Goal: Task Accomplishment & Management: Complete application form

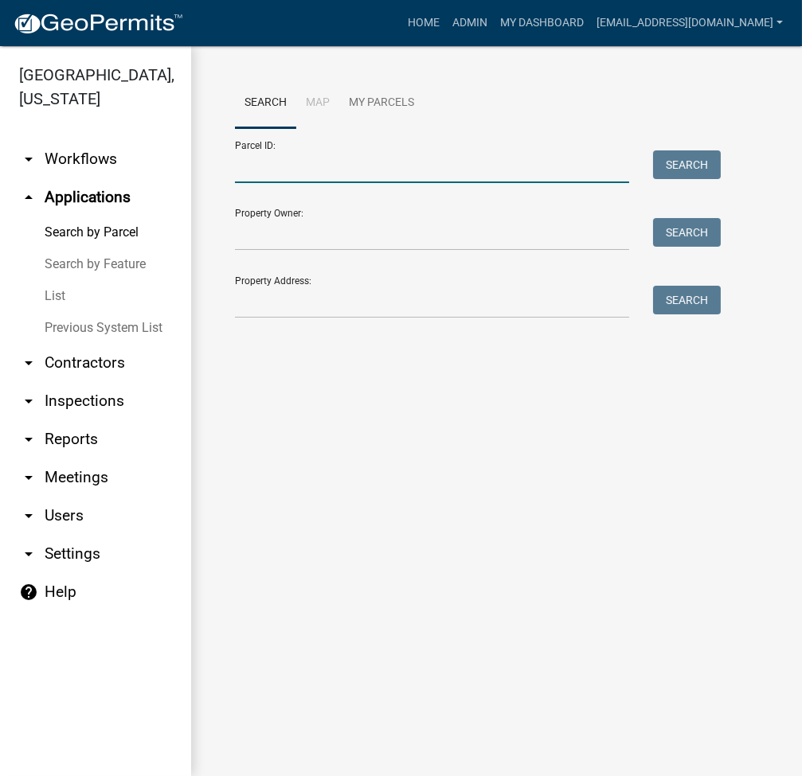
click at [276, 176] on input "Parcel ID:" at bounding box center [432, 166] width 394 height 33
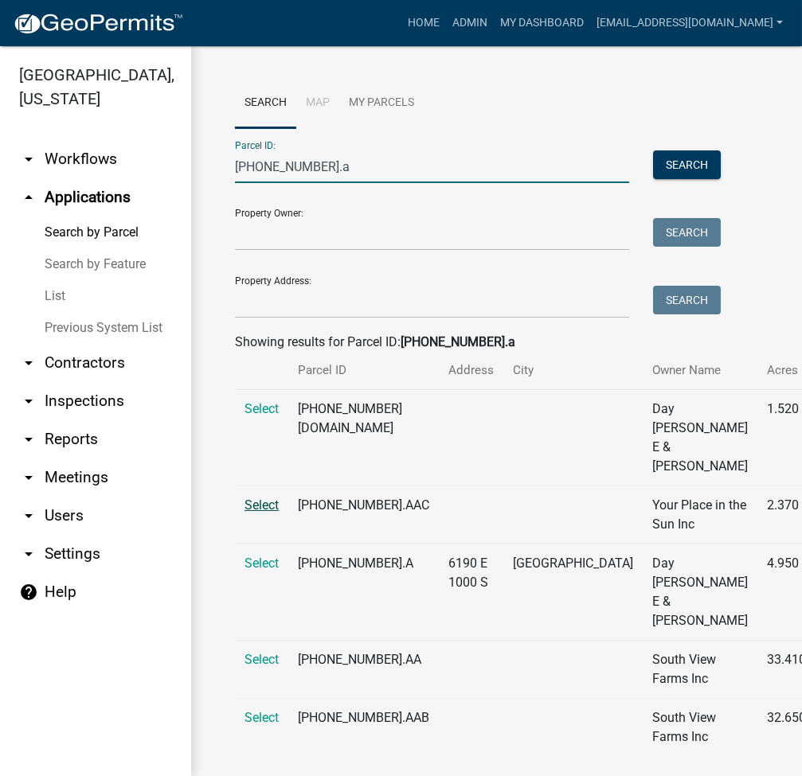
scroll to position [174, 0]
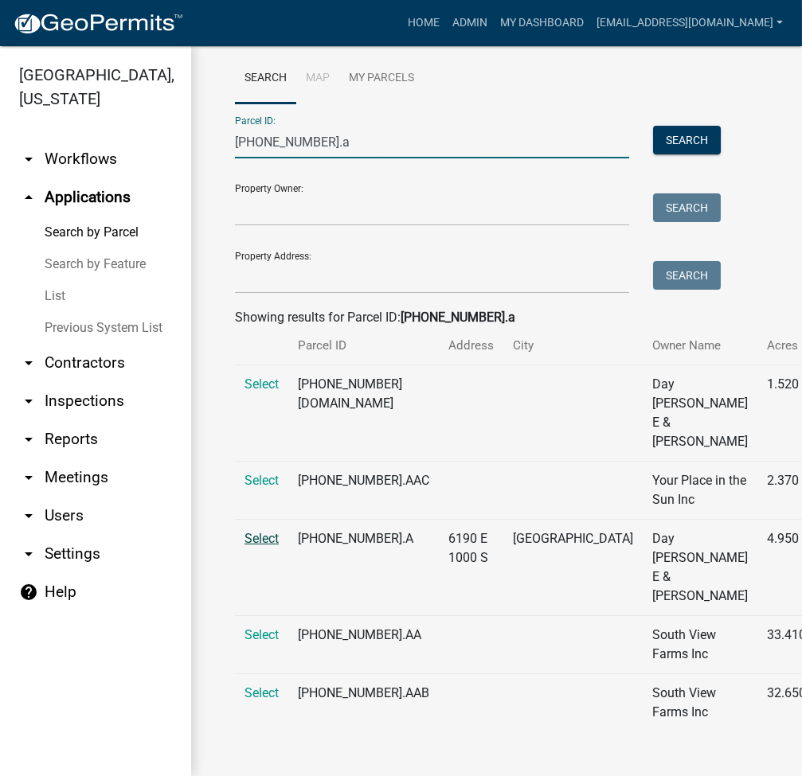
type input "019-043-002.a"
click at [266, 531] on span "Select" at bounding box center [261, 538] width 34 height 15
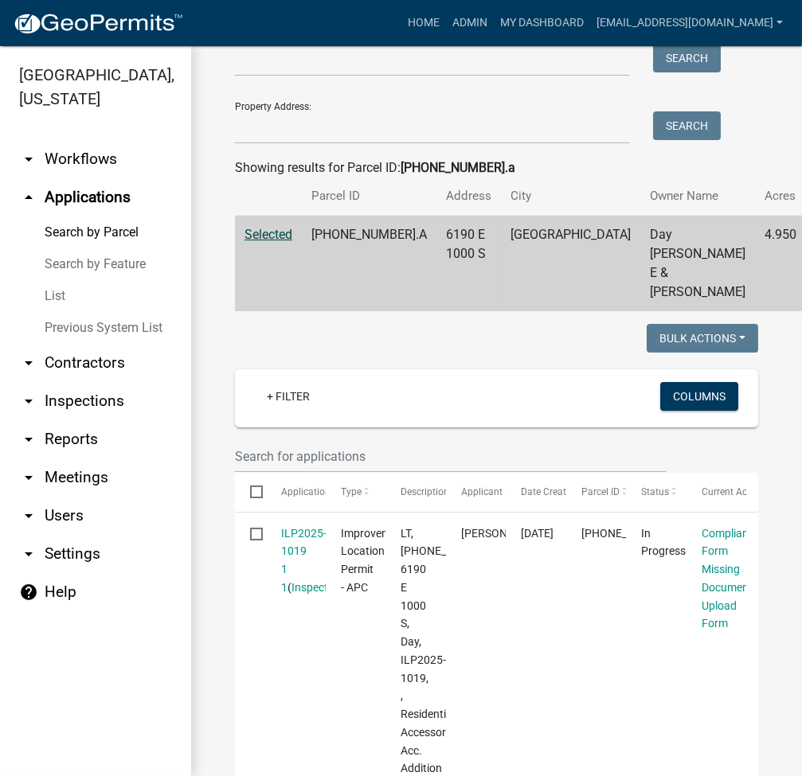
scroll to position [387, 0]
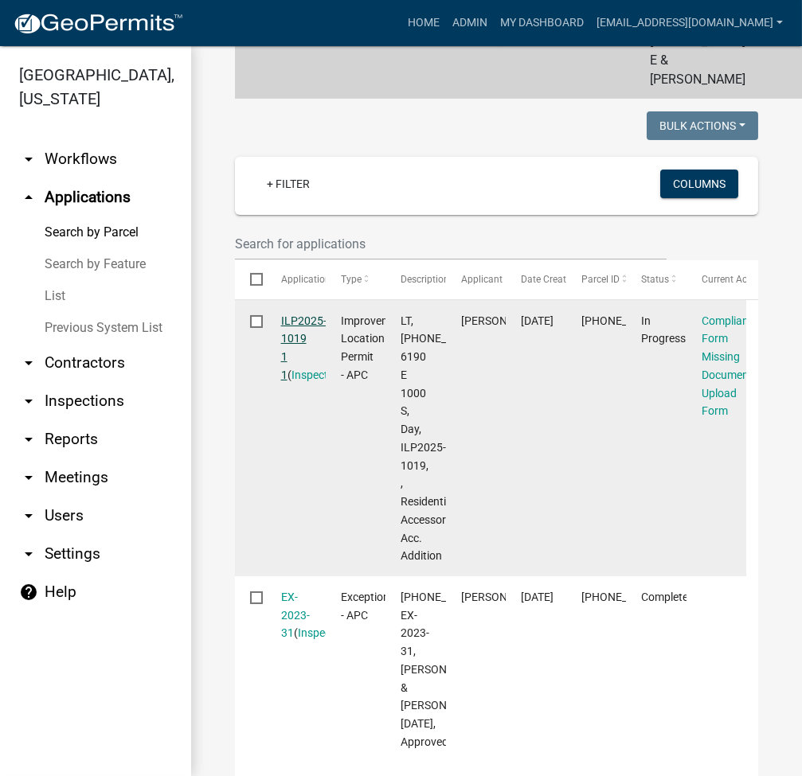
click at [306, 335] on link "ILP2025-1019 1 1" at bounding box center [303, 347] width 45 height 67
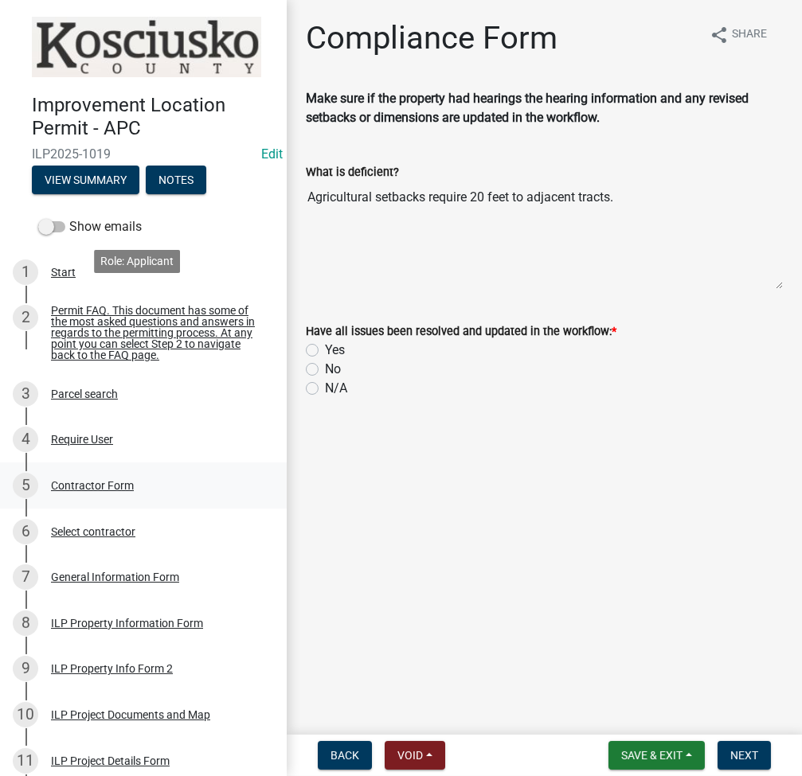
scroll to position [637, 0]
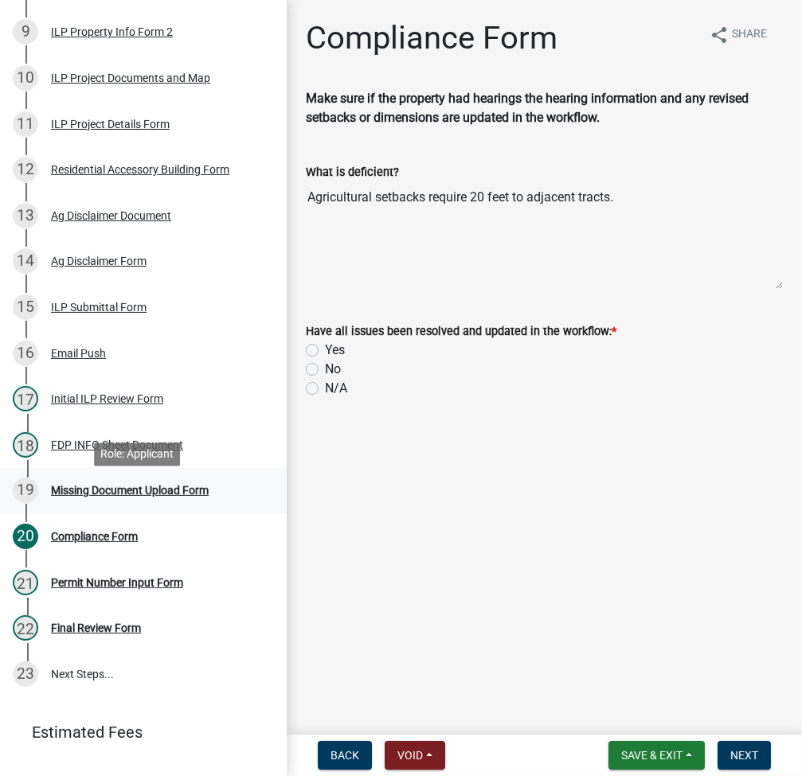
click at [155, 487] on div "19 Missing Document Upload Form" at bounding box center [137, 490] width 248 height 25
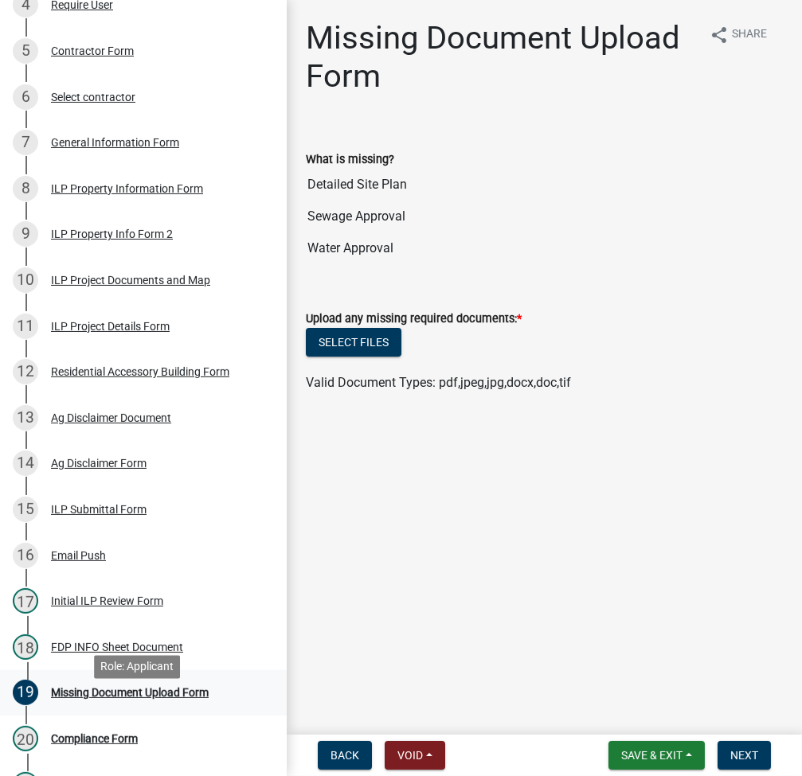
scroll to position [424, 0]
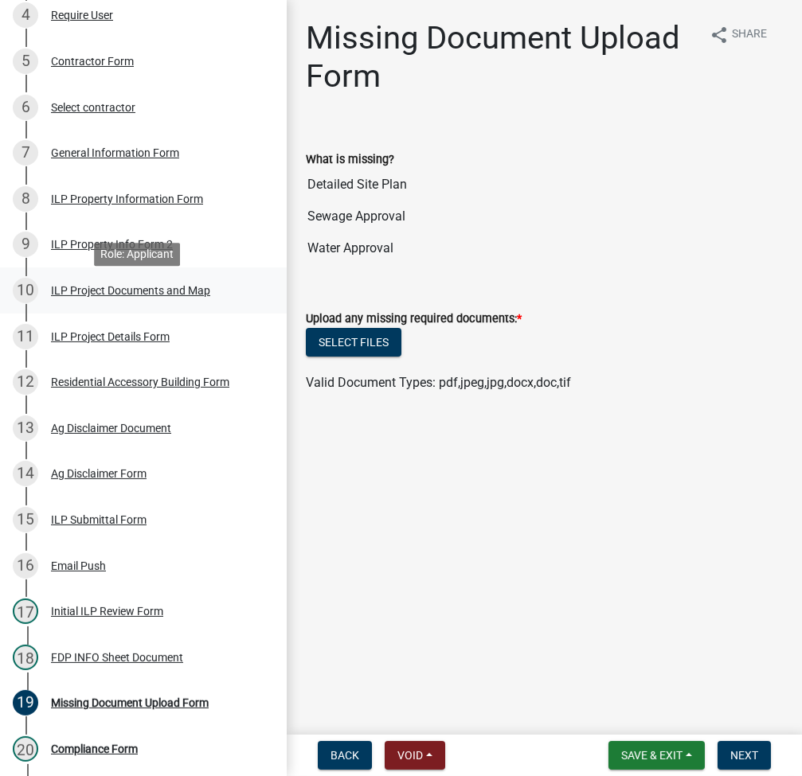
click at [119, 293] on div "ILP Project Documents and Map" at bounding box center [130, 290] width 159 height 11
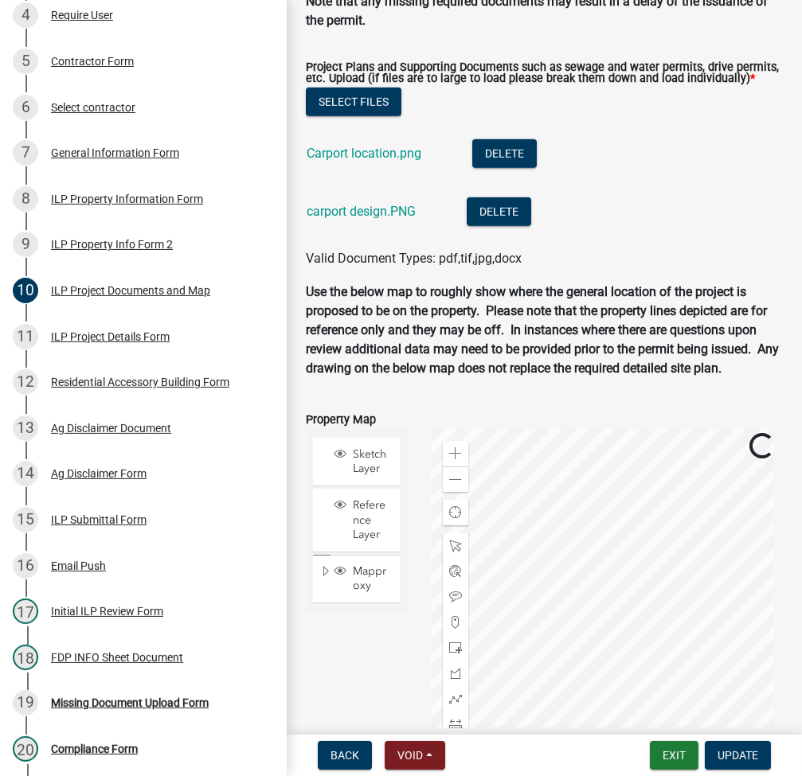
scroll to position [1804, 0]
click at [364, 161] on link "Carport location.png" at bounding box center [363, 153] width 115 height 15
click at [361, 219] on link "carport design.PNG" at bounding box center [360, 211] width 109 height 15
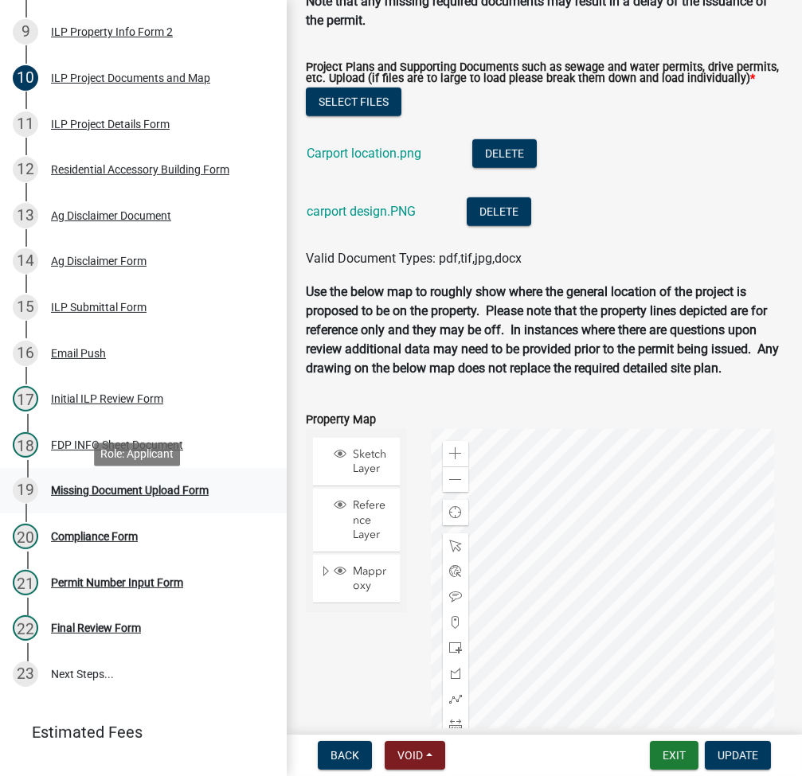
click at [133, 493] on div "Missing Document Upload Form" at bounding box center [130, 490] width 158 height 11
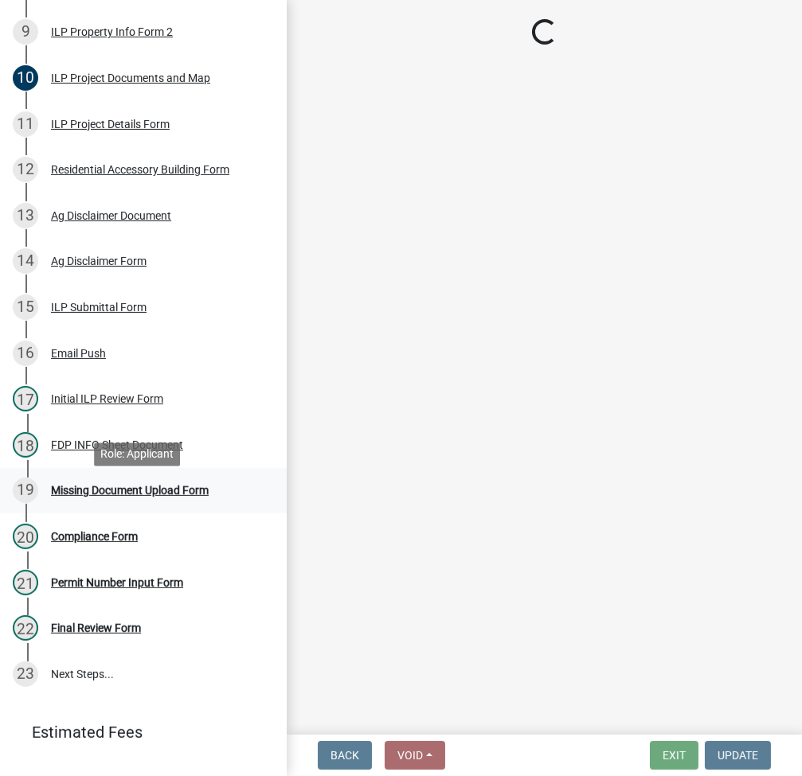
scroll to position [0, 0]
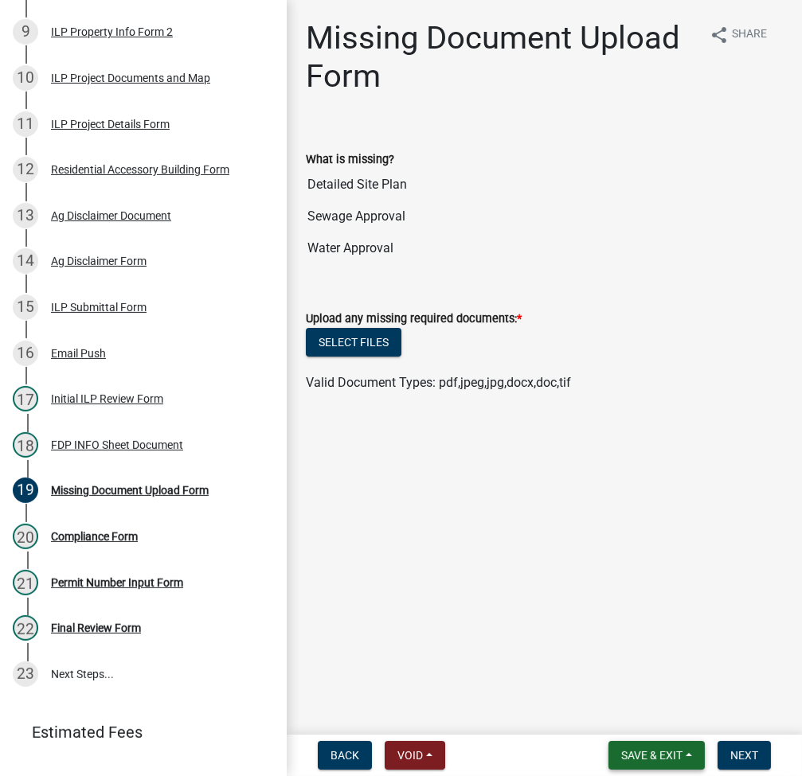
click at [636, 749] on span "Save & Exit" at bounding box center [651, 755] width 61 height 13
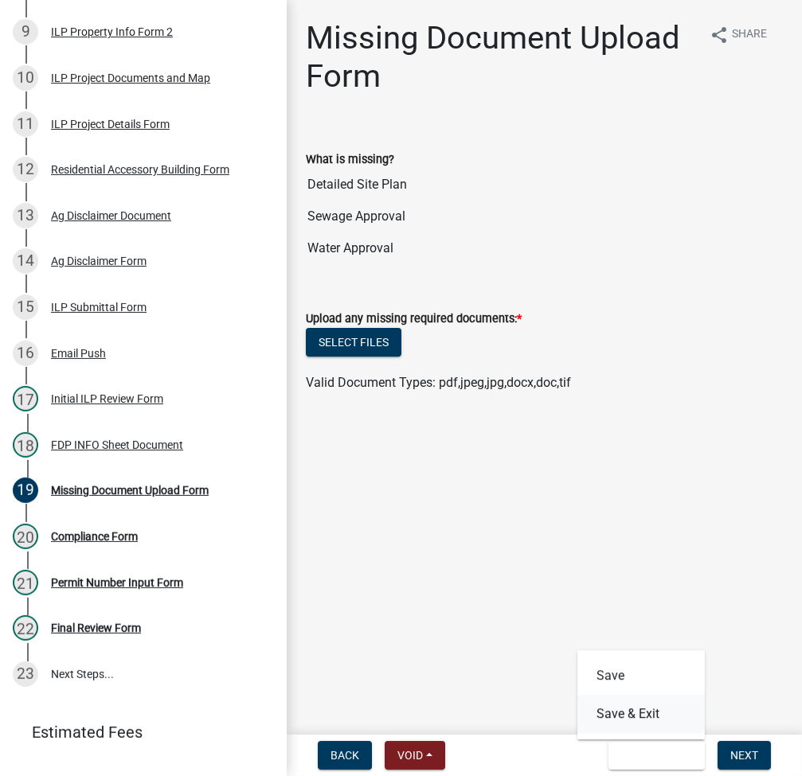
click at [623, 707] on button "Save & Exit" at bounding box center [640, 714] width 127 height 38
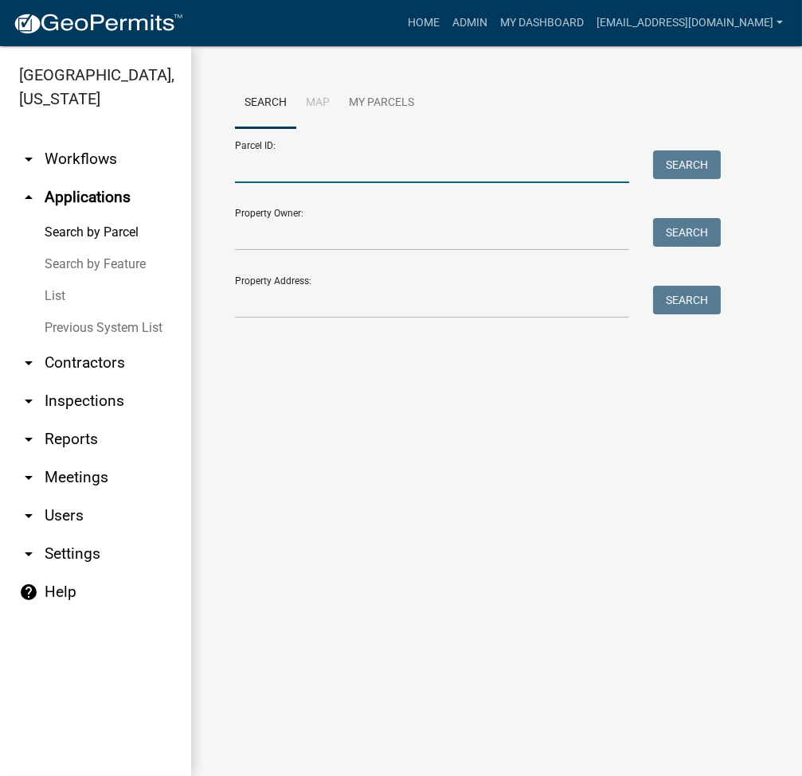
click at [314, 165] on input "Parcel ID:" at bounding box center [432, 166] width 394 height 33
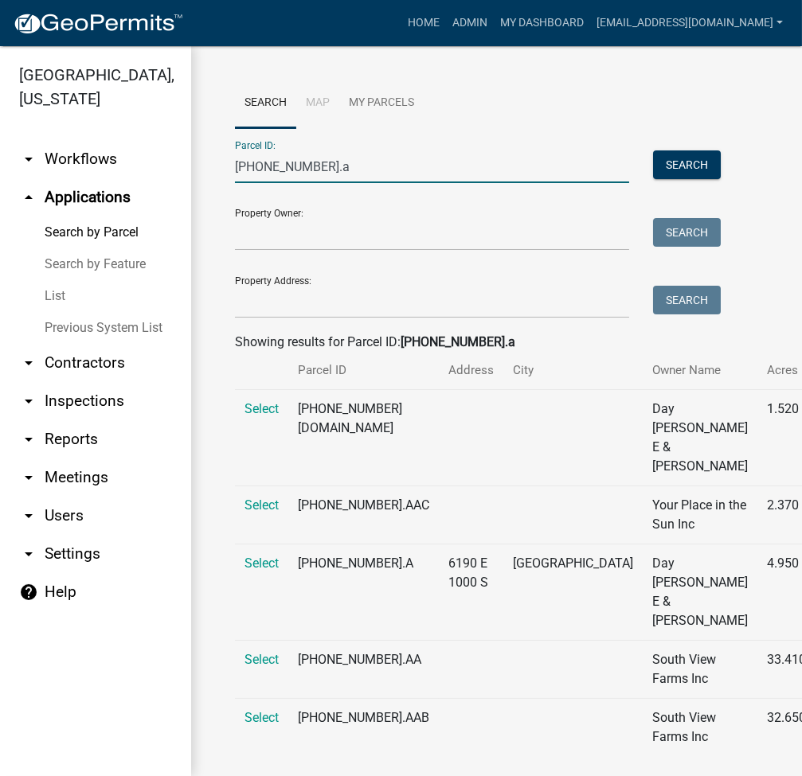
scroll to position [174, 0]
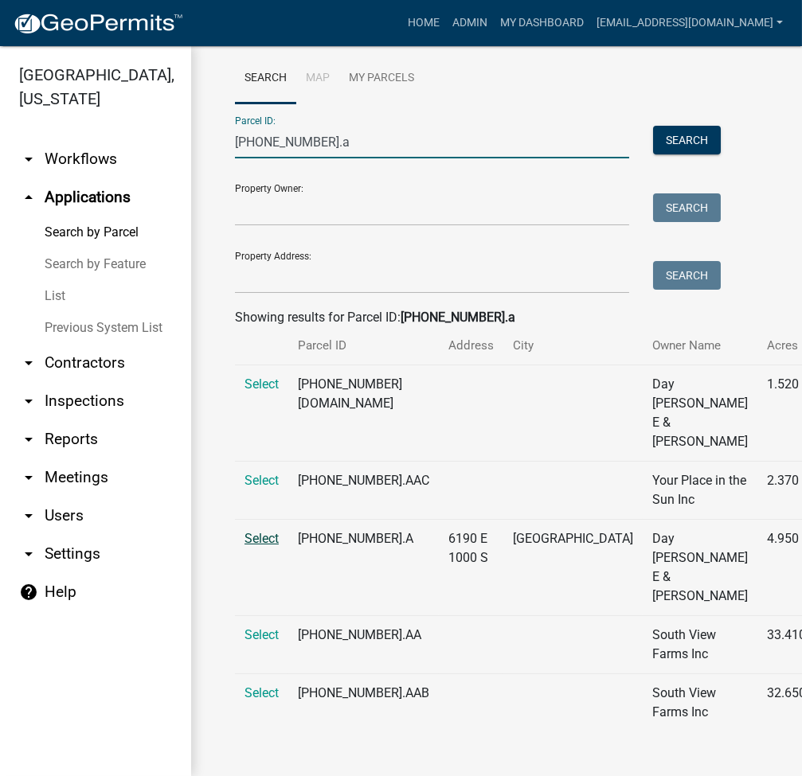
type input "019-043-002.a"
click at [268, 531] on span "Select" at bounding box center [261, 538] width 34 height 15
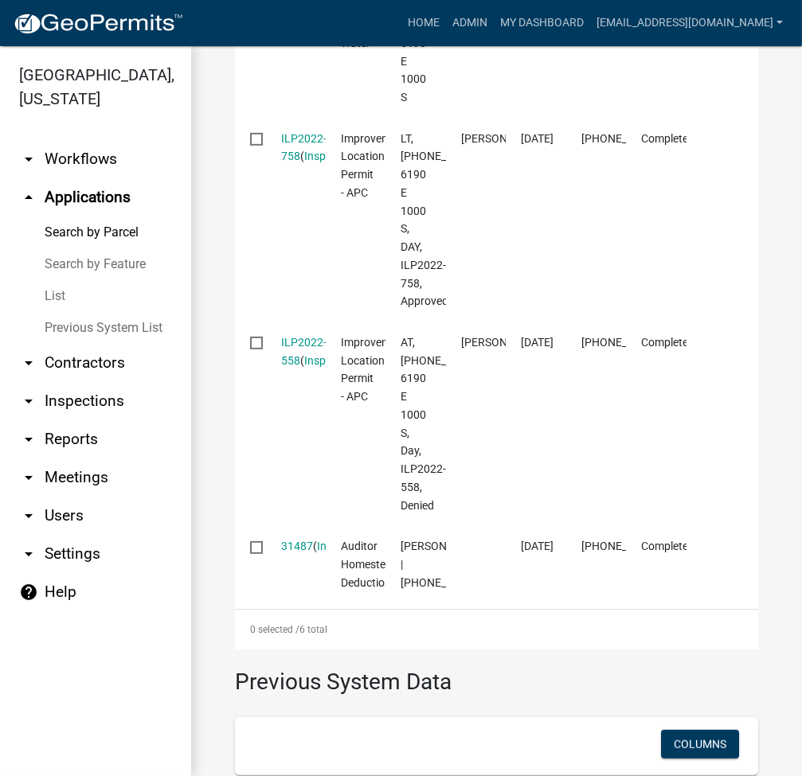
scroll to position [599, 0]
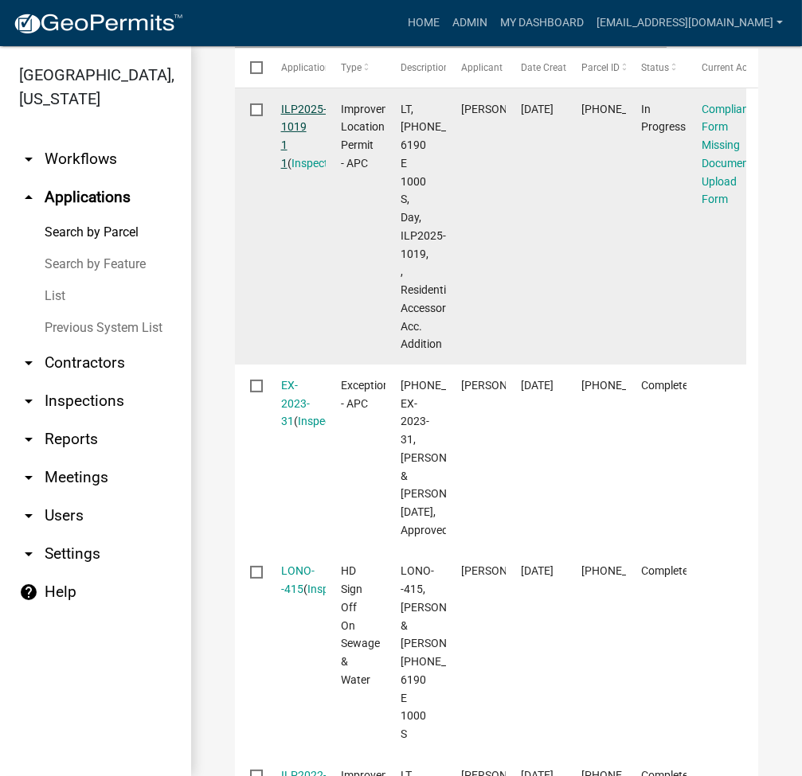
click at [308, 124] on link "ILP2025-1019 1 1" at bounding box center [303, 136] width 45 height 67
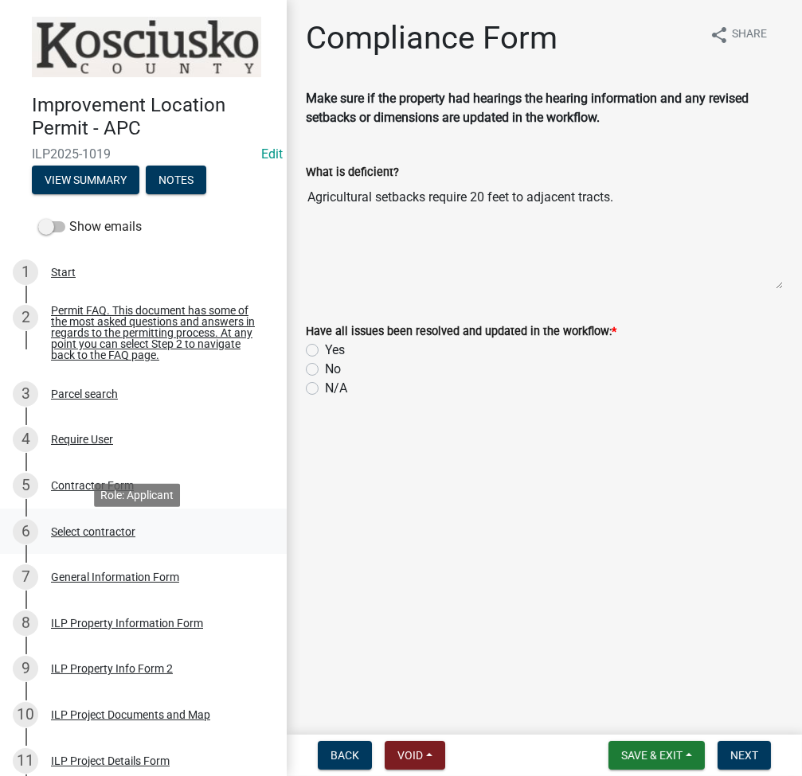
scroll to position [424, 0]
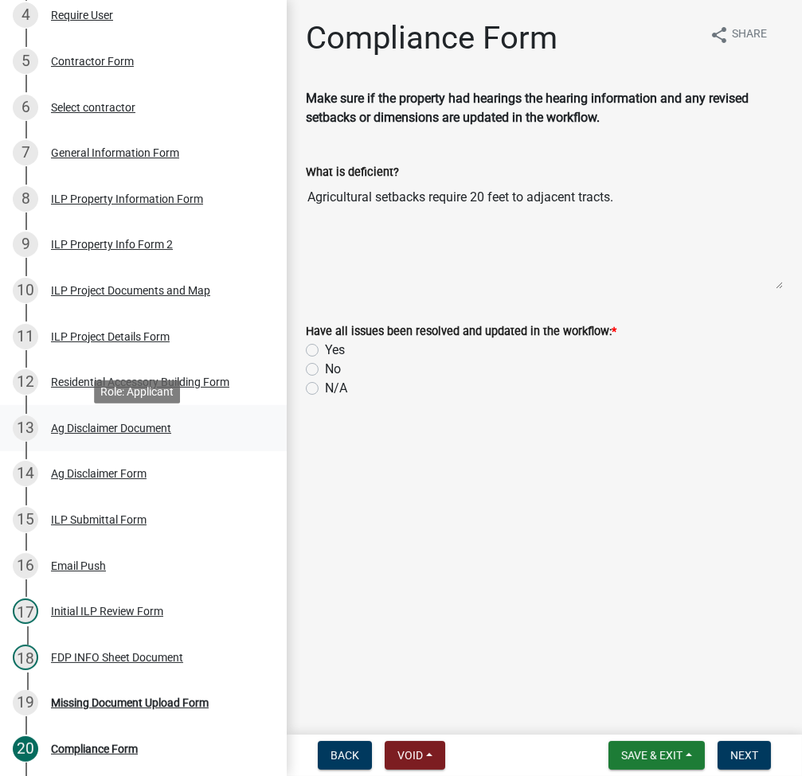
click at [119, 434] on div "Ag Disclaimer Document" at bounding box center [111, 428] width 120 height 11
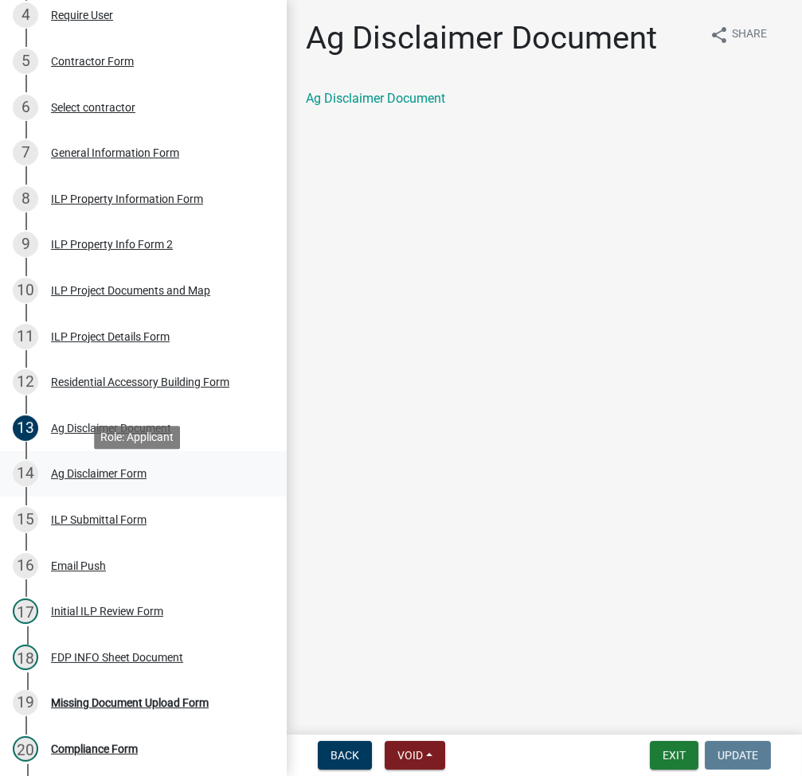
click at [109, 479] on div "Ag Disclaimer Form" at bounding box center [99, 473] width 96 height 11
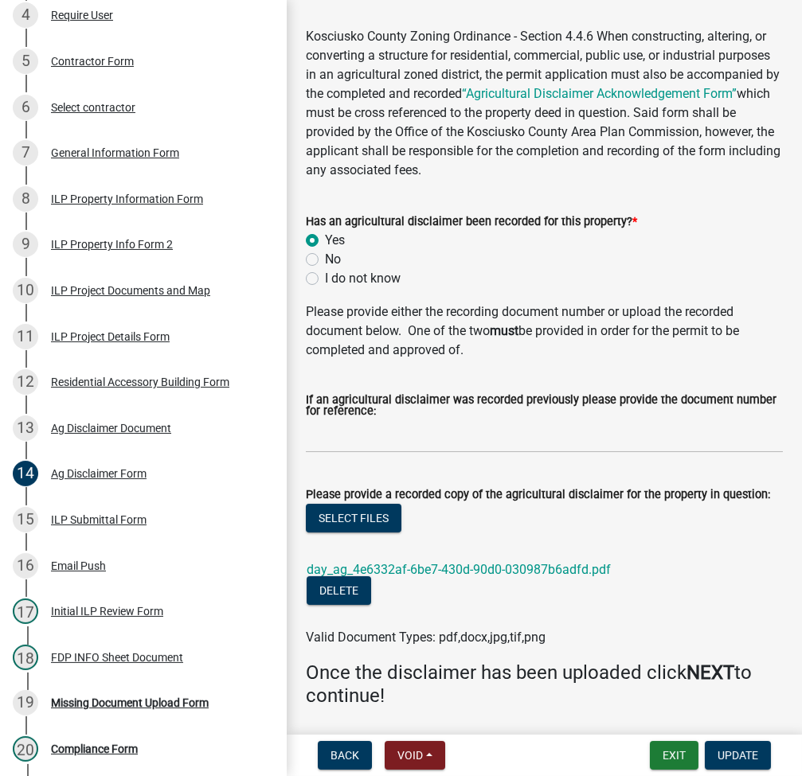
scroll to position [380, 0]
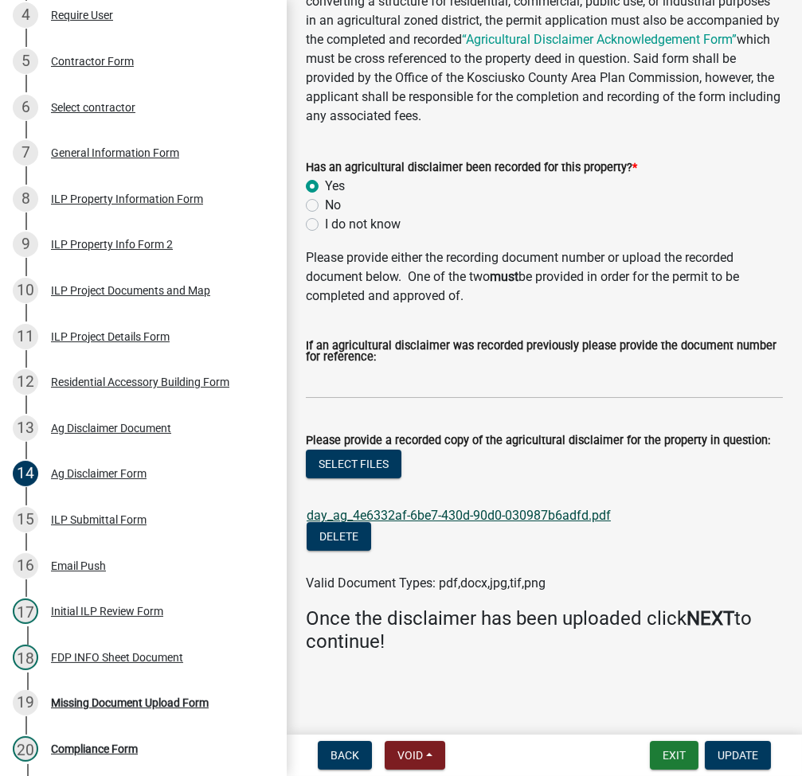
click at [560, 519] on link "day_ag_4e6332af-6be7-430d-90d0-030987b6adfd.pdf" at bounding box center [458, 515] width 304 height 15
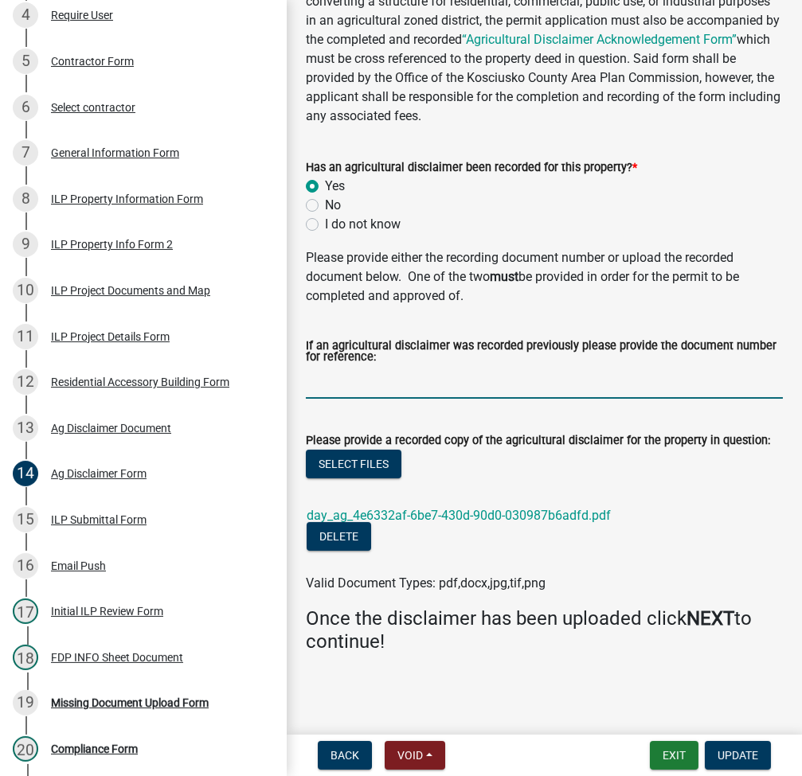
click at [411, 386] on input "If an agricultural disclaimer was recorded previously please provide the docume…" at bounding box center [544, 382] width 477 height 33
type input "2022070082"
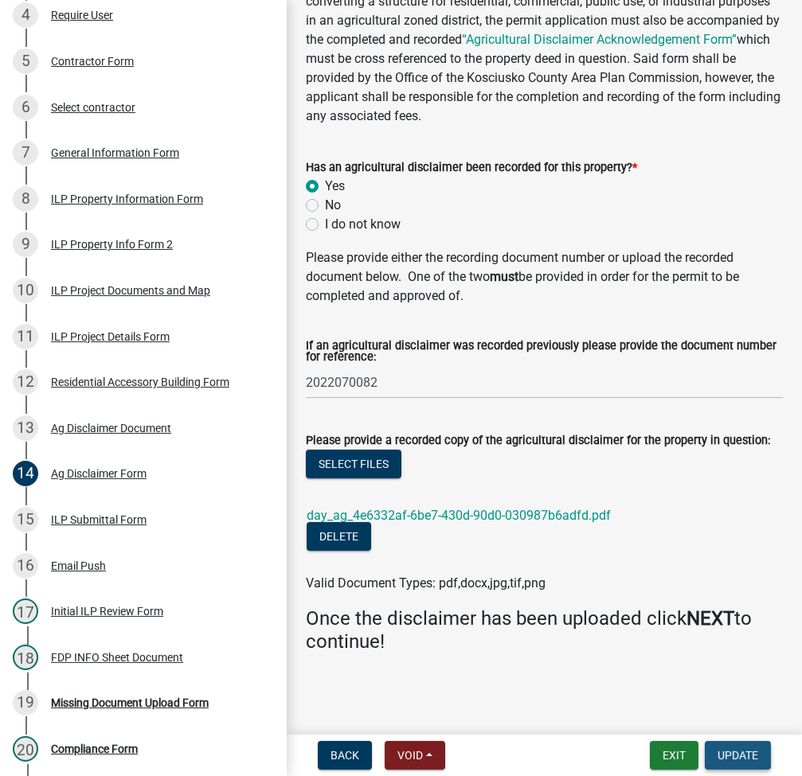
click at [730, 746] on button "Update" at bounding box center [738, 755] width 66 height 29
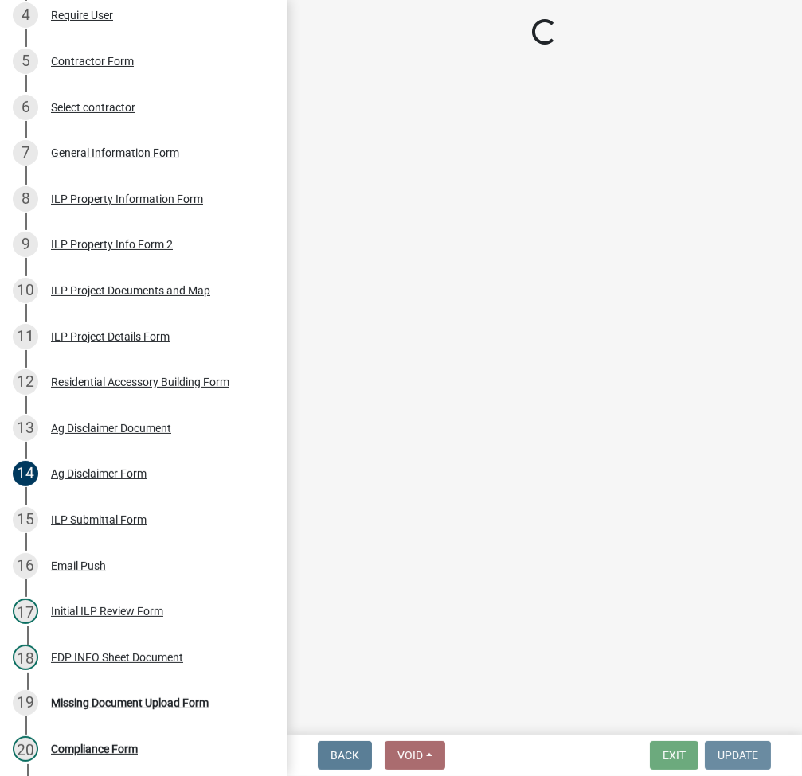
scroll to position [0, 0]
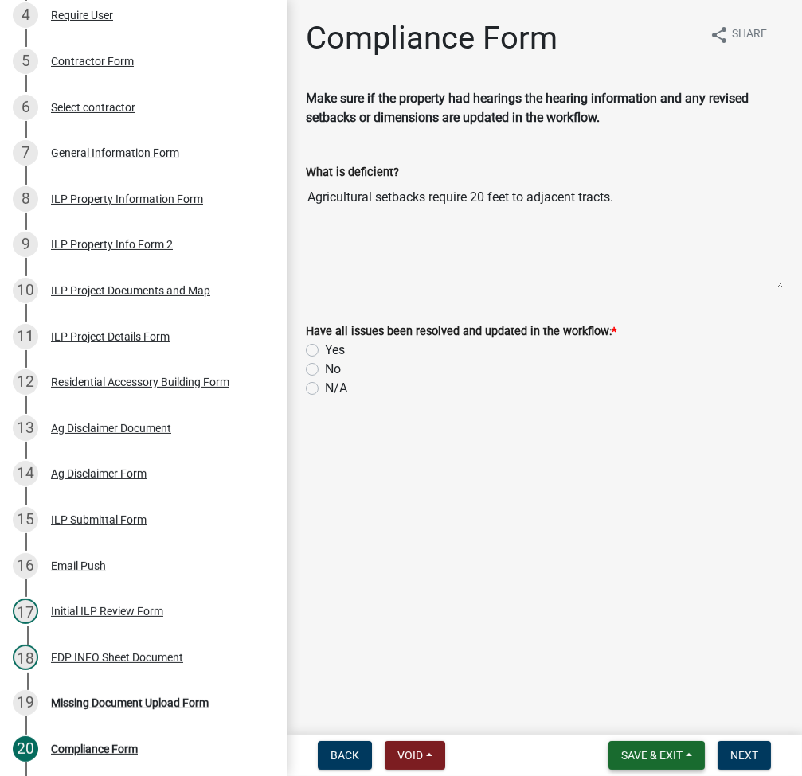
click at [670, 749] on span "Save & Exit" at bounding box center [651, 755] width 61 height 13
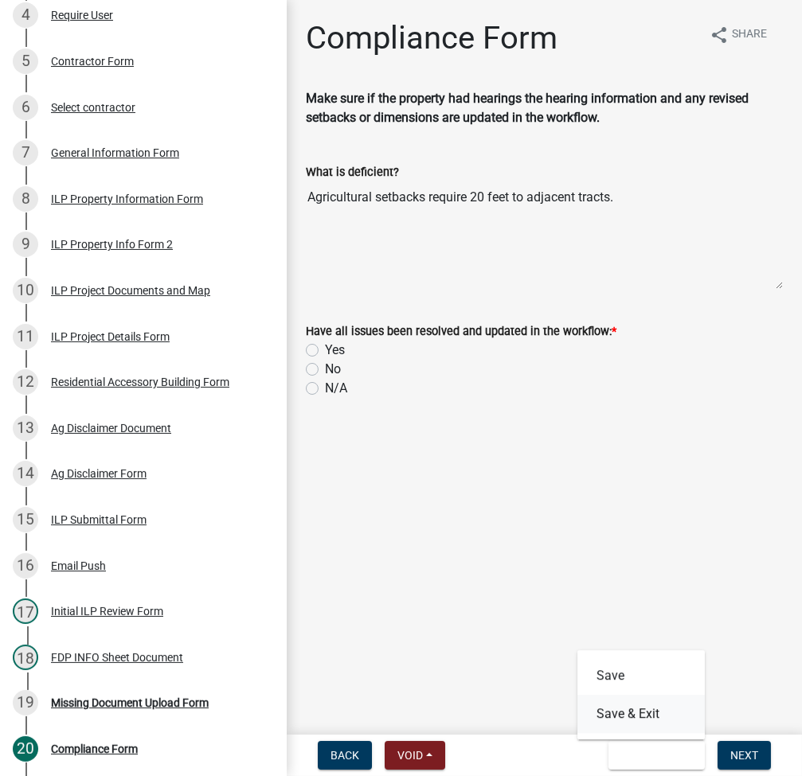
click at [634, 716] on button "Save & Exit" at bounding box center [640, 714] width 127 height 38
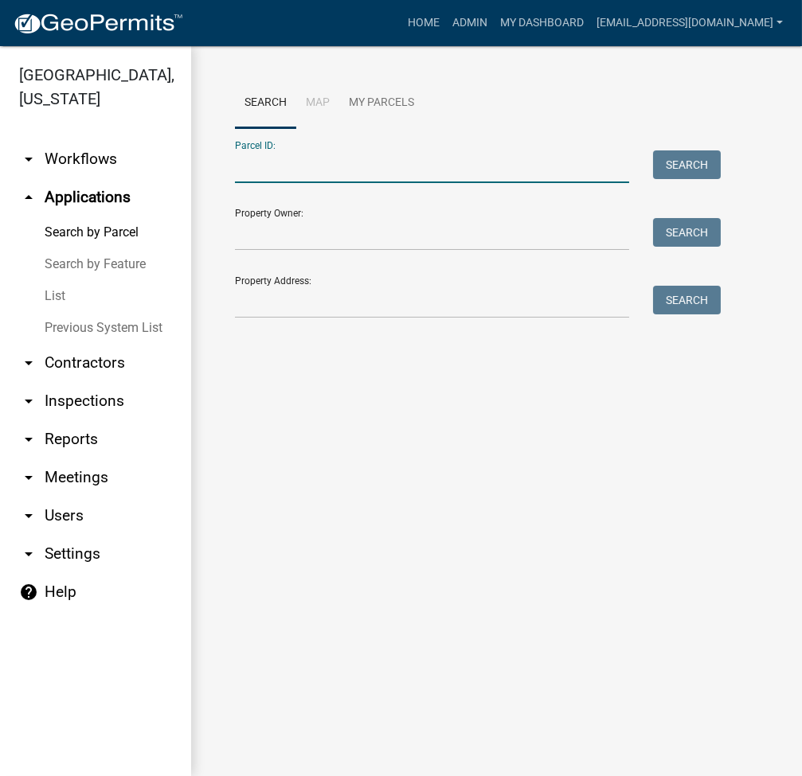
click at [306, 162] on input "Parcel ID:" at bounding box center [432, 166] width 394 height 33
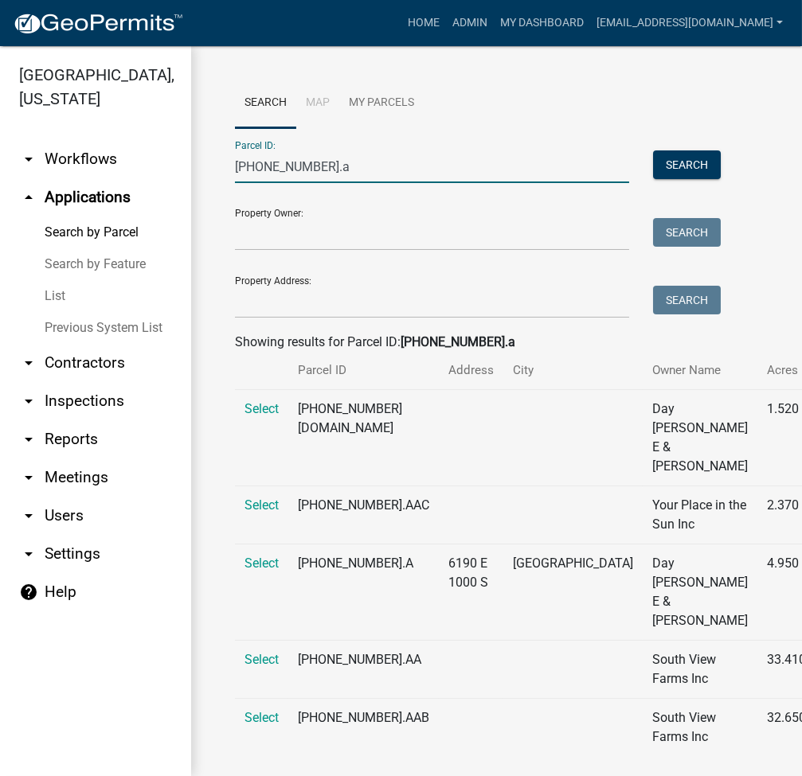
scroll to position [174, 0]
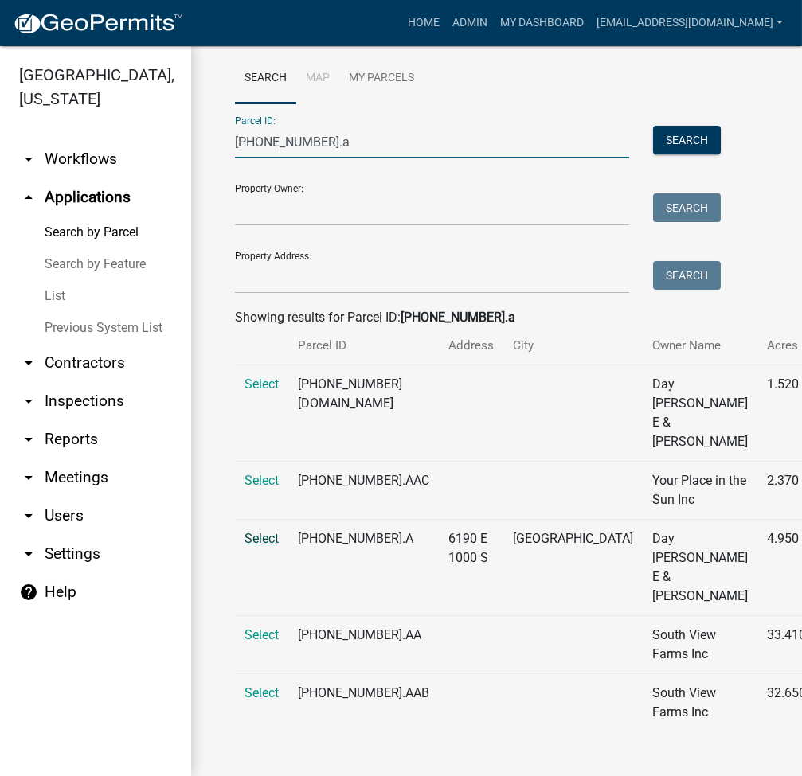
type input "019-043-002.a"
click at [270, 531] on span "Select" at bounding box center [261, 538] width 34 height 15
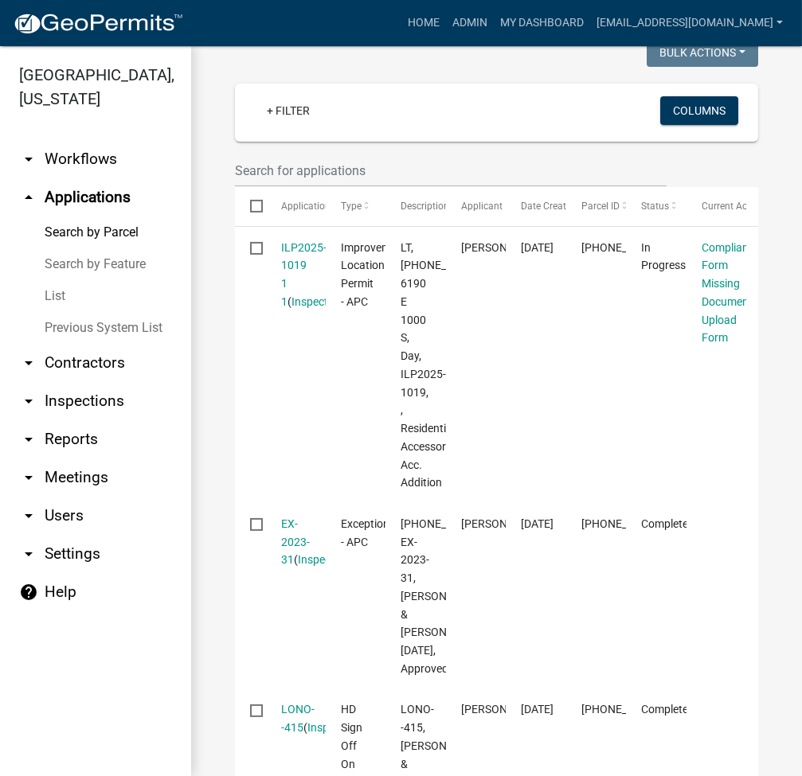
scroll to position [599, 0]
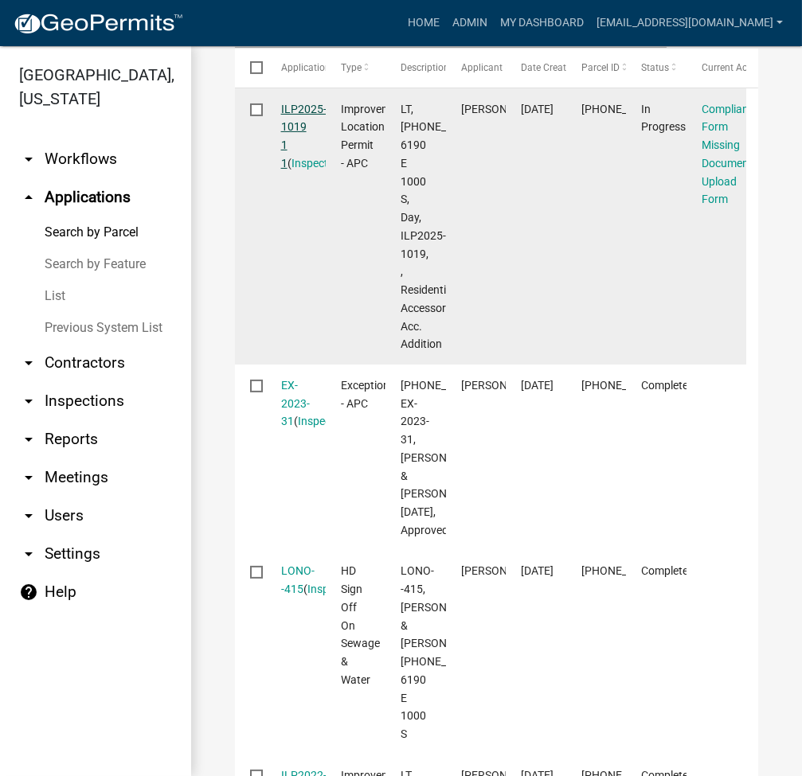
click at [295, 122] on link "ILP2025-1019 1 1" at bounding box center [303, 136] width 45 height 67
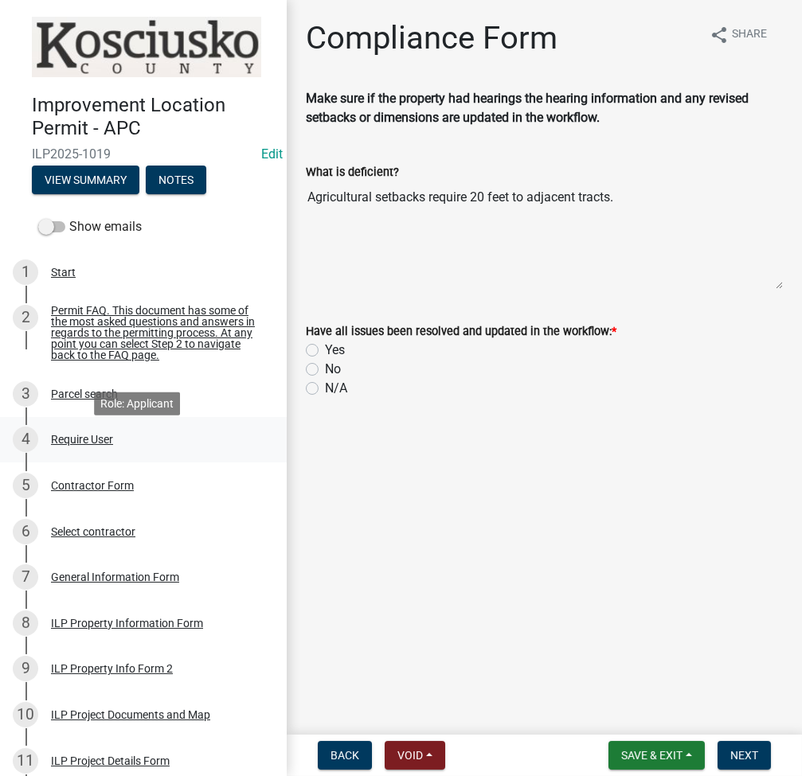
click at [90, 445] on div "Require User" at bounding box center [82, 439] width 62 height 11
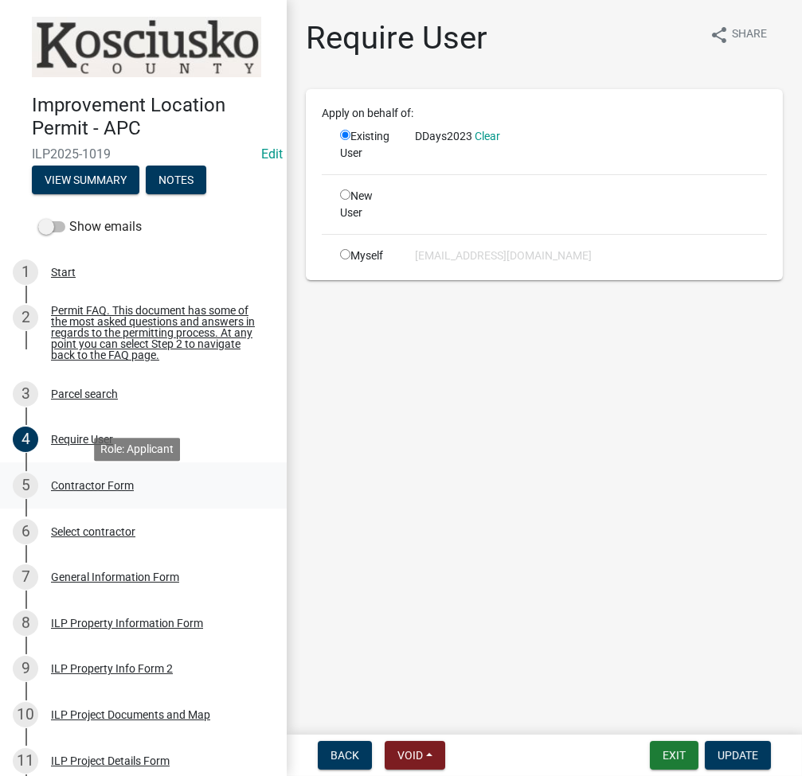
click at [86, 491] on div "Contractor Form" at bounding box center [92, 485] width 83 height 11
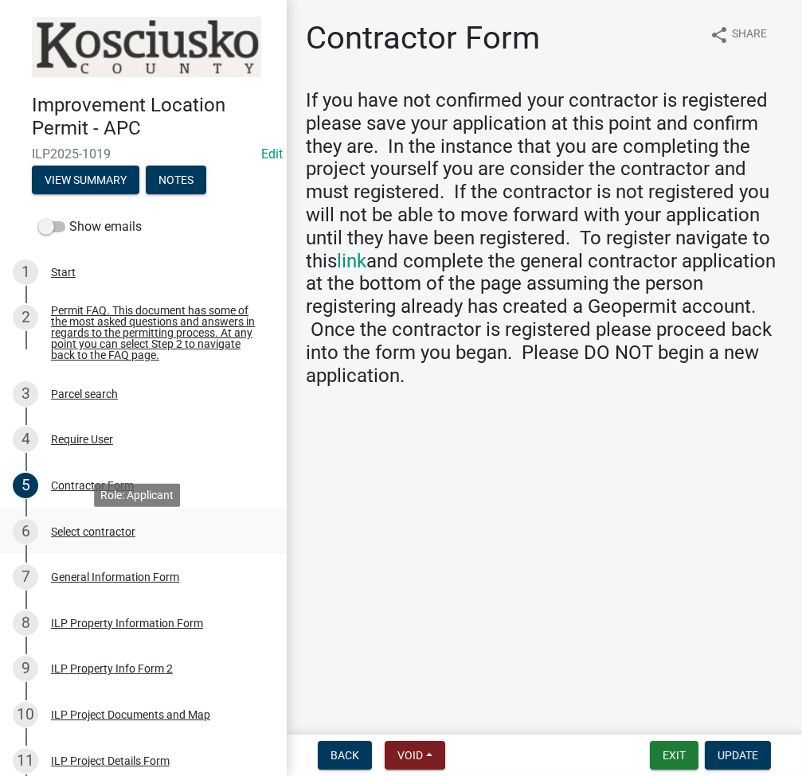
click at [98, 537] on div "Select contractor" at bounding box center [93, 531] width 84 height 11
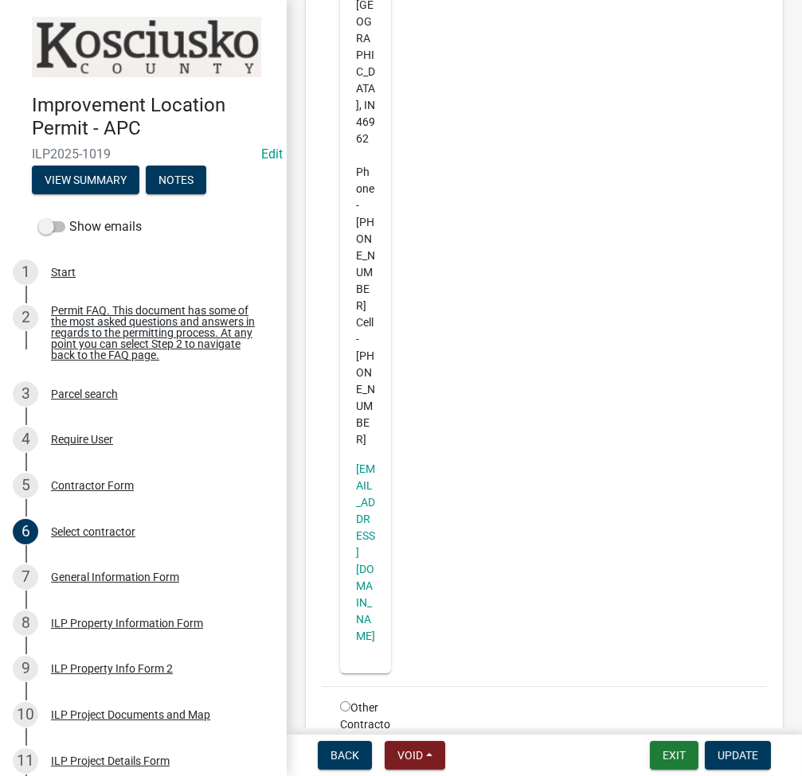
scroll to position [442, 0]
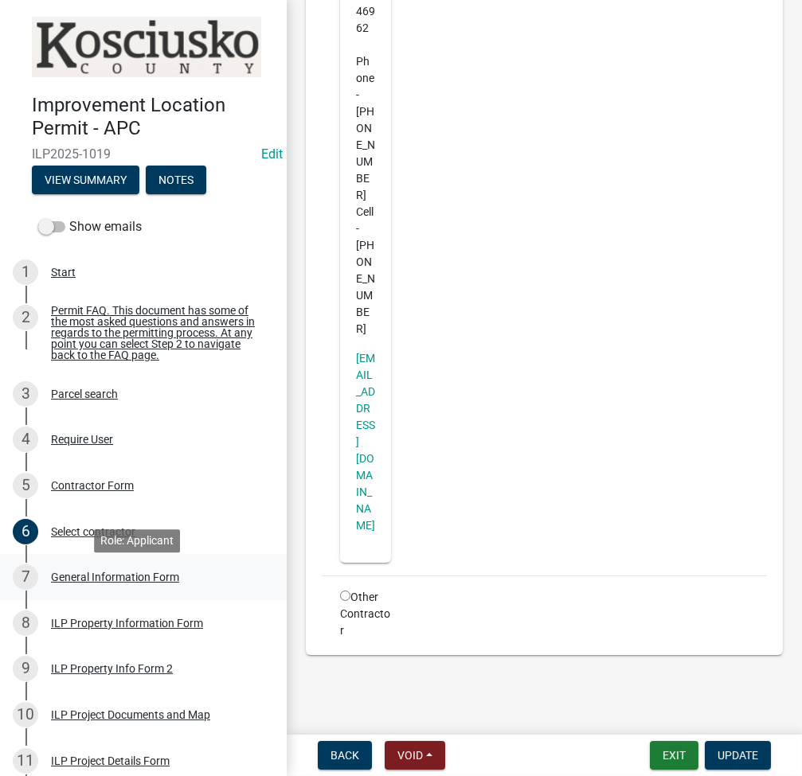
click at [140, 583] on div "General Information Form" at bounding box center [115, 577] width 128 height 11
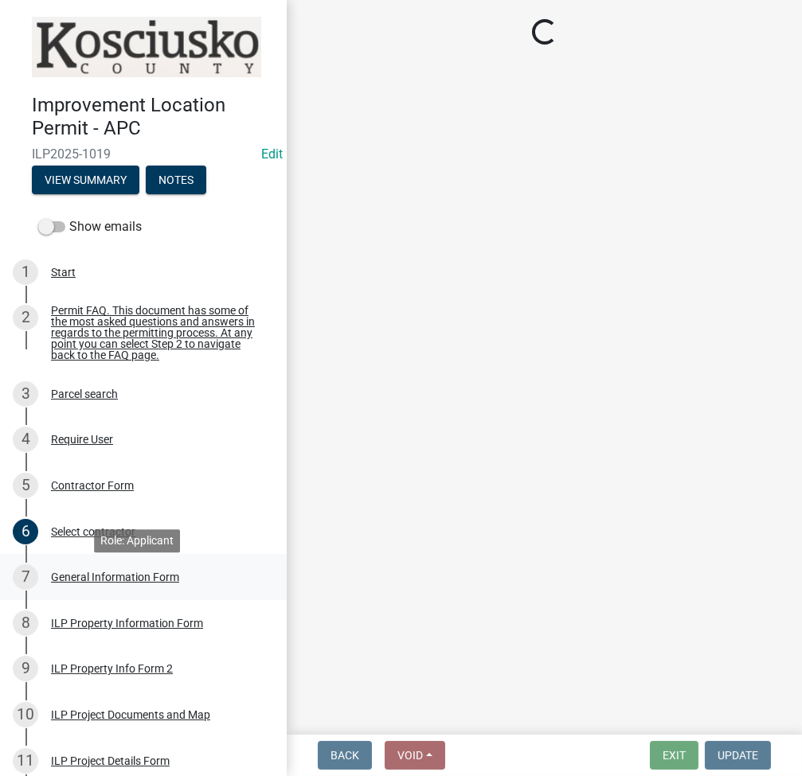
scroll to position [0, 0]
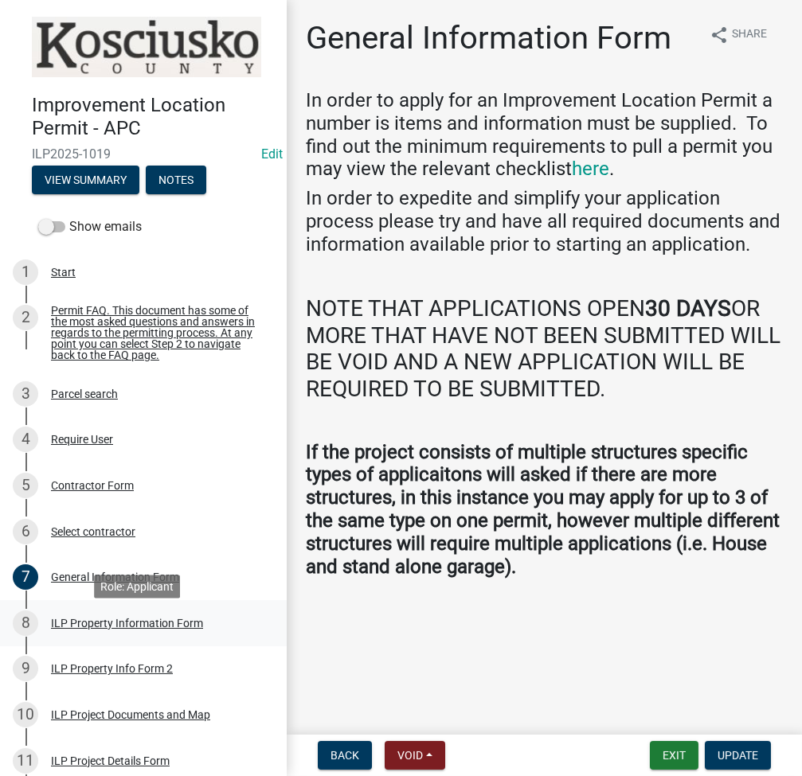
click at [134, 629] on div "ILP Property Information Form" at bounding box center [127, 623] width 152 height 11
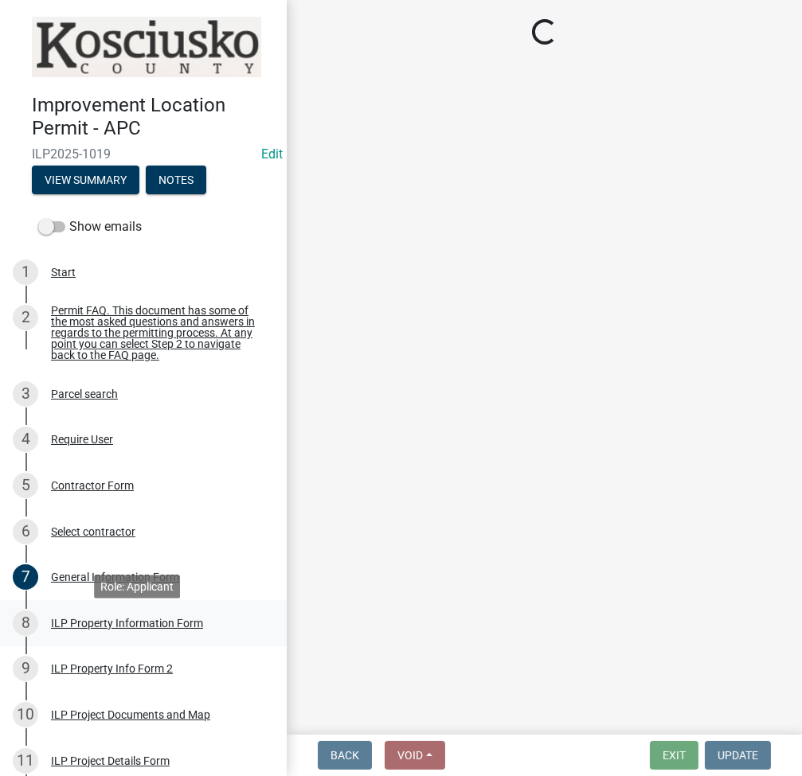
select select "ef3fb7ca-e19f-4eb5-bfeb-f79fea49208d"
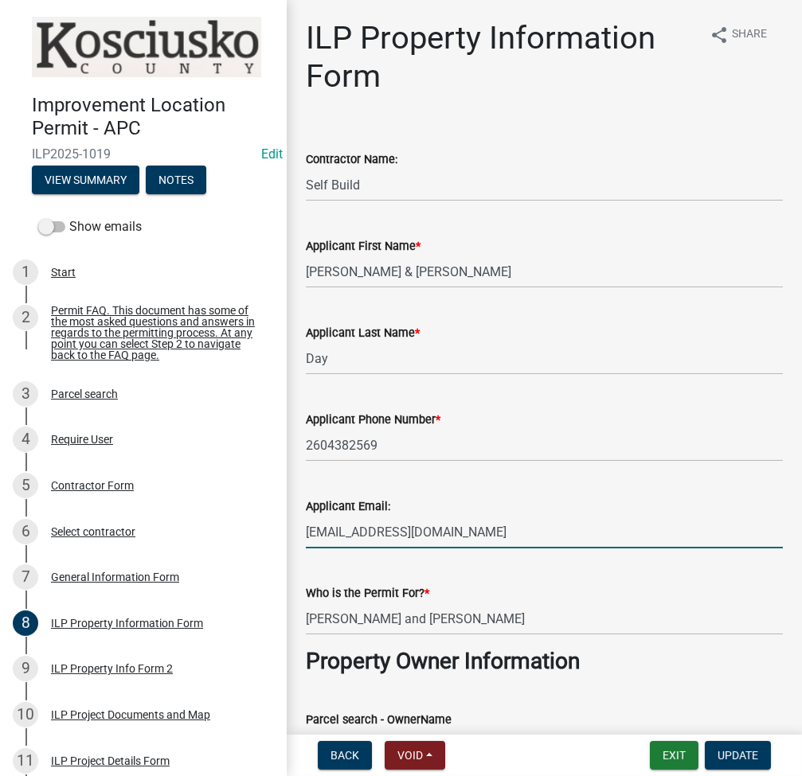
drag, startPoint x: 436, startPoint y: 533, endPoint x: 295, endPoint y: 537, distance: 141.8
click at [295, 537] on div "Applicant Email: dddd2023@gmail.com" at bounding box center [544, 511] width 501 height 74
click at [664, 749] on button "Exit" at bounding box center [674, 755] width 49 height 29
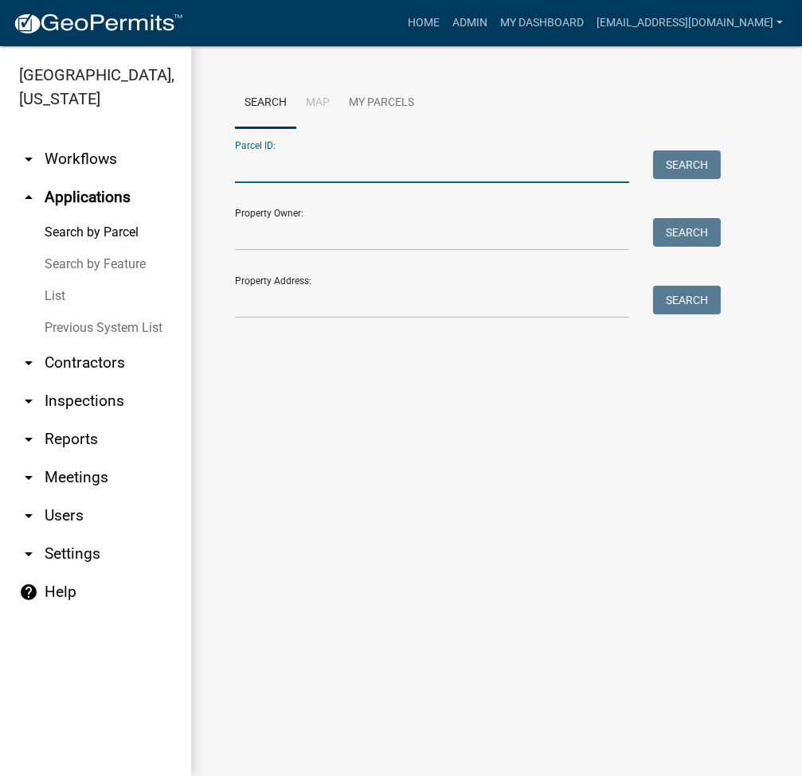
click at [535, 175] on input "Parcel ID:" at bounding box center [432, 166] width 394 height 33
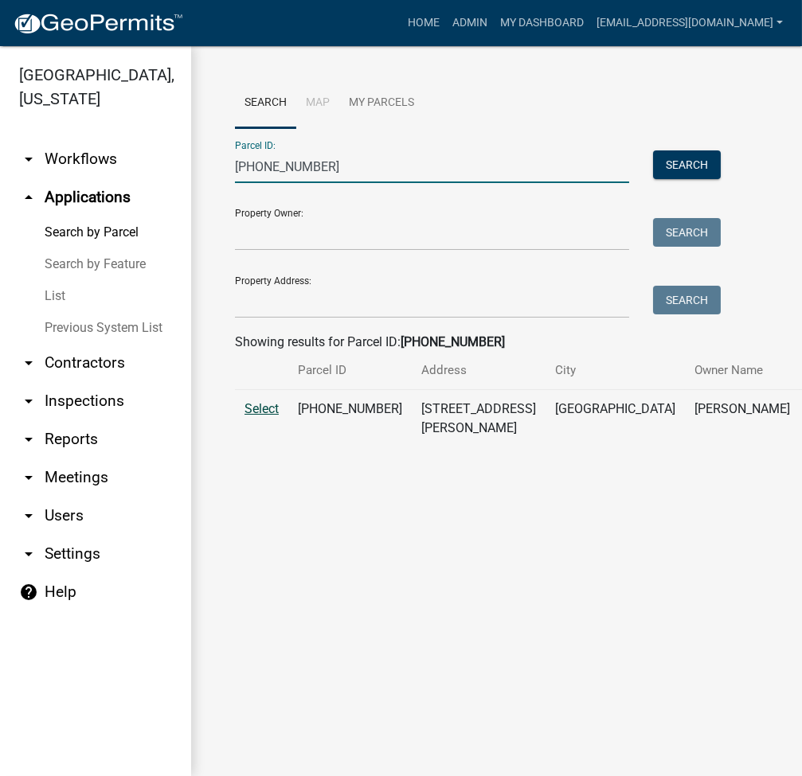
type input "007-033-066"
click at [264, 416] on span "Select" at bounding box center [261, 408] width 34 height 15
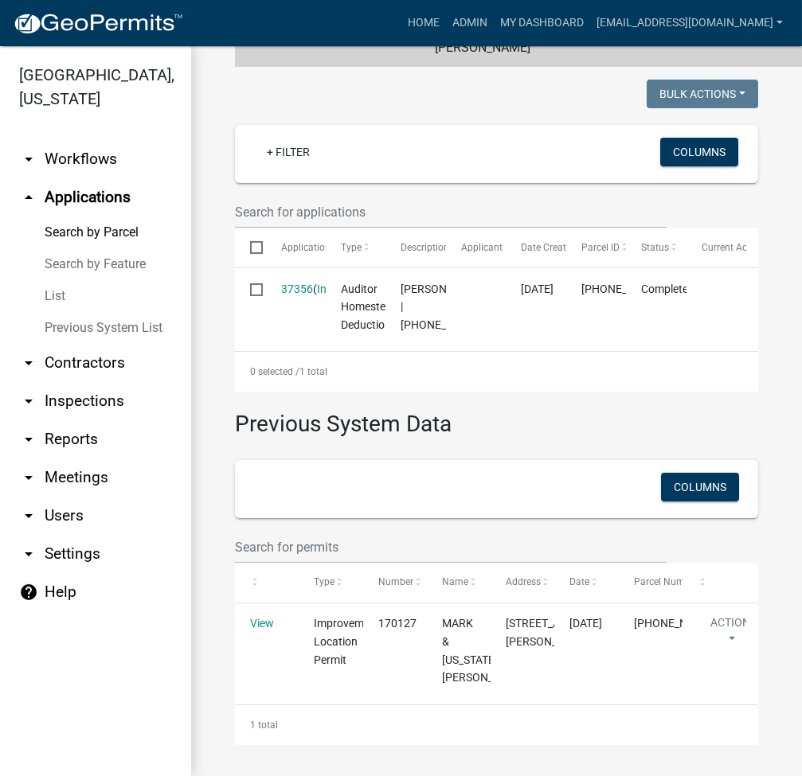
scroll to position [470, 0]
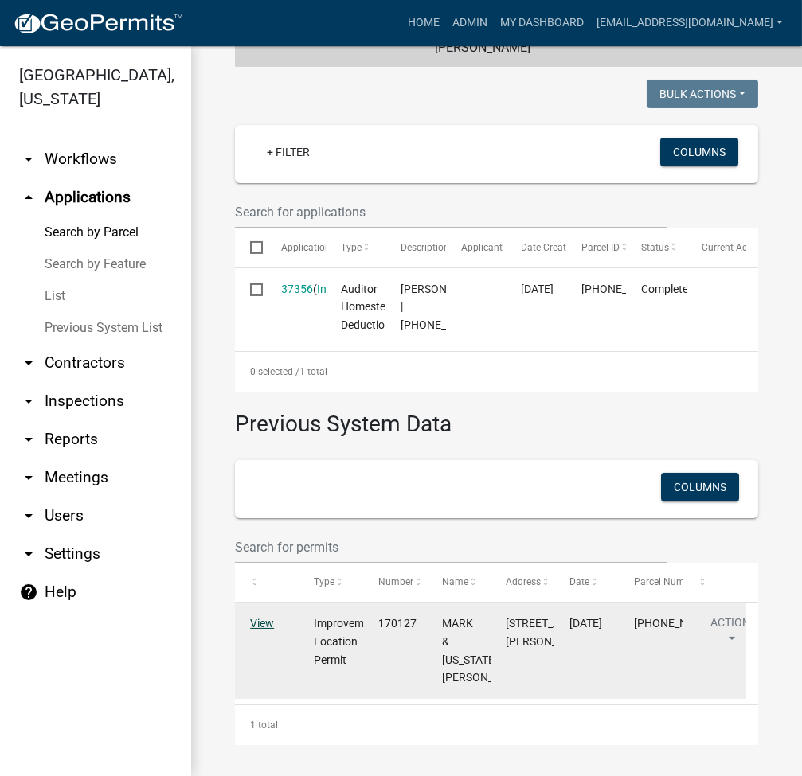
click at [258, 627] on link "View" at bounding box center [262, 623] width 24 height 13
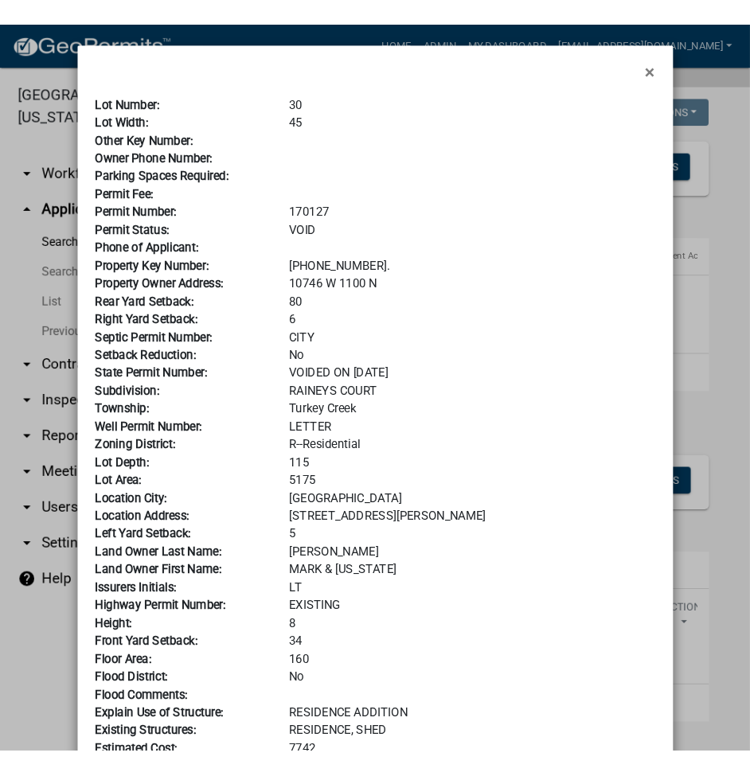
scroll to position [240, 0]
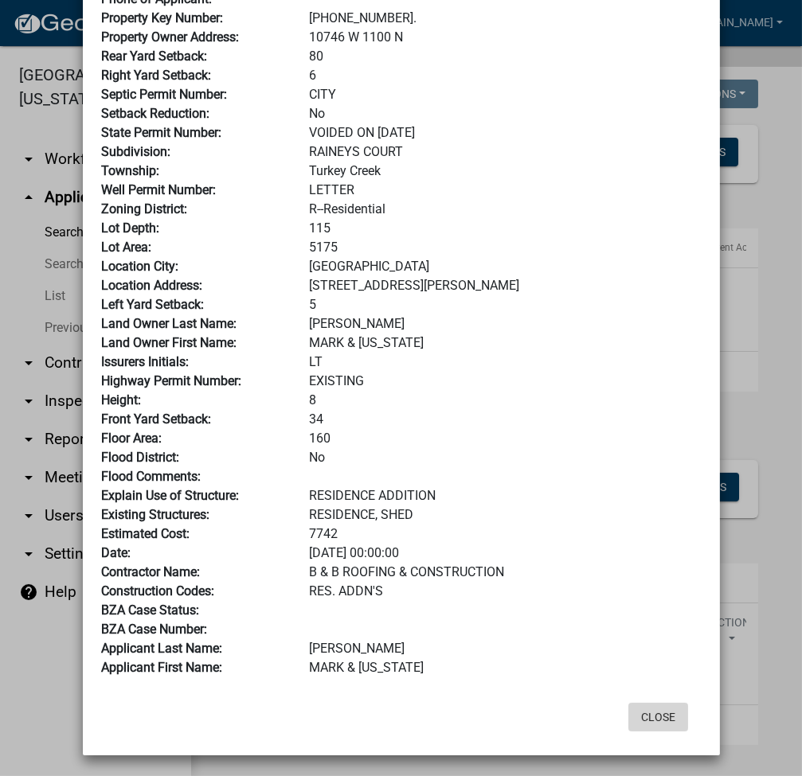
click at [669, 722] on button "Close" at bounding box center [658, 717] width 60 height 29
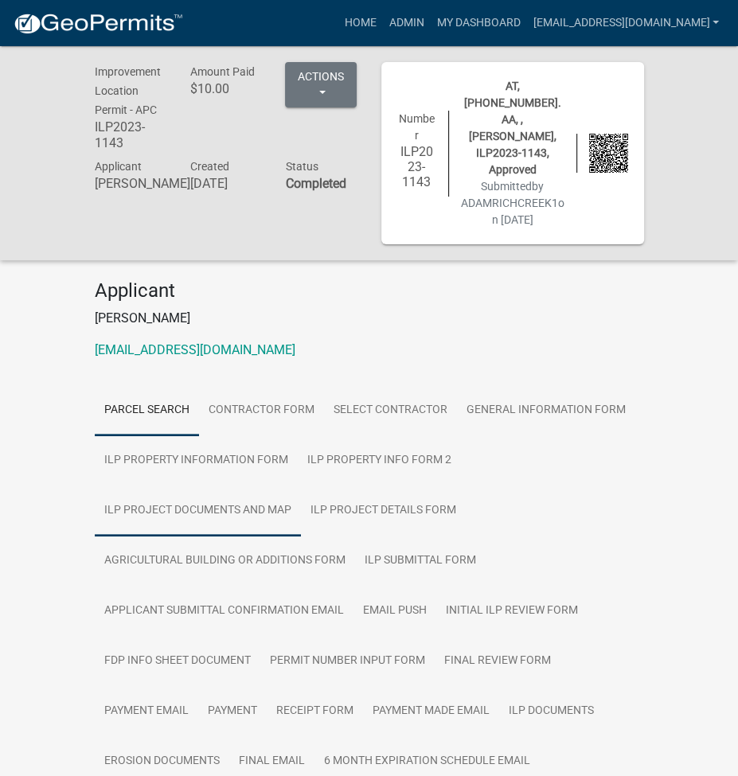
click at [228, 486] on link "ILP Project Documents and Map" at bounding box center [198, 511] width 206 height 51
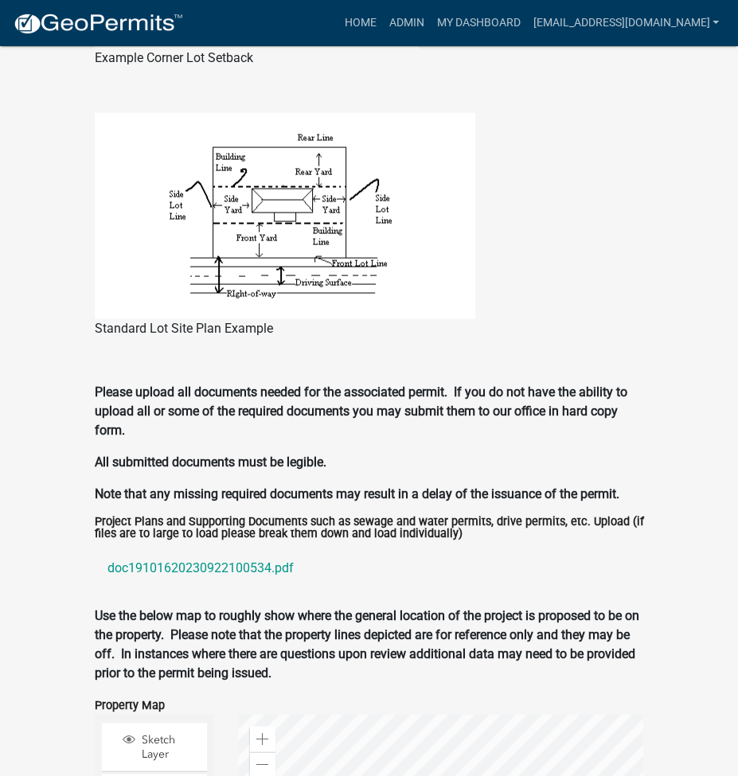
scroll to position [1454, 0]
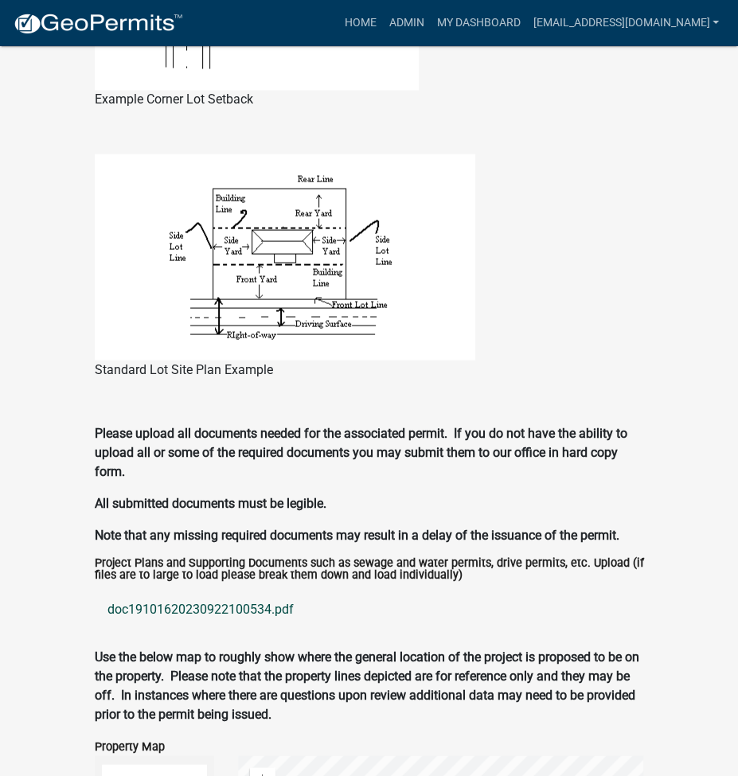
click at [193, 590] on link "doc19101620230922100534.pdf" at bounding box center [369, 609] width 549 height 38
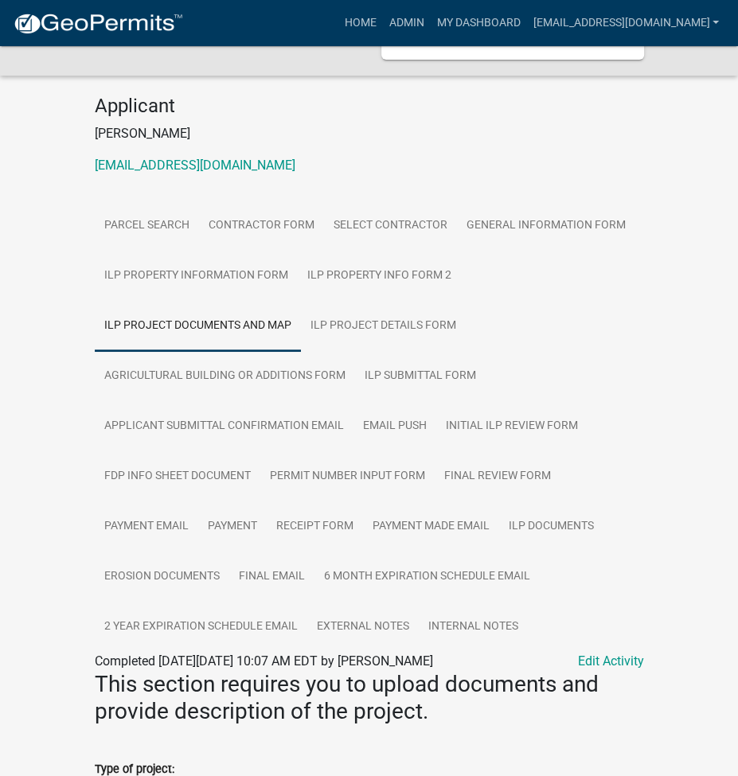
scroll to position [181, 0]
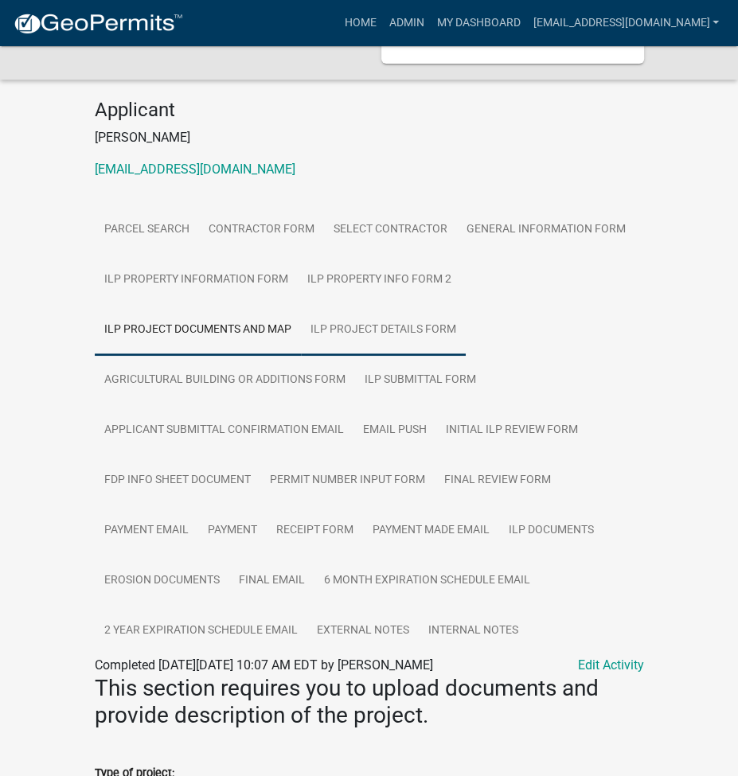
click at [398, 305] on link "ILP Project Details Form" at bounding box center [383, 330] width 165 height 51
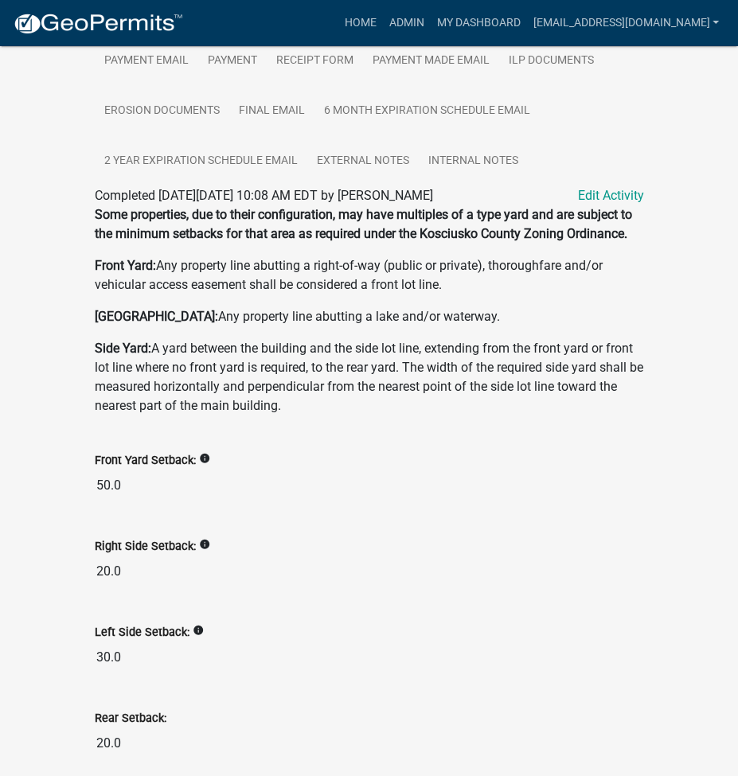
scroll to position [637, 0]
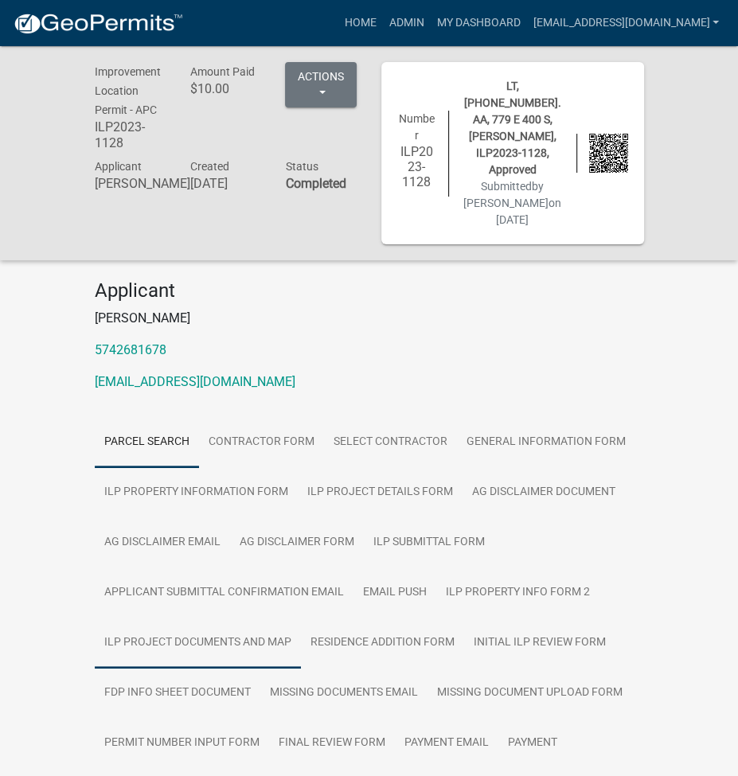
click at [209, 618] on link "ILP Project Documents and Map" at bounding box center [198, 643] width 206 height 51
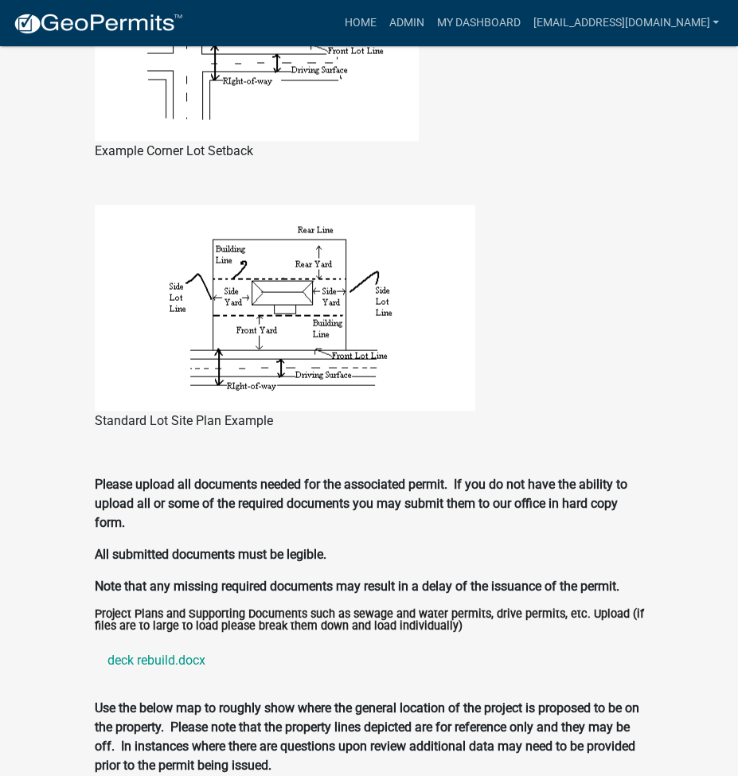
scroll to position [1961, 0]
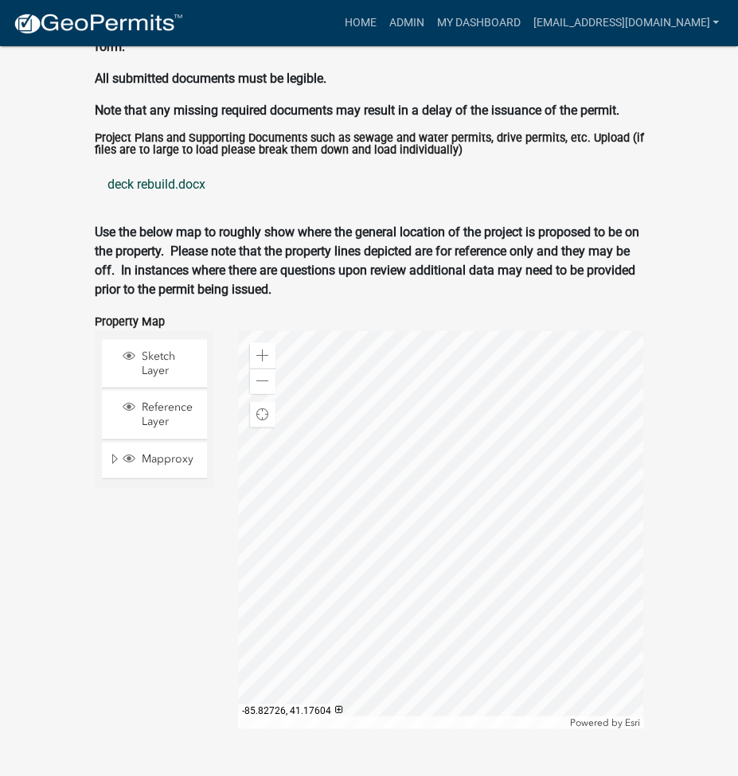
click at [152, 166] on link "deck rebuild.docx" at bounding box center [369, 185] width 549 height 38
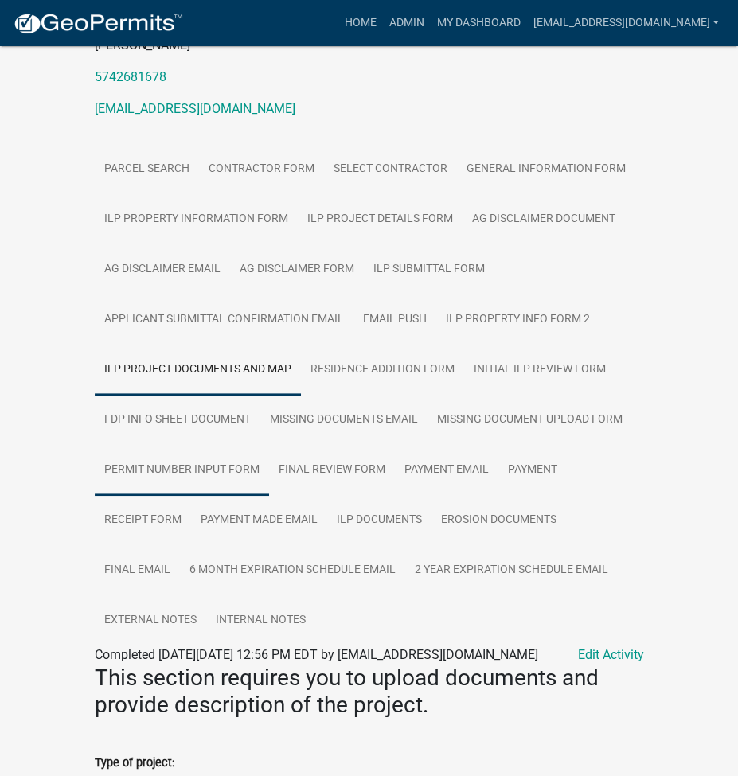
scroll to position [212, 0]
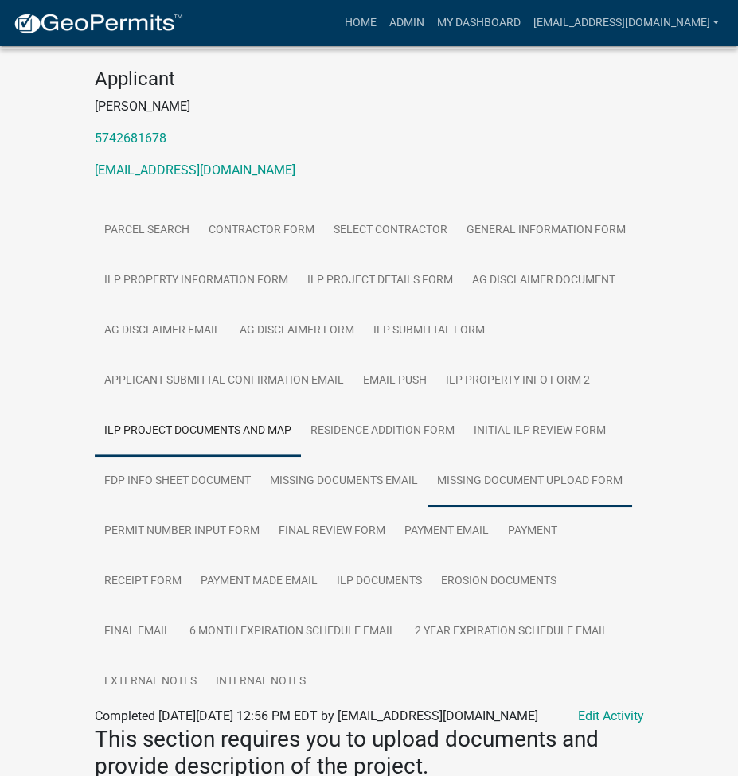
click at [568, 456] on link "Missing Document Upload Form" at bounding box center [529, 481] width 205 height 51
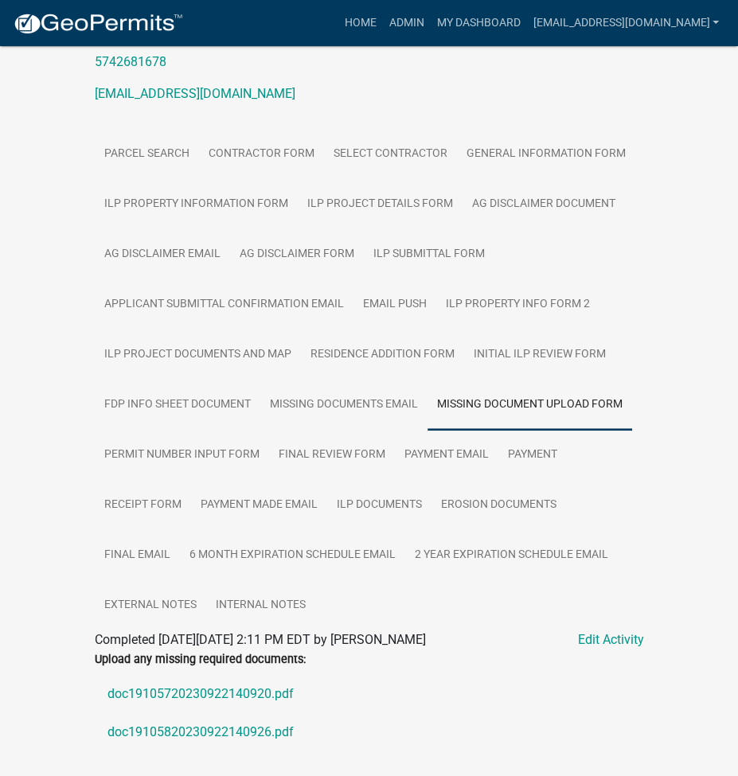
scroll to position [318, 0]
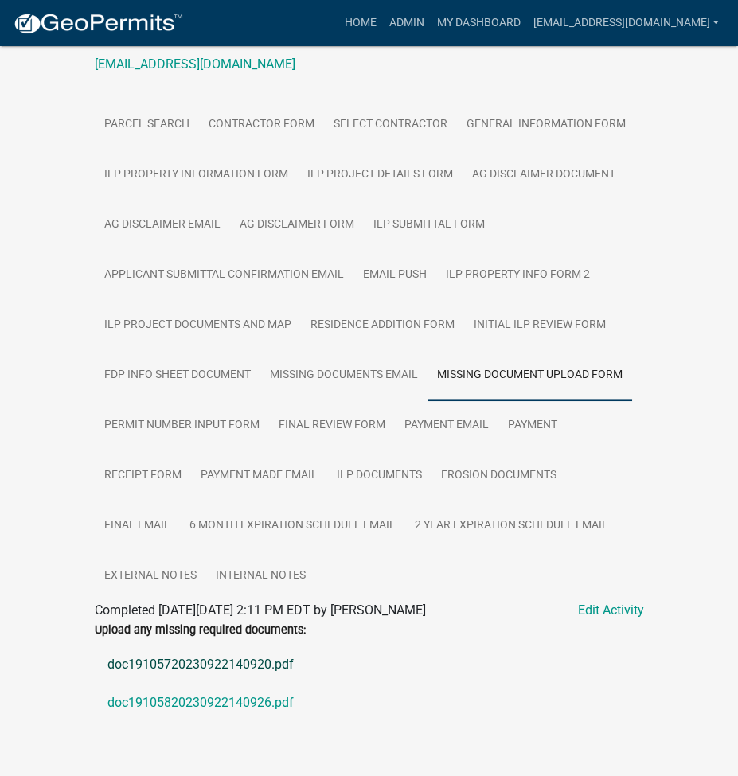
click at [170, 646] on link "doc19105720230922140920.pdf" at bounding box center [369, 665] width 549 height 38
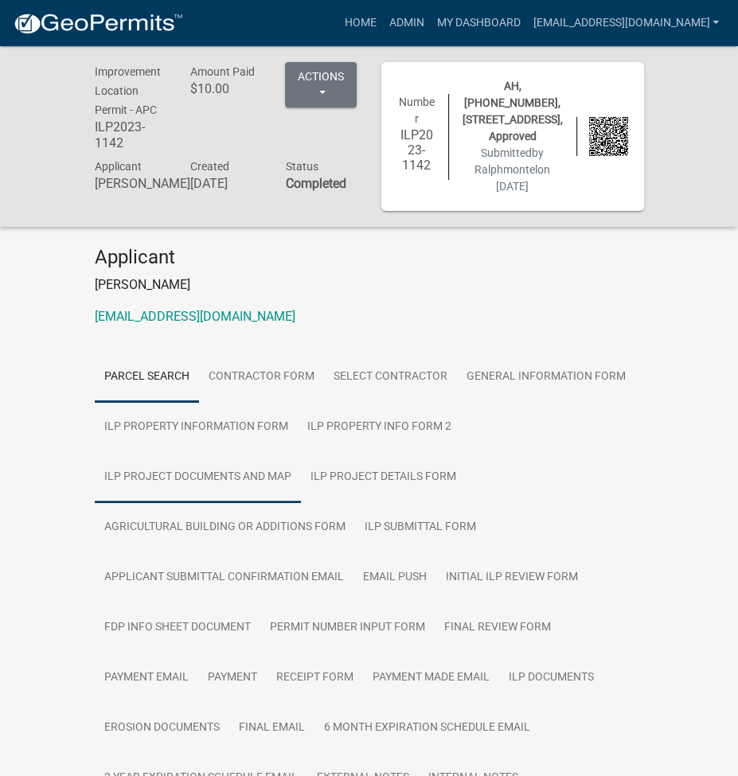
click at [200, 486] on link "ILP Project Documents and Map" at bounding box center [198, 477] width 206 height 51
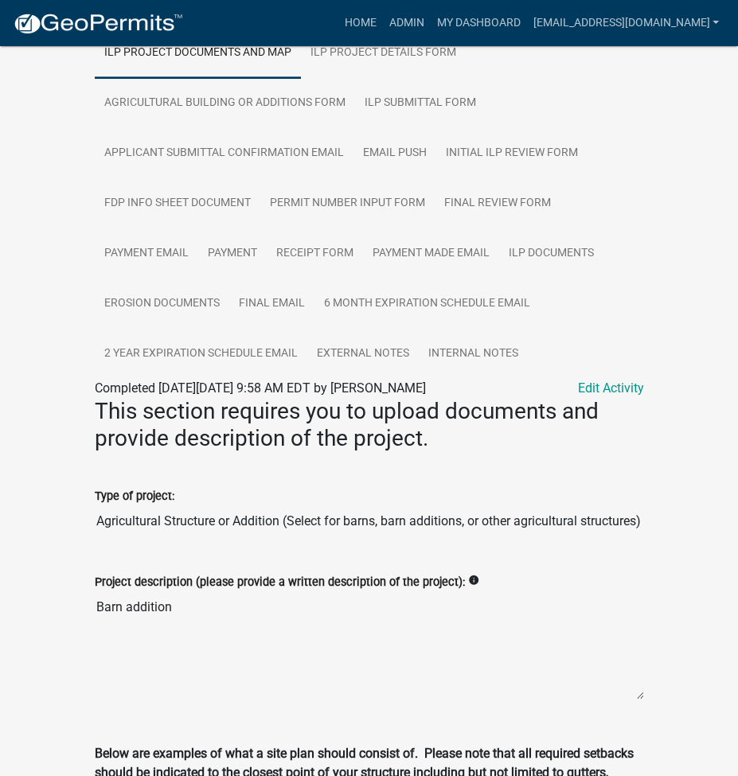
scroll to position [212, 0]
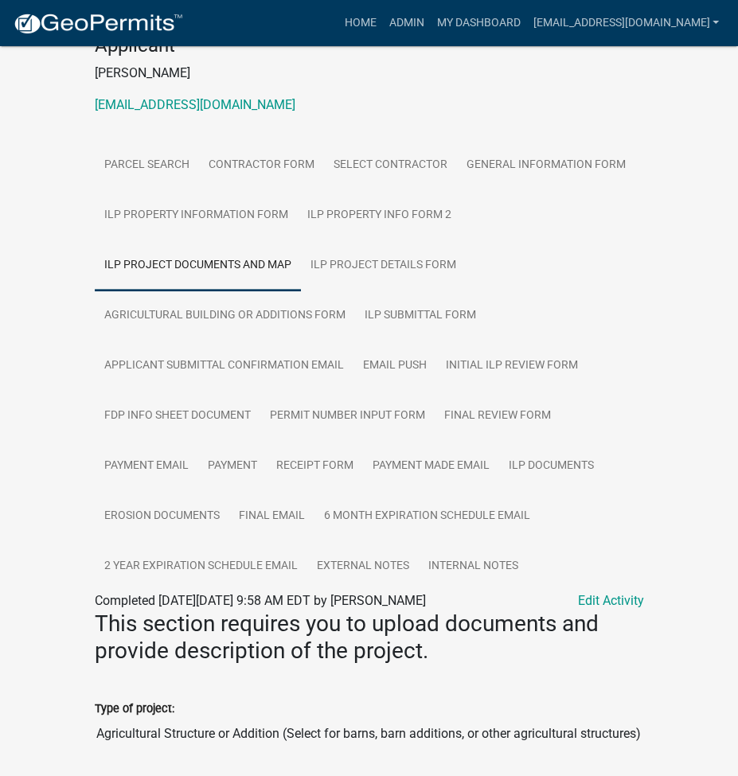
click at [224, 267] on link "ILP Project Documents and Map" at bounding box center [198, 265] width 206 height 51
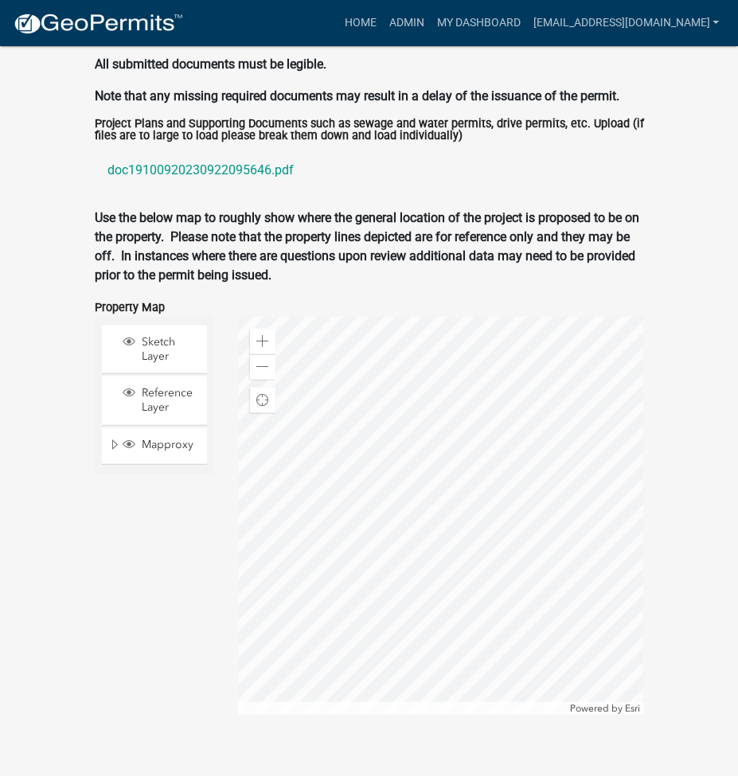
scroll to position [1879, 0]
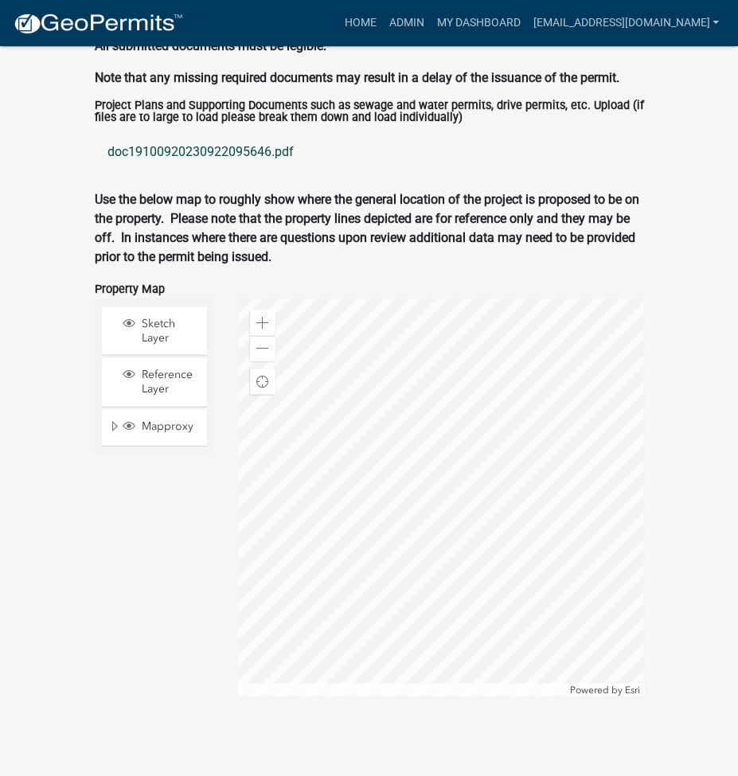
click at [218, 151] on link "doc19100920230922095646.pdf" at bounding box center [369, 152] width 549 height 38
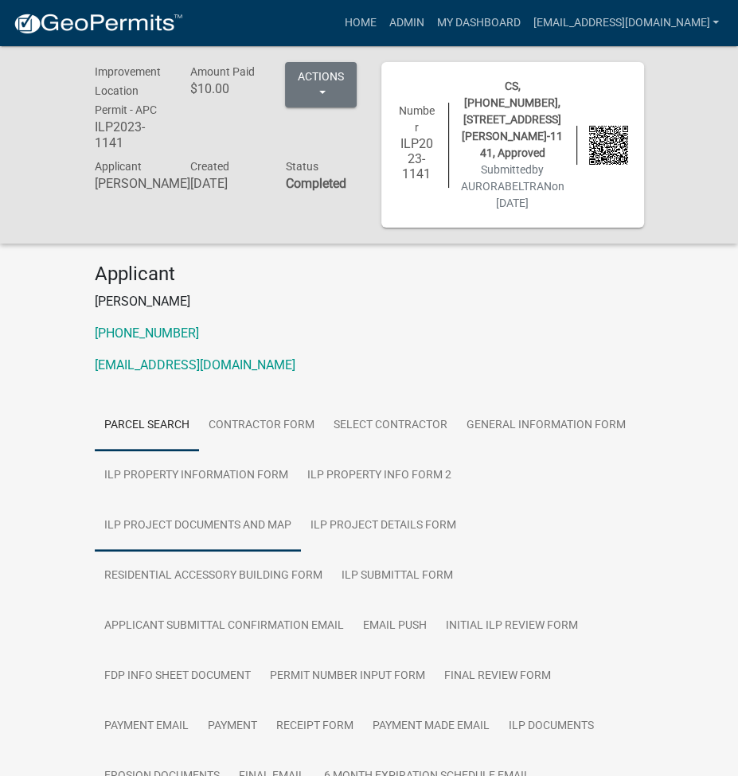
click at [206, 517] on link "ILP Project Documents and Map" at bounding box center [198, 526] width 206 height 51
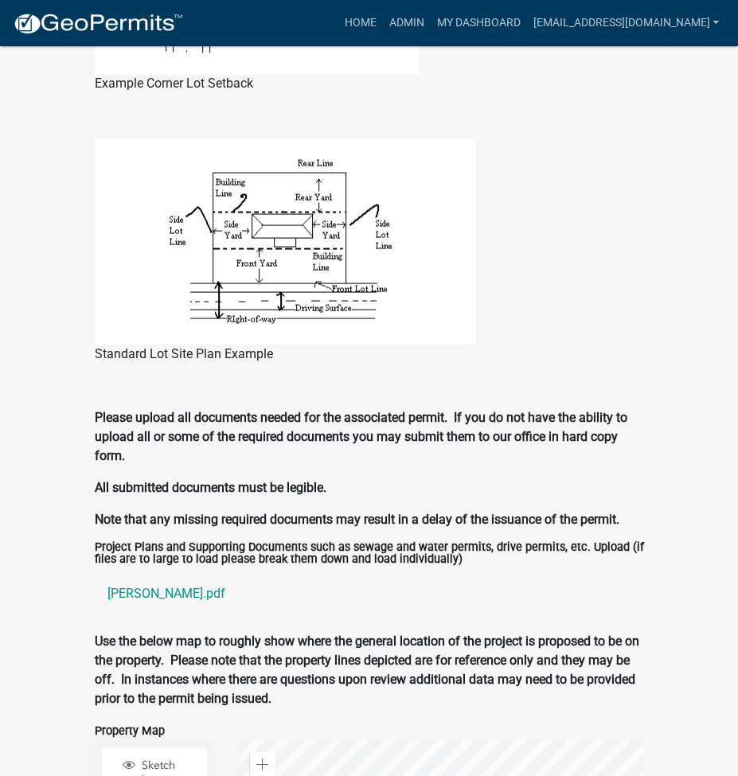
scroll to position [849, 0]
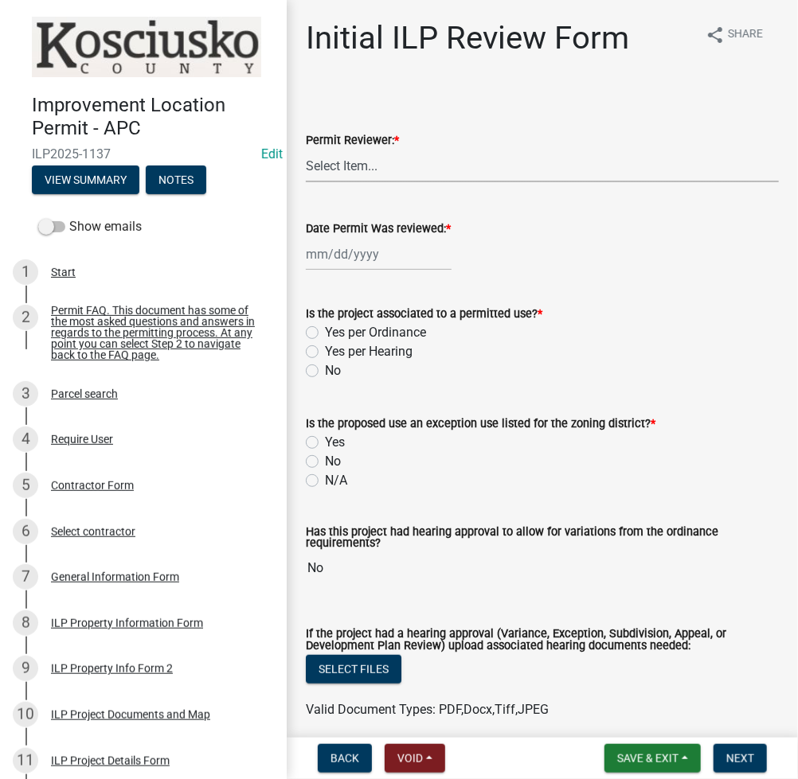
click at [348, 160] on select "Select Item... MMS LT AT CS [PERSON_NAME]" at bounding box center [542, 166] width 473 height 33
click at [306, 150] on select "Select Item... MMS LT AT CS [PERSON_NAME]" at bounding box center [542, 166] width 473 height 33
select select "fc758b50-acba-4166-9f24-5248f0f78016"
click at [348, 244] on div at bounding box center [379, 254] width 146 height 33
select select "9"
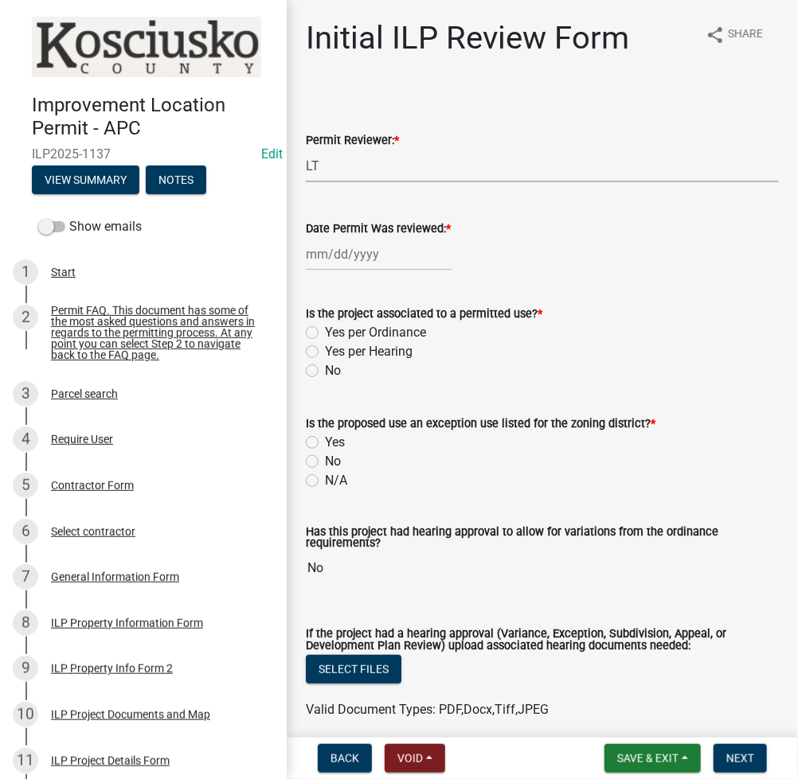
select select "2025"
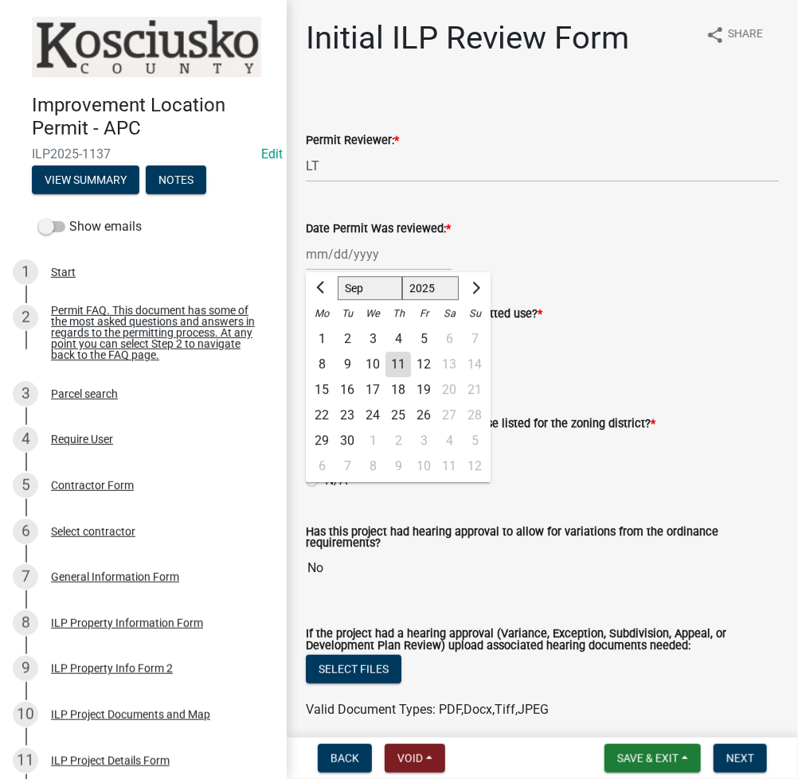
click at [405, 363] on div "11" at bounding box center [397, 364] width 25 height 25
type input "[DATE]"
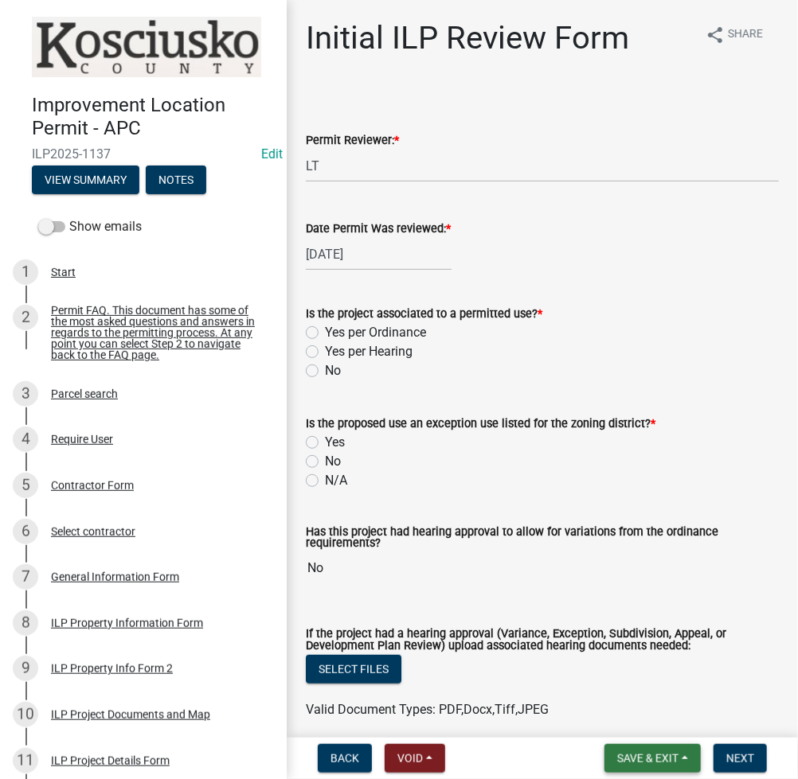
click at [640, 752] on span "Save & Exit" at bounding box center [647, 758] width 61 height 13
click at [607, 679] on button "Save" at bounding box center [636, 679] width 127 height 38
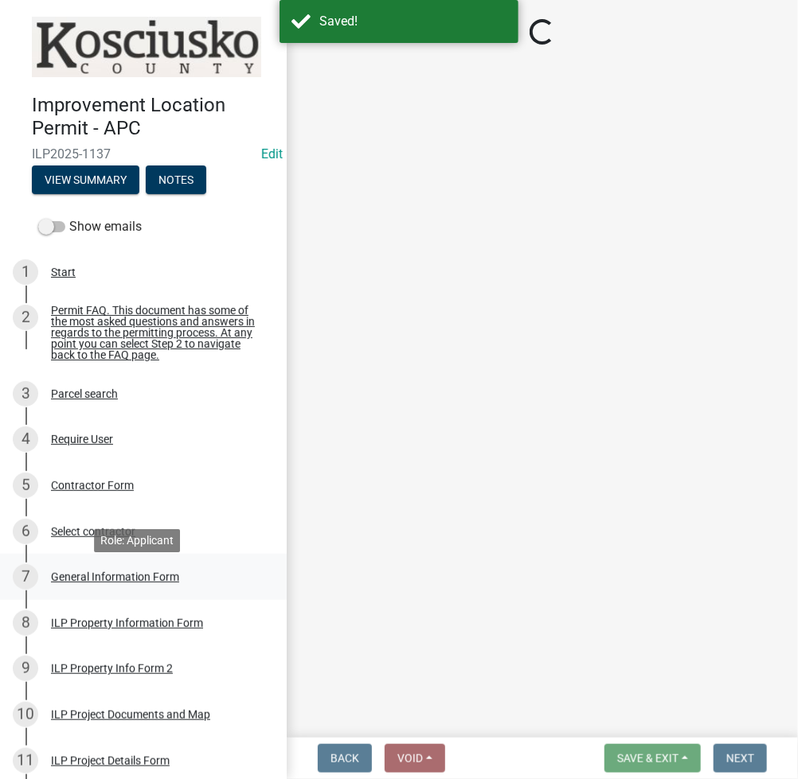
click at [121, 583] on div "General Information Form" at bounding box center [115, 577] width 128 height 11
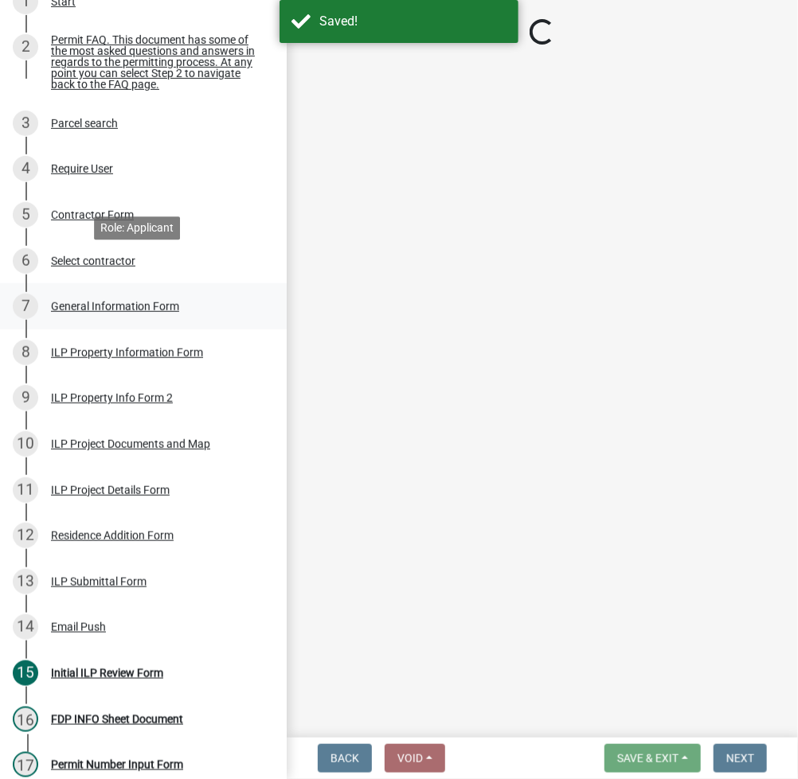
scroll to position [424, 0]
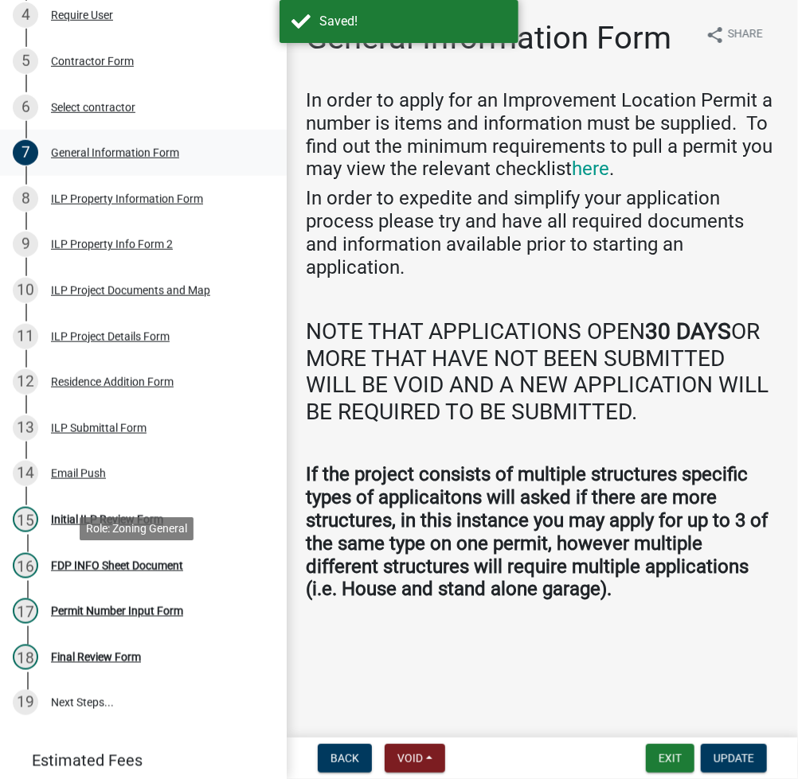
select select "fc758b50-acba-4166-9f24-5248f0f78016"
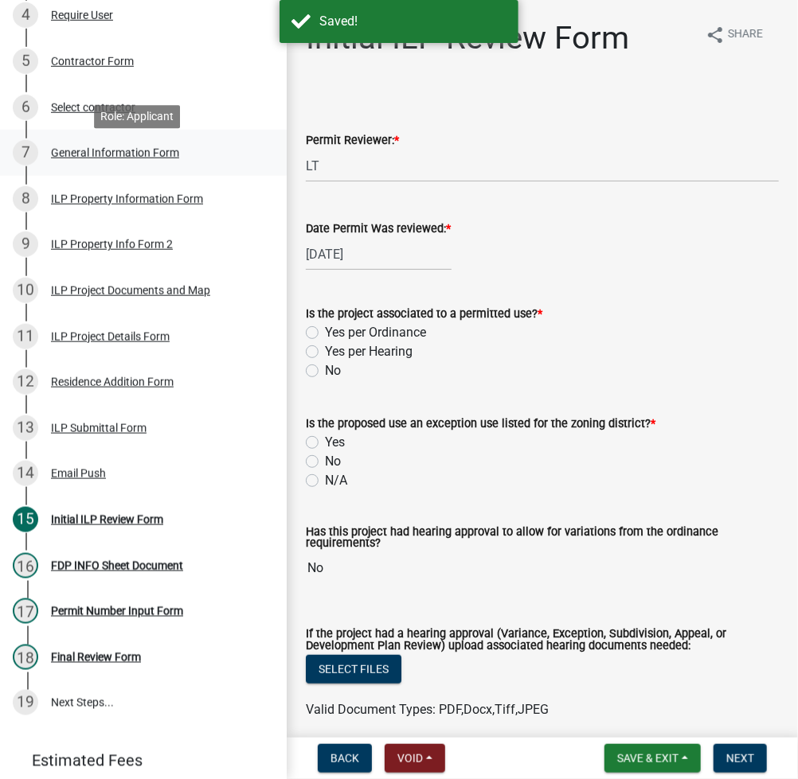
click at [103, 154] on div "General Information Form" at bounding box center [115, 152] width 128 height 11
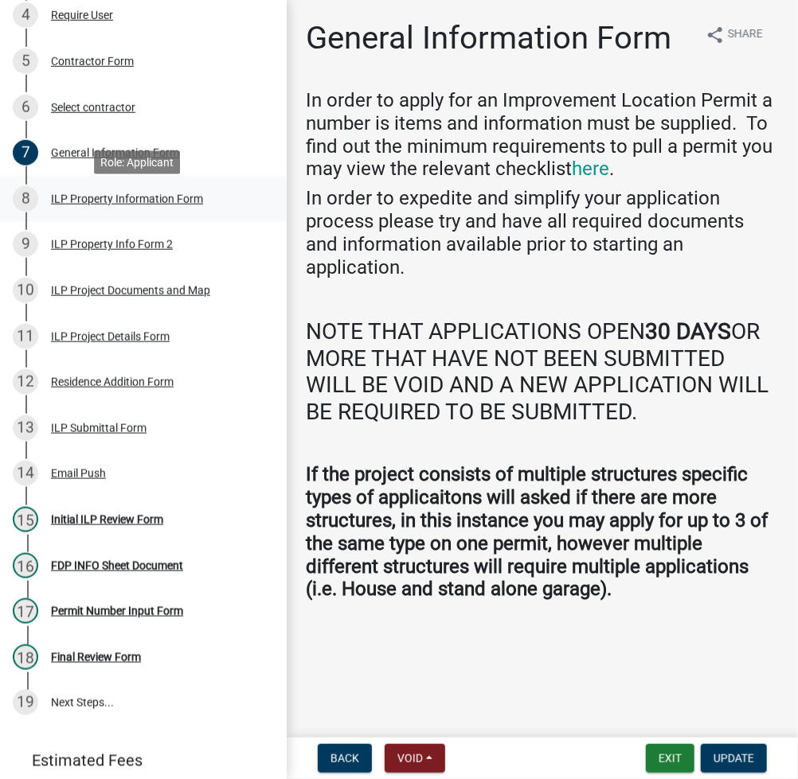
click at [102, 205] on div "ILP Property Information Form" at bounding box center [127, 198] width 152 height 11
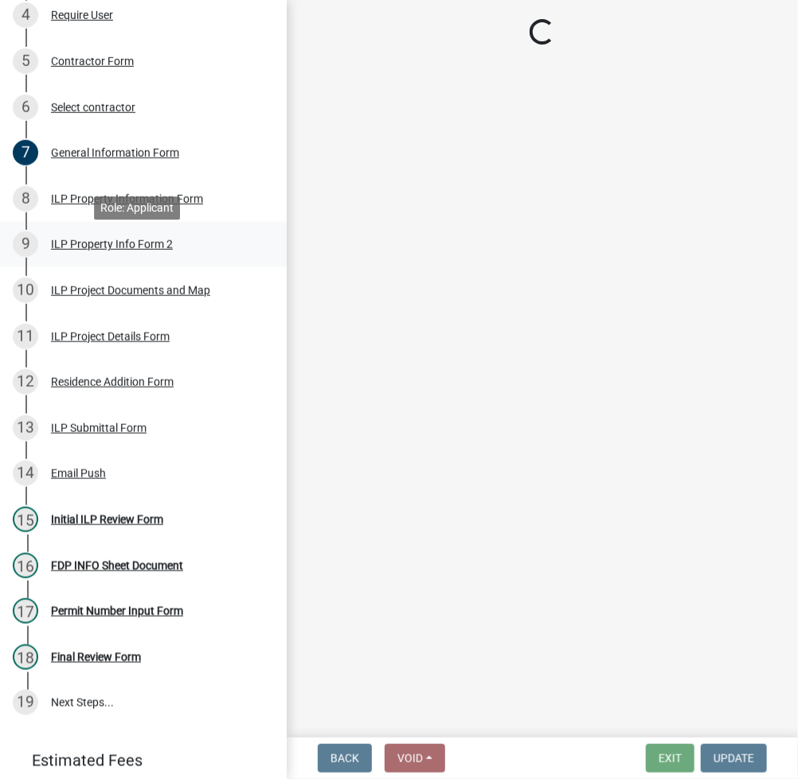
select select "43c67e15-aa71-4662-a612-5084d59379d6"
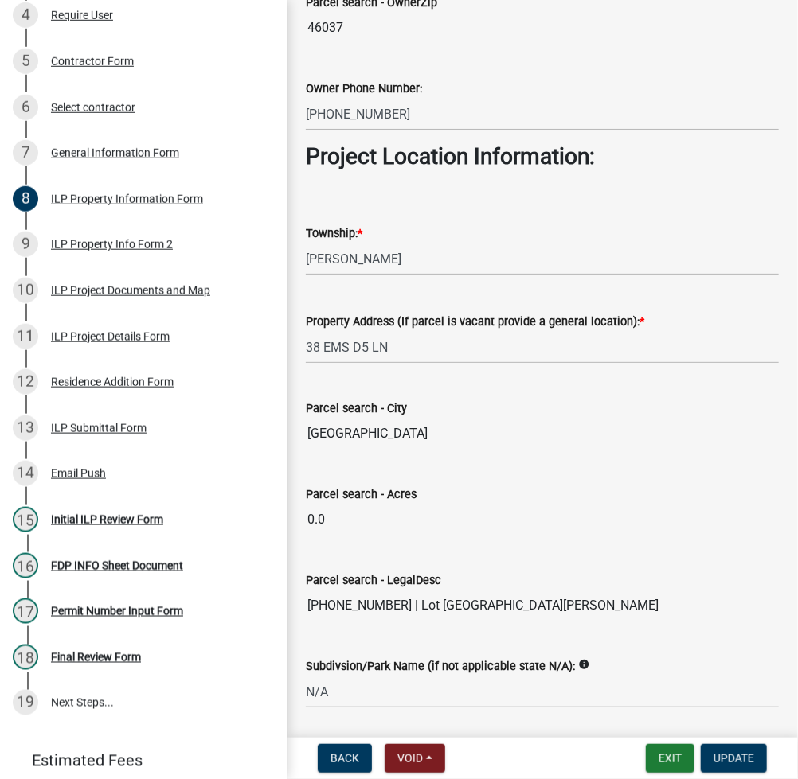
scroll to position [1197, 0]
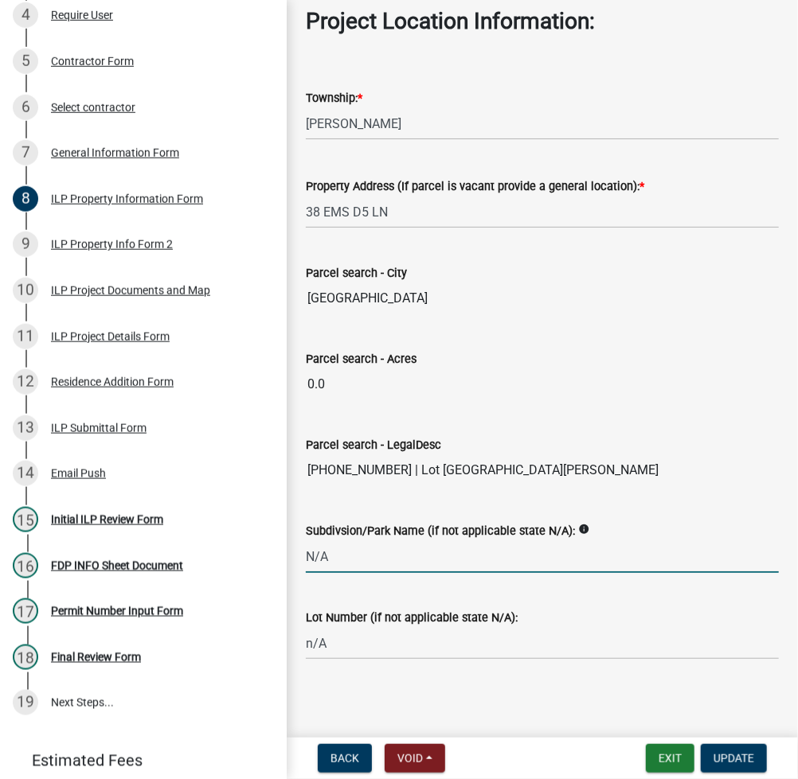
click at [531, 557] on input "N/A" at bounding box center [542, 557] width 473 height 33
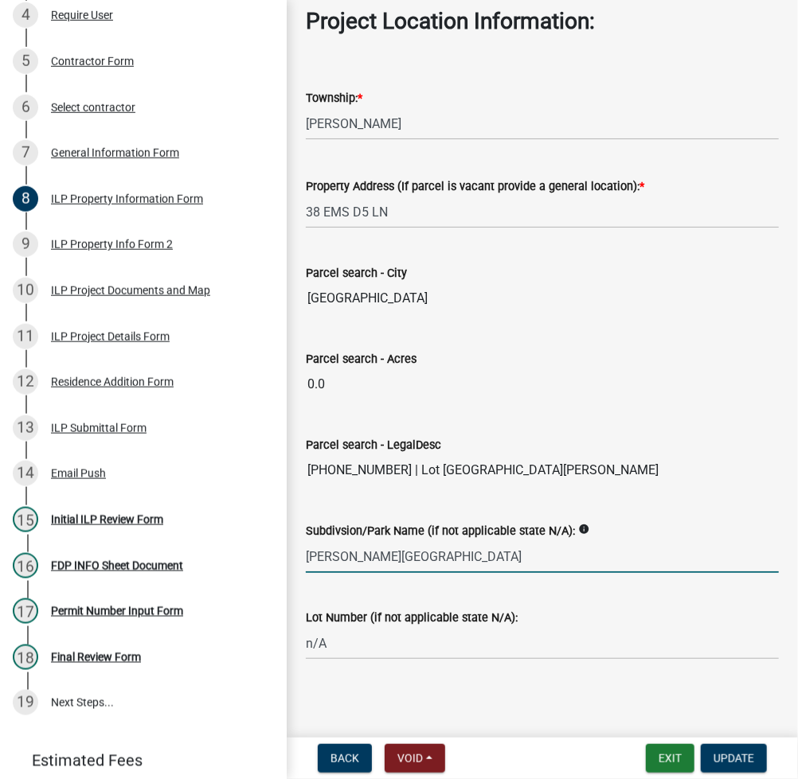
type input "REDMON PARK"
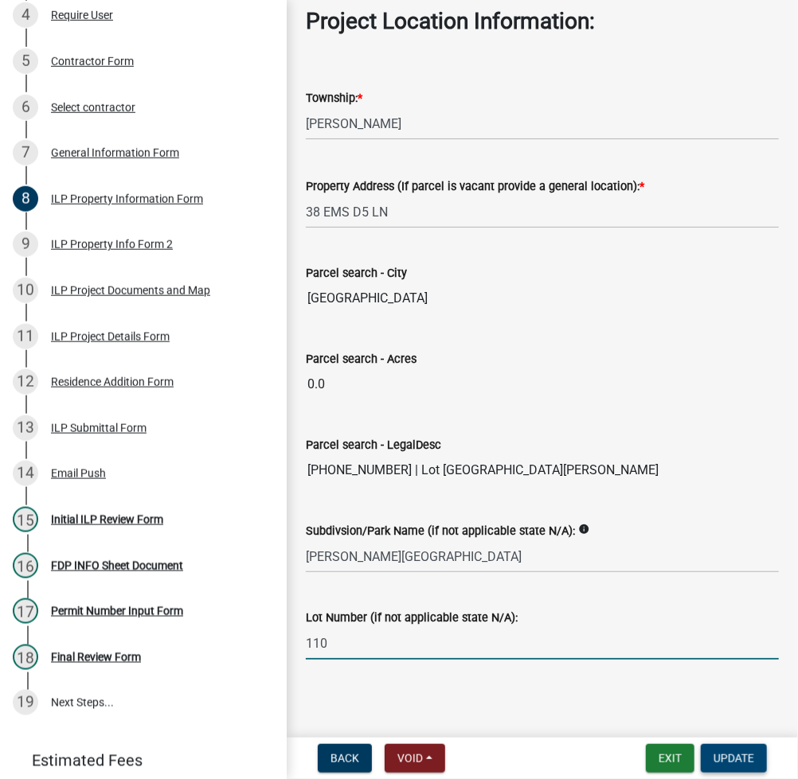
type input "110"
click at [740, 765] on button "Update" at bounding box center [734, 758] width 66 height 29
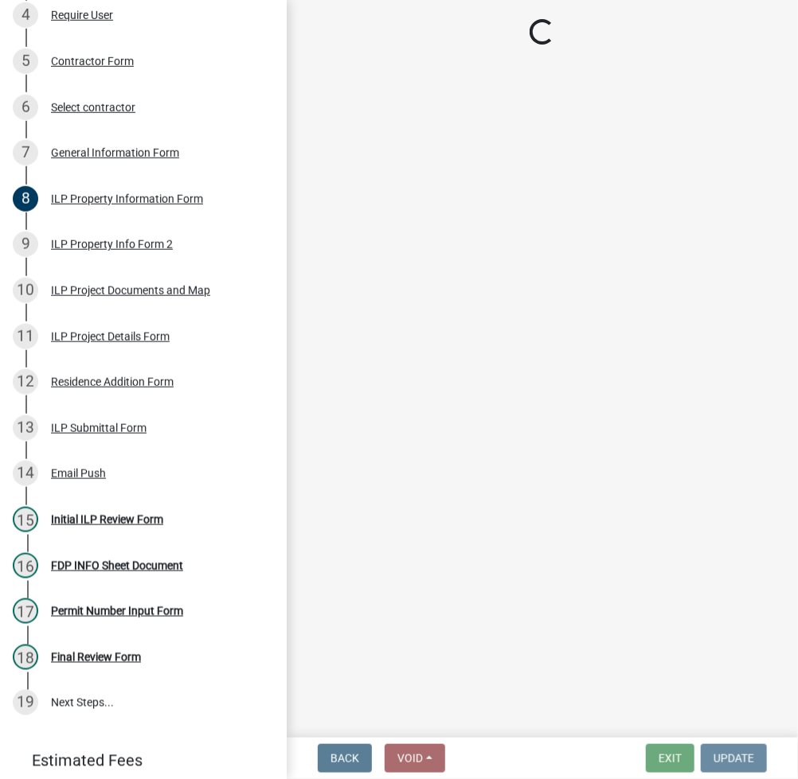
scroll to position [0, 0]
select select "fc758b50-acba-4166-9f24-5248f0f78016"
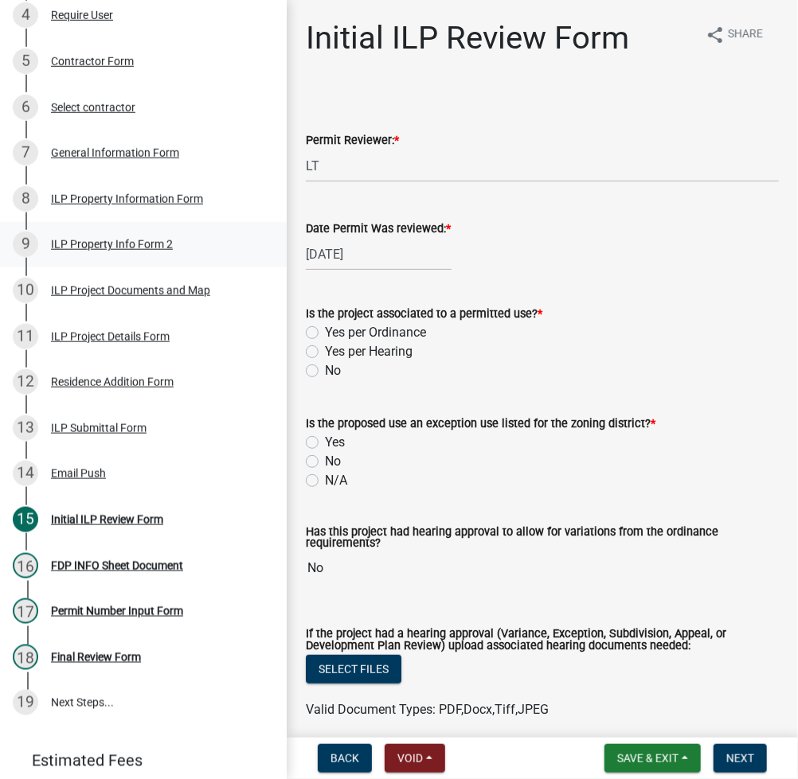
click at [92, 257] on div "9 ILP Property Info Form 2" at bounding box center [137, 244] width 248 height 25
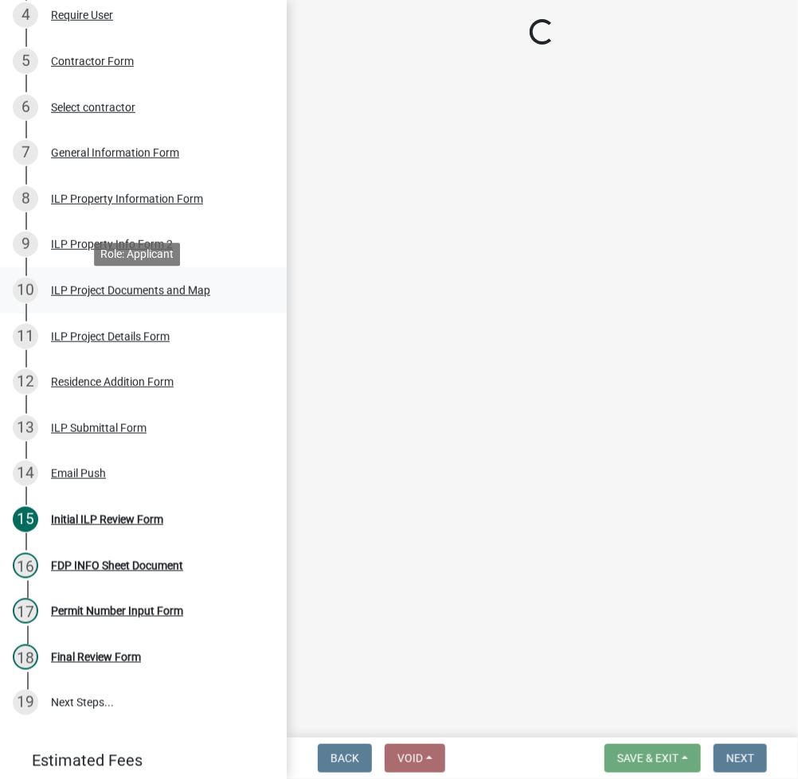
select select "7b11be74-d7bb-4878-8b50-4ecdc0000cbf"
select select "1146270b-2111-4e23-bf7f-74ce85cf7041"
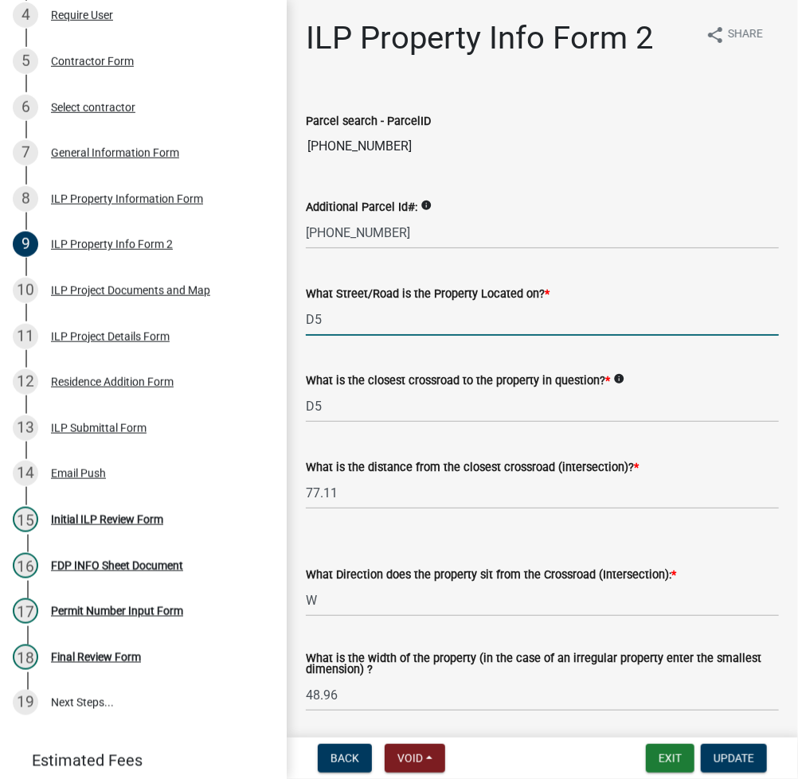
click at [309, 322] on input "D5" at bounding box center [542, 319] width 473 height 33
type input "EMS D5"
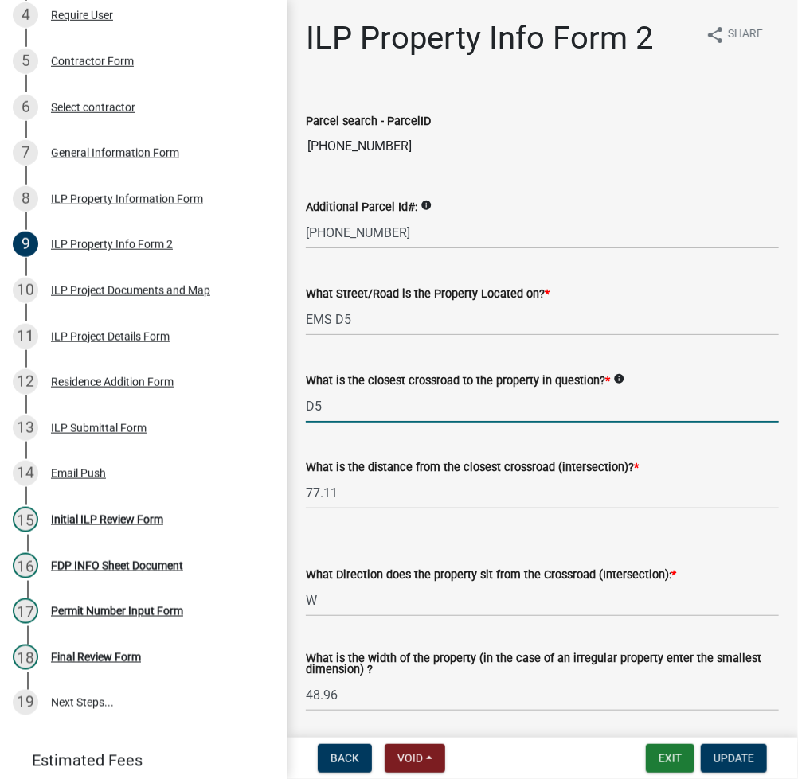
click at [309, 399] on input "D5" at bounding box center [542, 406] width 473 height 33
type input "EMS D4"
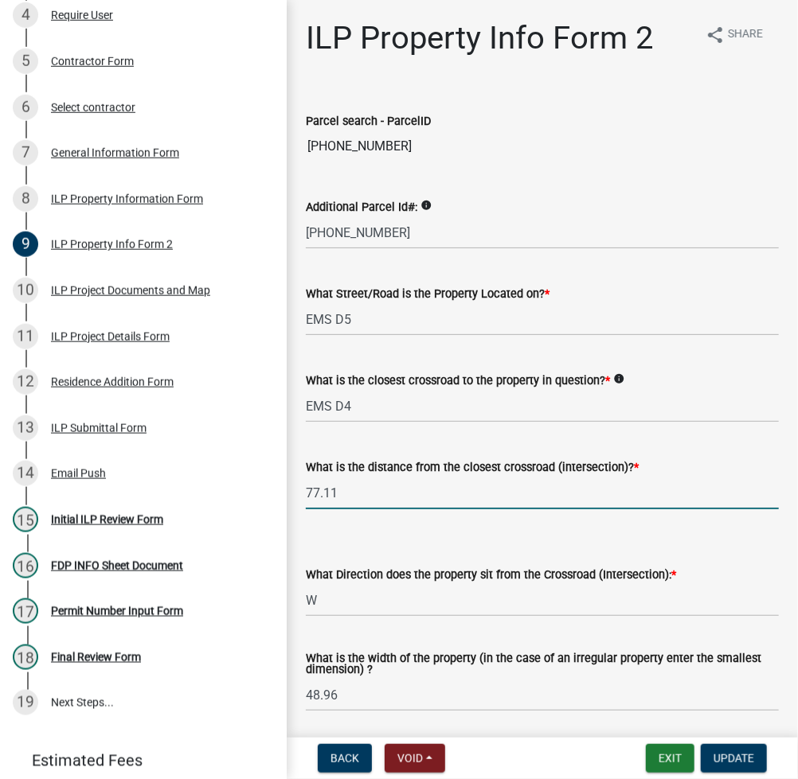
click at [377, 491] on input "77.11" at bounding box center [542, 493] width 473 height 33
type input "100"
click at [397, 615] on select "Select Item... N NE NW S SE SW E W" at bounding box center [542, 600] width 473 height 33
click at [369, 592] on select "Select Item... N NE NW S SE SW E W" at bounding box center [542, 600] width 473 height 33
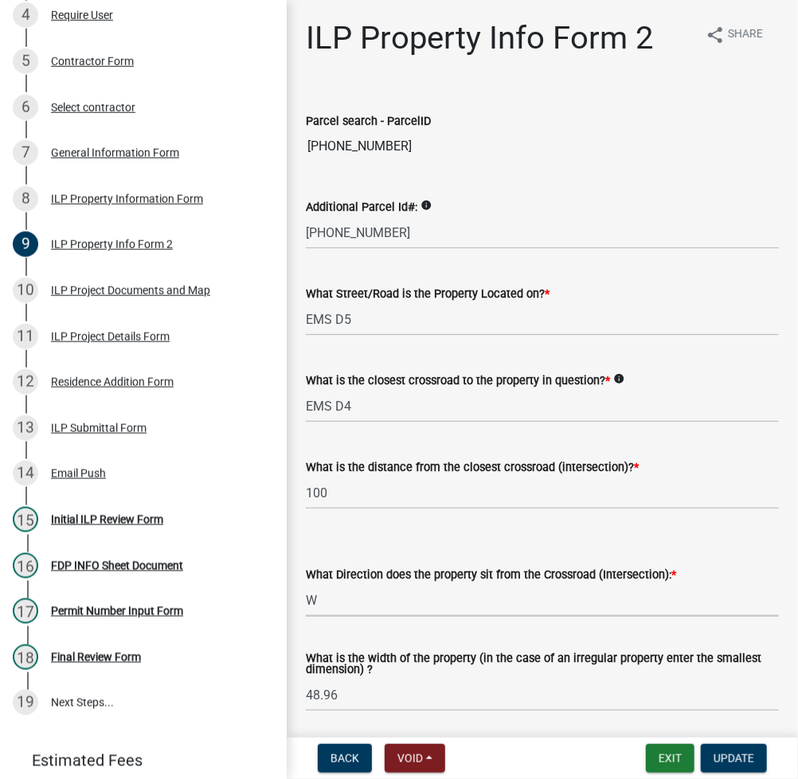
click at [369, 592] on select "Select Item... N NE NW S SE SW E W" at bounding box center [542, 600] width 473 height 33
click at [306, 584] on select "Select Item... N NE NW S SE SW E W" at bounding box center [542, 600] width 473 height 33
select select "5d8d9a6f-68f4-4910-b8ad-905844ed2da1"
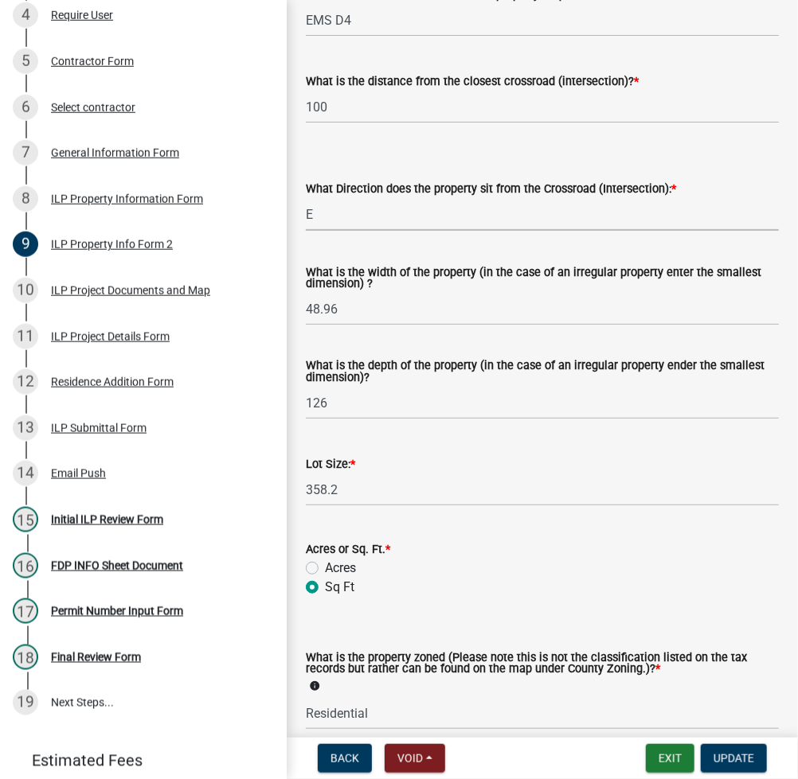
scroll to position [424, 0]
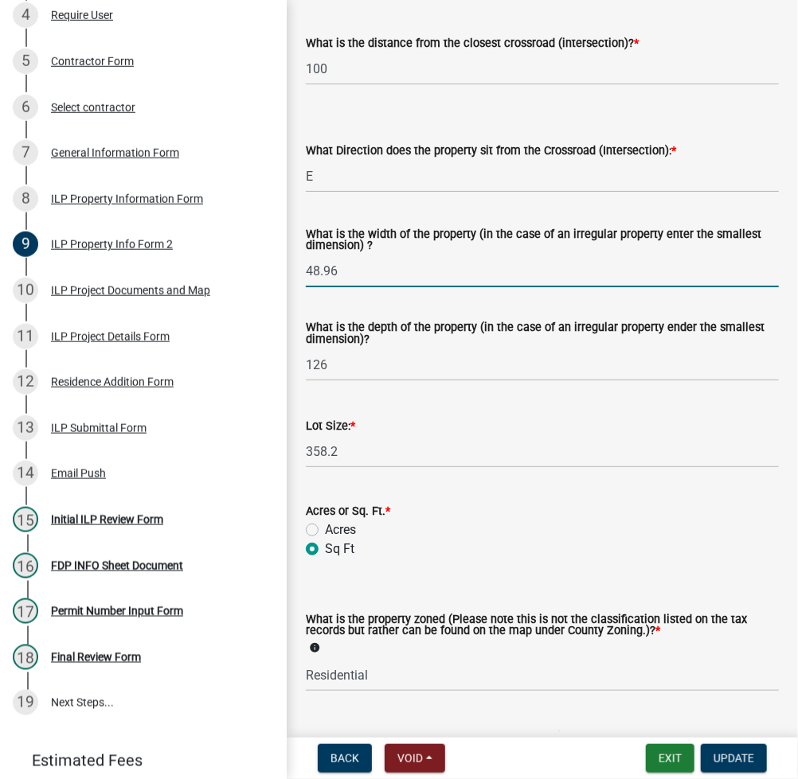
click at [357, 276] on input "48.96" at bounding box center [542, 271] width 473 height 33
click at [357, 275] on input "48.96" at bounding box center [542, 271] width 473 height 33
type input "50"
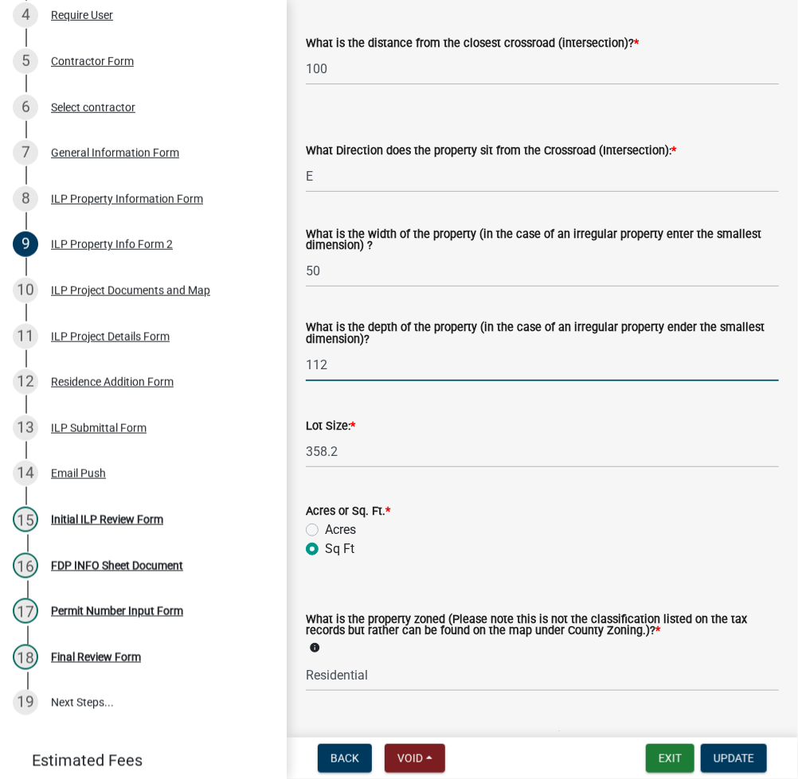
type input "112"
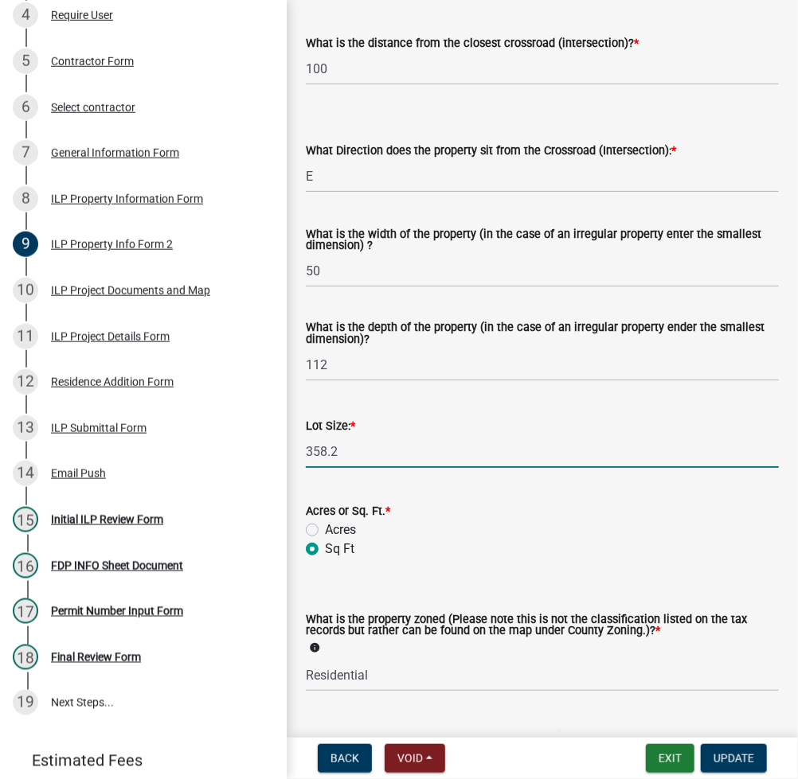
click at [390, 445] on input "358.2" at bounding box center [542, 451] width 473 height 33
click at [390, 444] on input "358.2" at bounding box center [542, 451] width 473 height 33
click at [356, 461] on input "6332" at bounding box center [542, 451] width 473 height 33
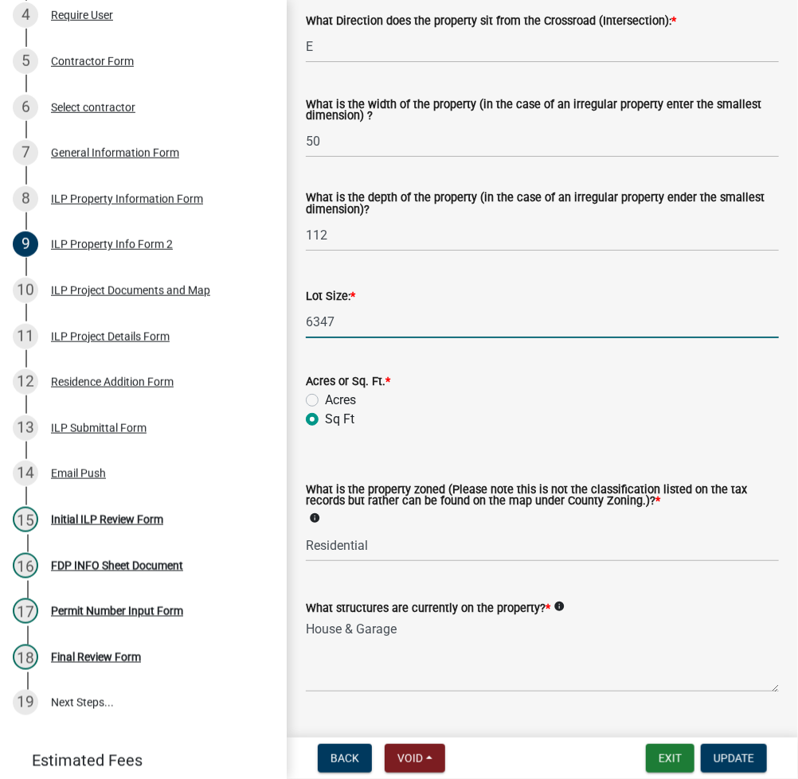
scroll to position [590, 0]
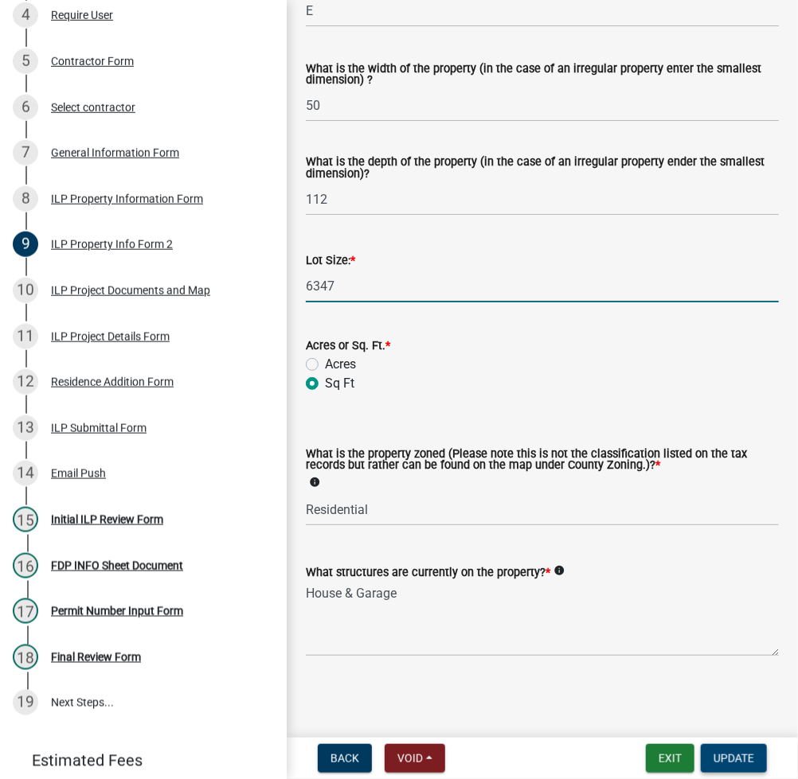
type input "6347"
click at [720, 755] on span "Update" at bounding box center [733, 758] width 41 height 13
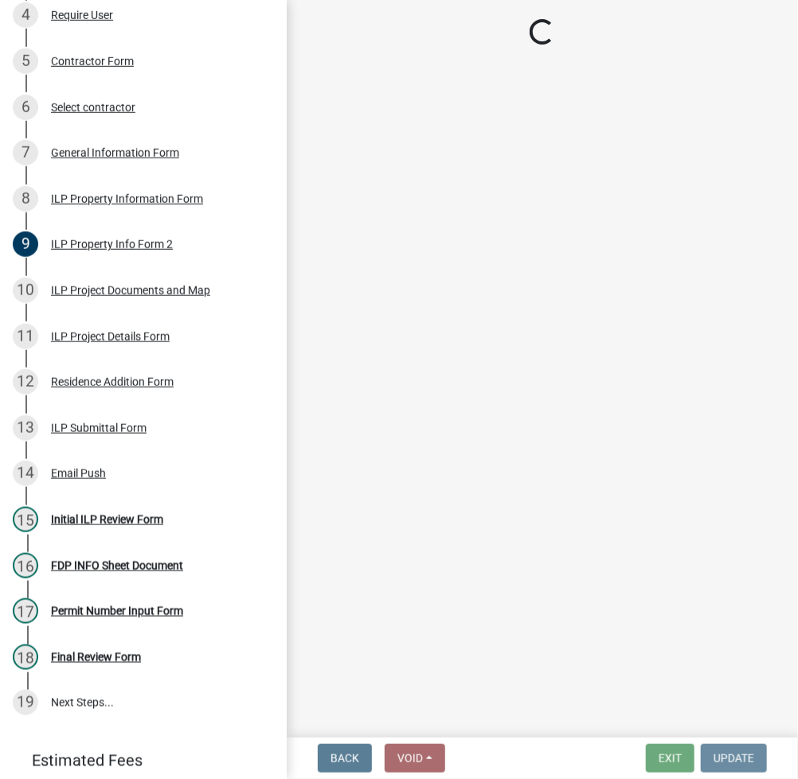
scroll to position [0, 0]
select select "fc758b50-acba-4166-9f24-5248f0f78016"
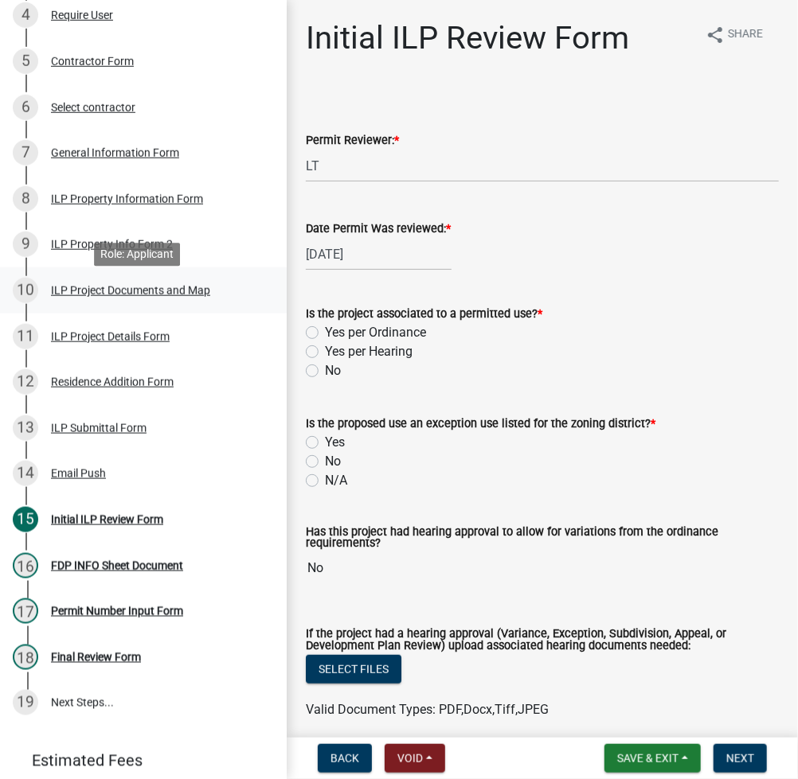
click at [146, 296] on div "ILP Project Documents and Map" at bounding box center [130, 290] width 159 height 11
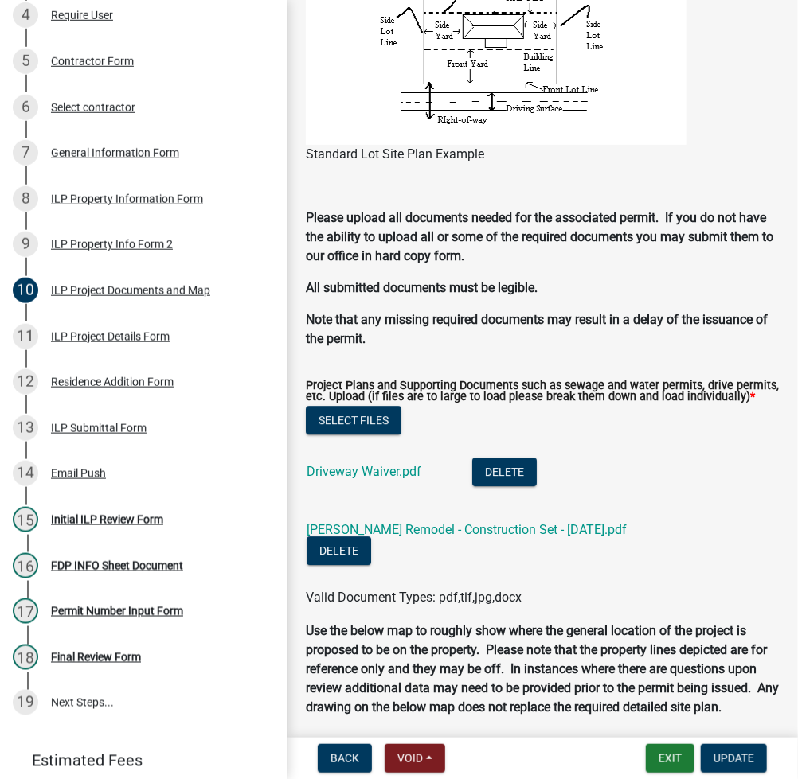
scroll to position [1911, 0]
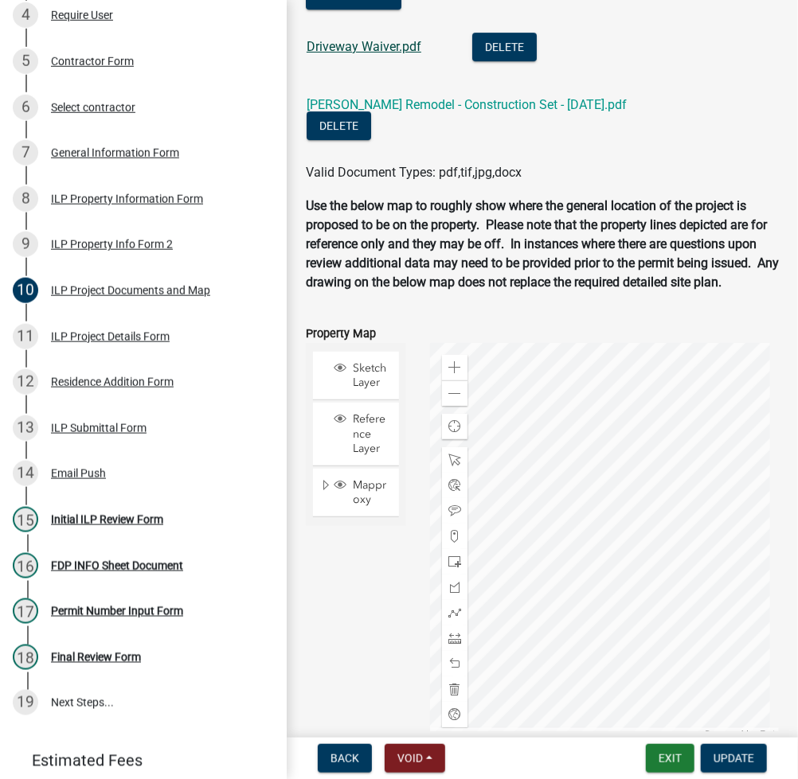
click at [348, 54] on link "Driveway Waiver.pdf" at bounding box center [363, 46] width 115 height 15
click at [458, 112] on link "Whitlock Remodel - Construction Set - 9-10-25.pdf" at bounding box center [466, 104] width 320 height 15
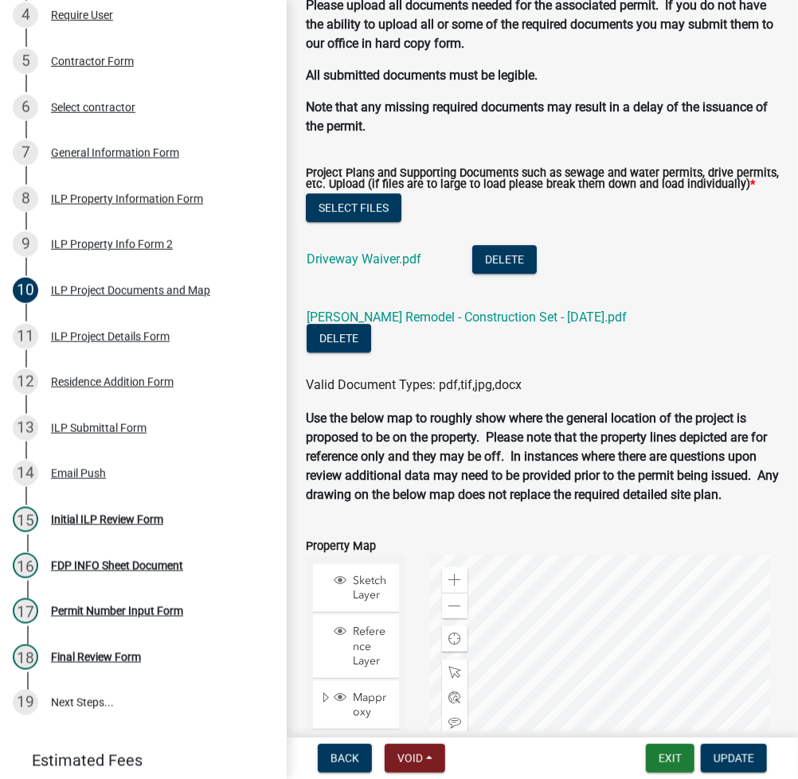
scroll to position [2072, 0]
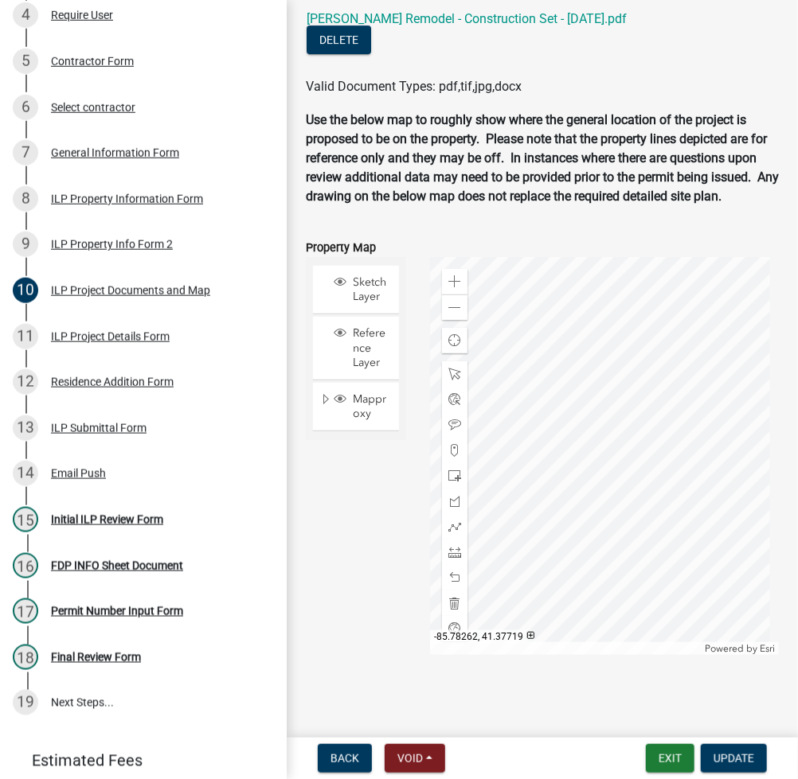
click at [560, 689] on main "ILP Project Documents and Map share Share This section requires you to upload d…" at bounding box center [542, 366] width 511 height 732
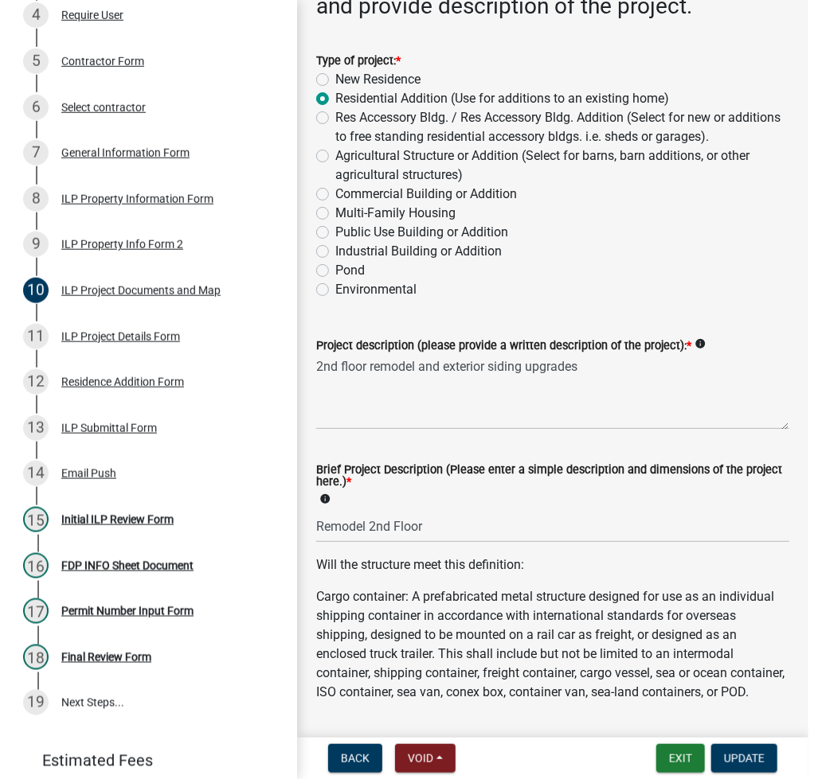
scroll to position [0, 0]
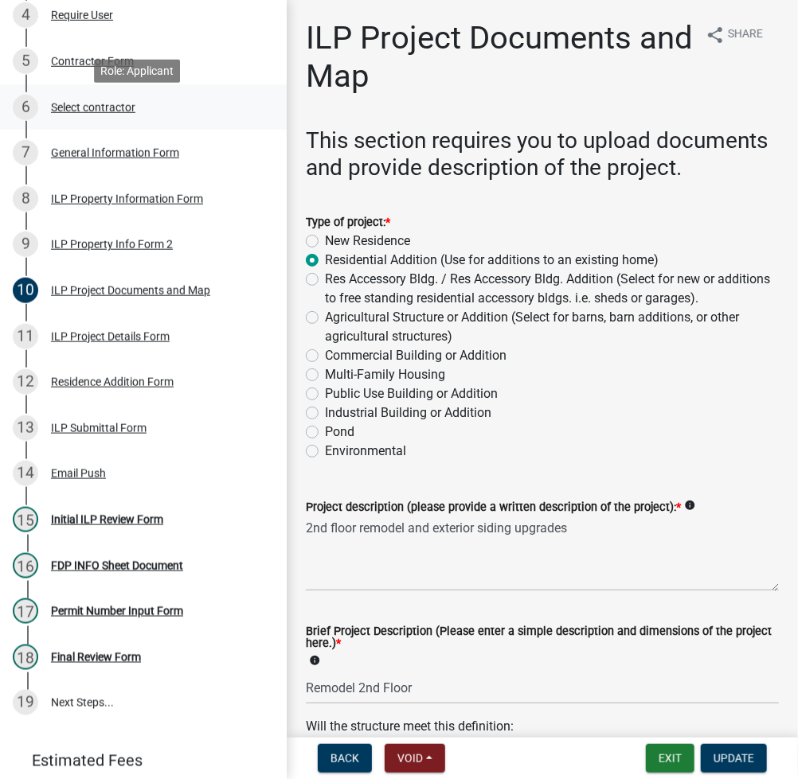
click at [107, 113] on div "Select contractor" at bounding box center [93, 107] width 84 height 11
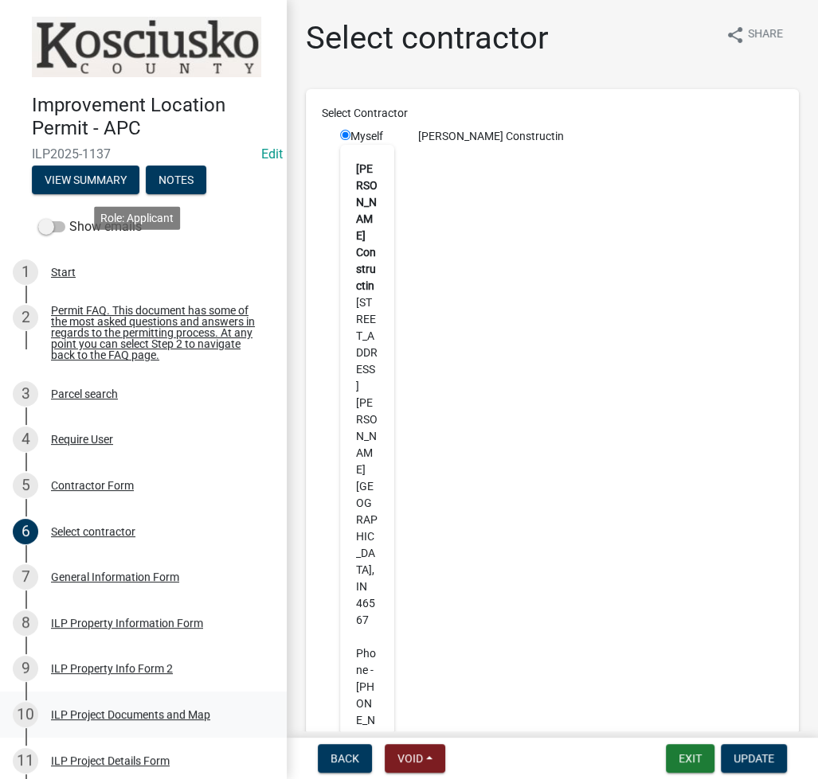
scroll to position [424, 0]
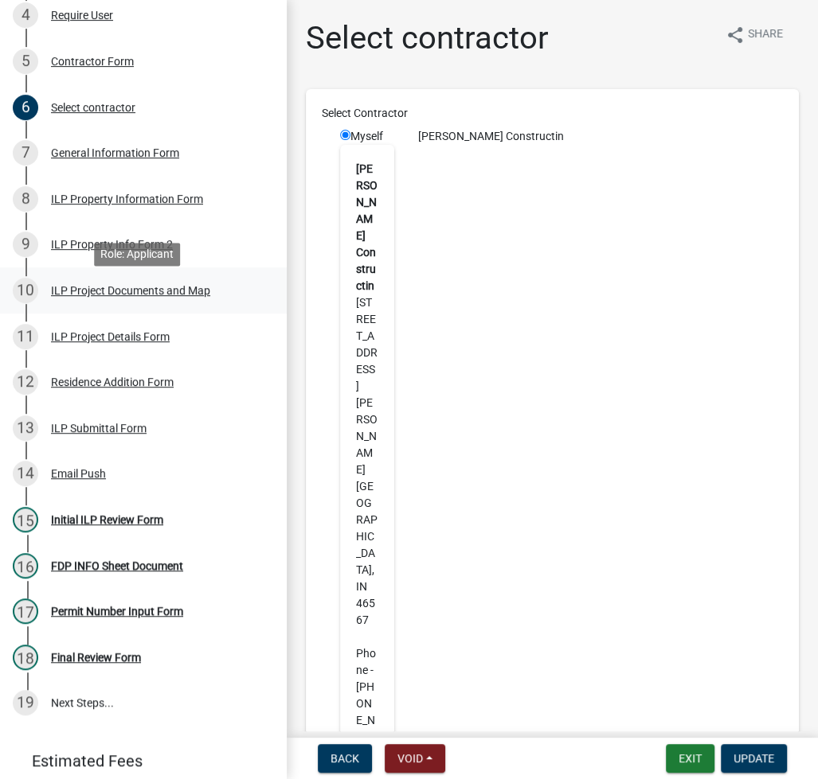
click at [184, 294] on div "ILP Project Documents and Map" at bounding box center [130, 290] width 159 height 11
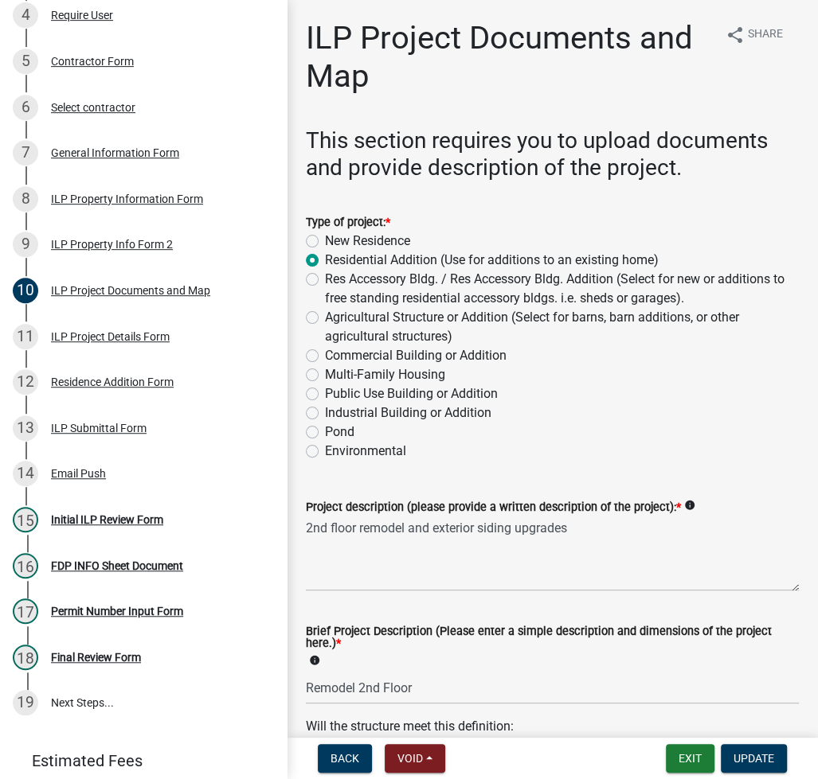
scroll to position [212, 0]
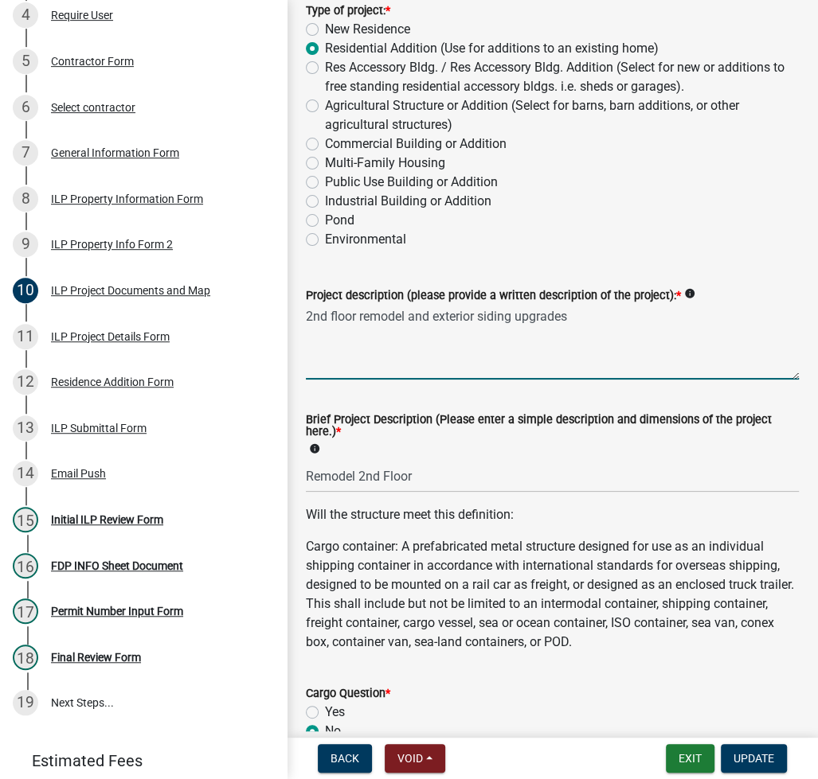
drag, startPoint x: 586, startPoint y: 322, endPoint x: 298, endPoint y: 331, distance: 288.3
click at [298, 331] on div "Project description (please provide a written description of the project): * in…" at bounding box center [552, 322] width 517 height 116
click at [388, 369] on textarea "2nd floor remodel and exterior siding upgrades" at bounding box center [552, 342] width 493 height 75
click at [309, 309] on textarea "2nd floor remodel and exterior siding upgrades" at bounding box center [552, 342] width 493 height 75
type textarea "ROOF OVERHANG (2nd floor remodel and exterior siding upgrades)"
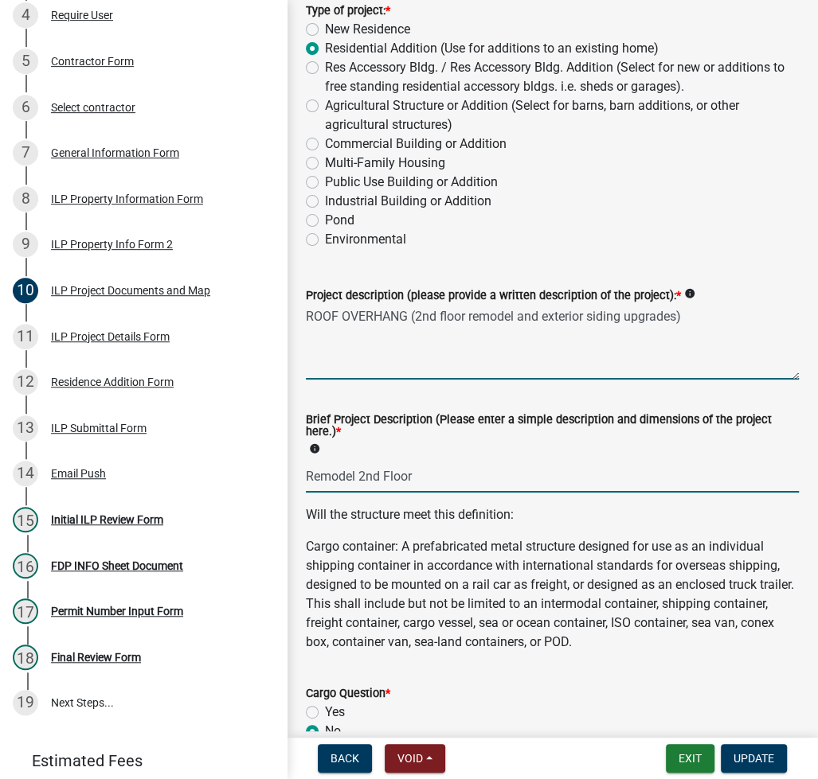
click at [537, 465] on input "Remodel 2nd Floor" at bounding box center [552, 476] width 493 height 33
click at [537, 464] on input "Remodel 2nd Floor" at bounding box center [552, 476] width 493 height 33
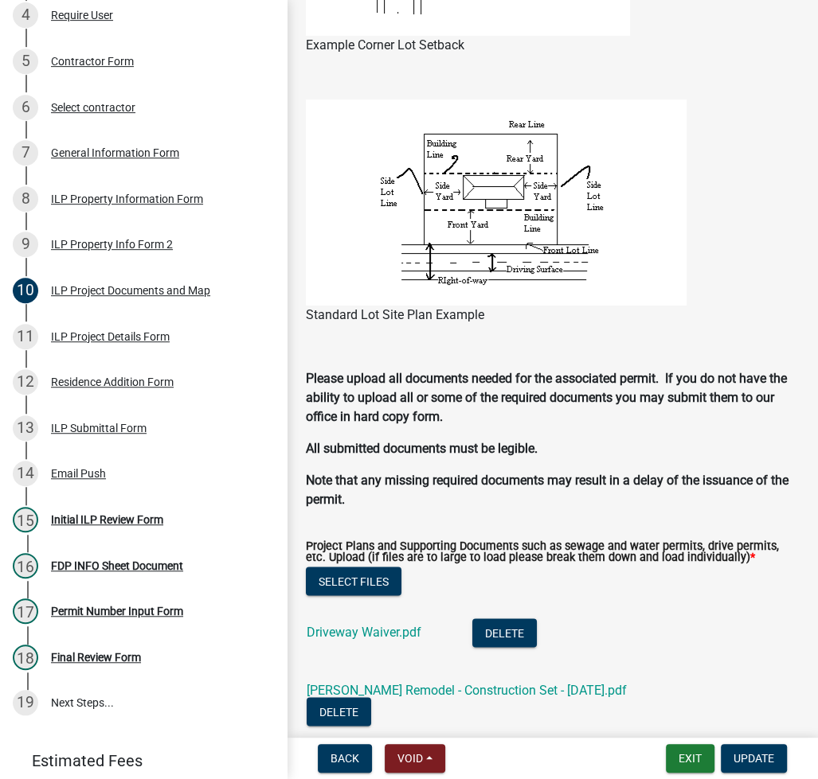
scroll to position [1485, 0]
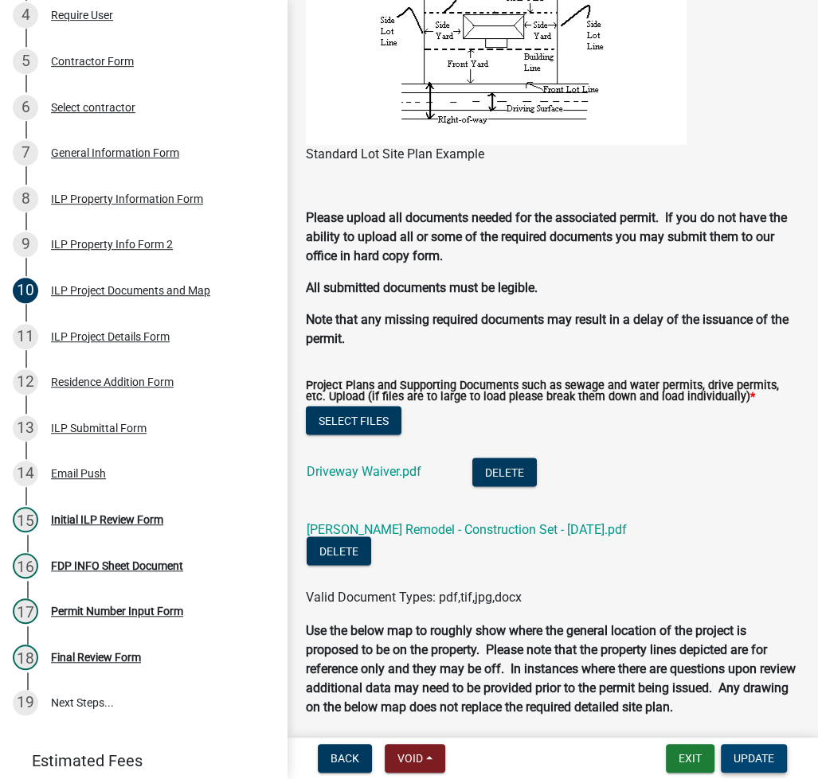
type input "30X1.5 OVERHANG"
click at [747, 752] on span "Update" at bounding box center [753, 758] width 41 height 13
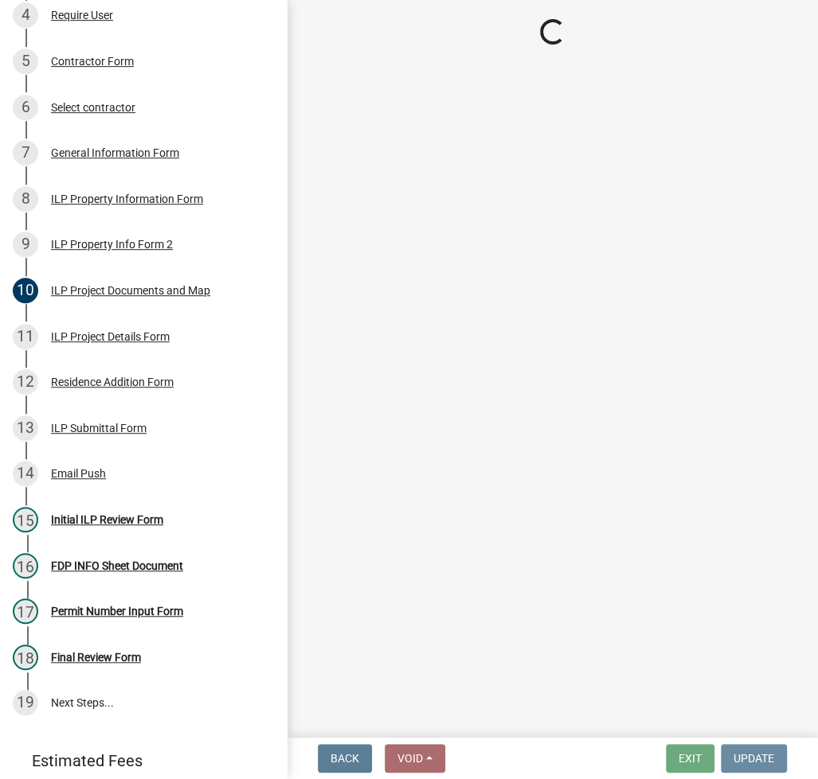
scroll to position [0, 0]
select select "fc758b50-acba-4166-9f24-5248f0f78016"
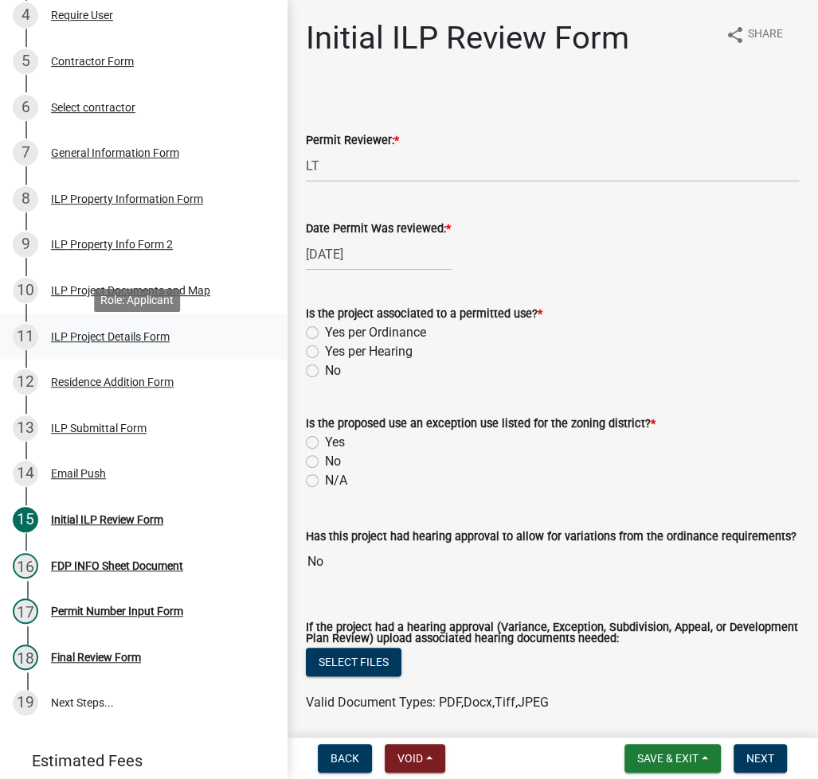
click at [109, 342] on div "ILP Project Details Form" at bounding box center [110, 336] width 119 height 11
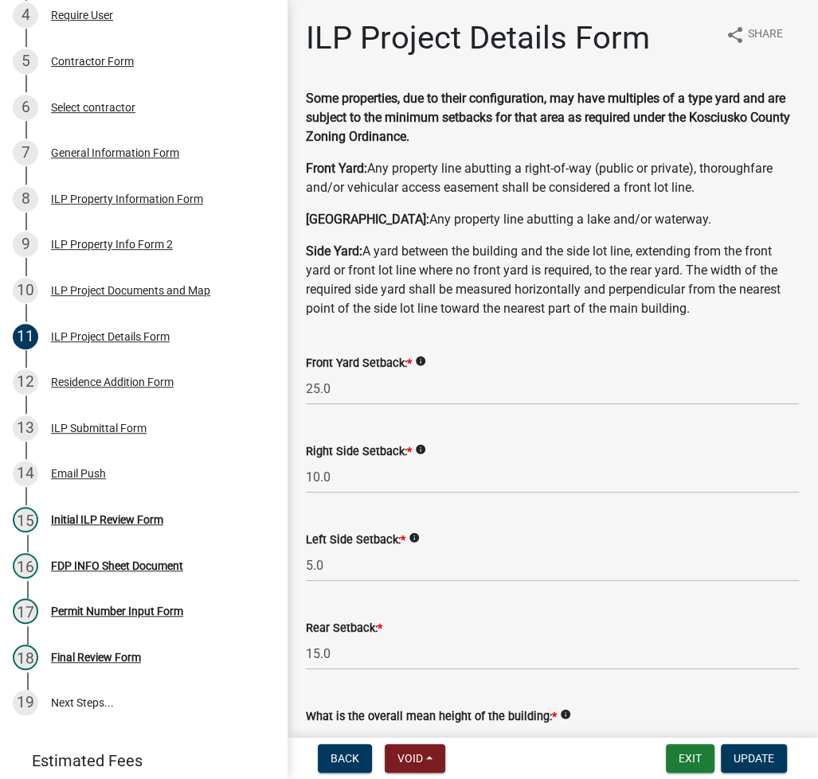
scroll to position [212, 0]
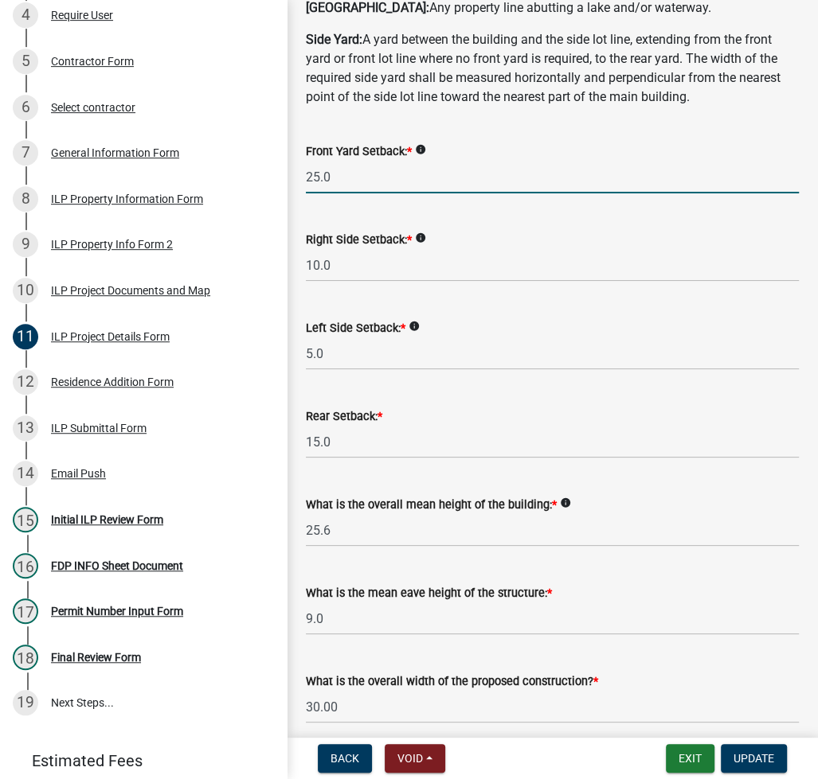
click at [369, 173] on input "25.0" at bounding box center [552, 177] width 493 height 33
type input "50.0"
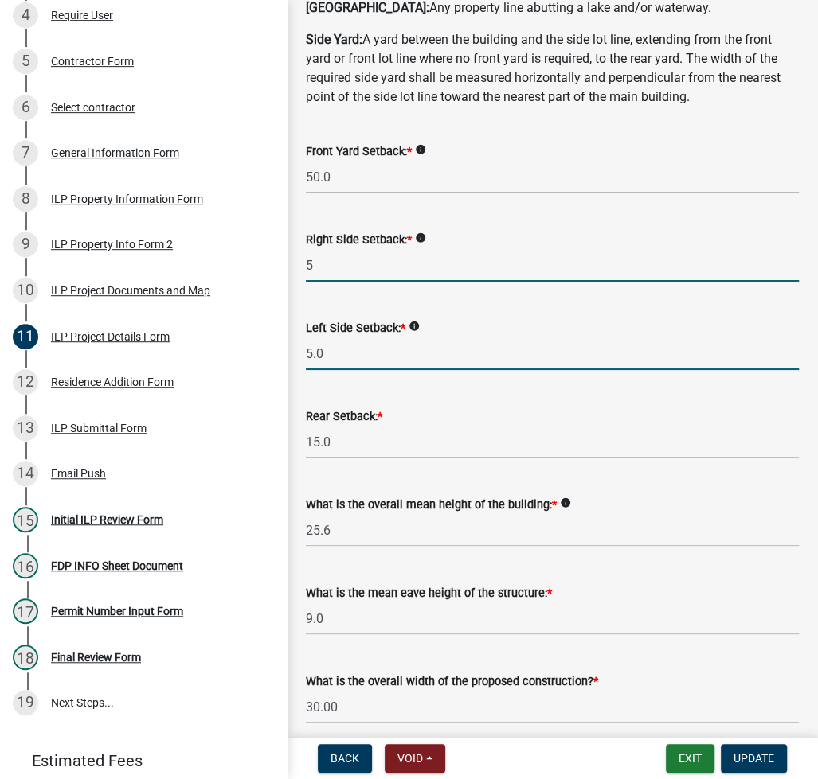
type input "5.0"
click at [354, 354] on input "5" at bounding box center [552, 354] width 493 height 33
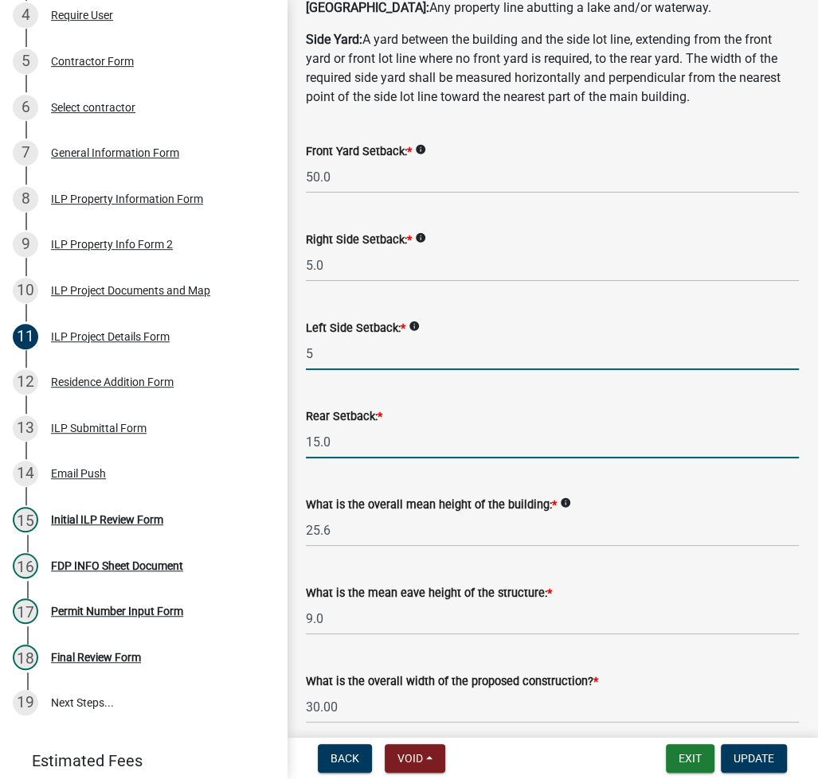
type input "5.0"
click at [347, 443] on input "15.0" at bounding box center [552, 442] width 493 height 33
type input "6"
type input "65.0"
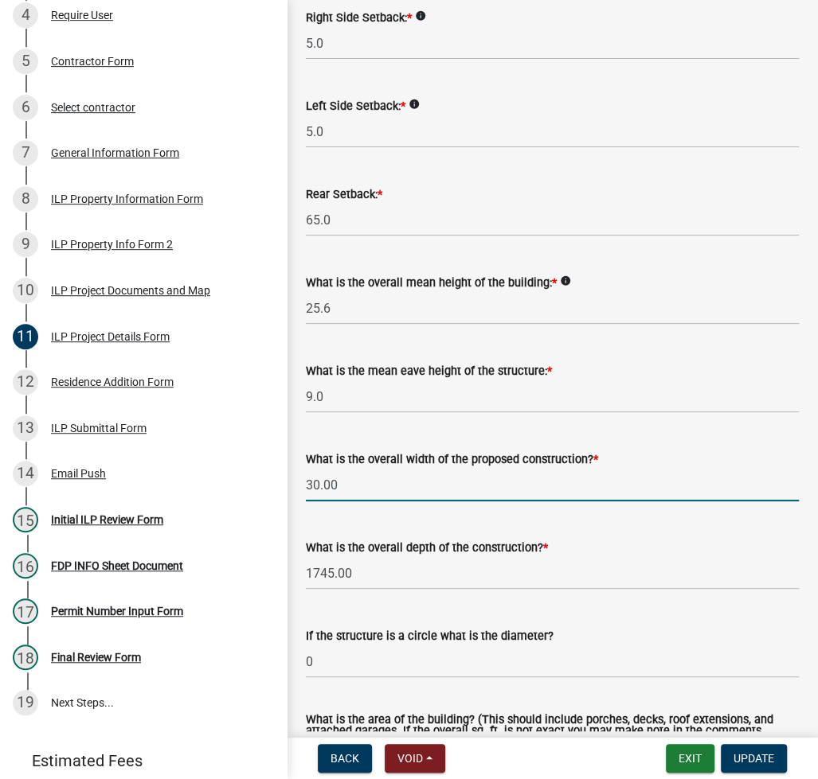
scroll to position [424, 0]
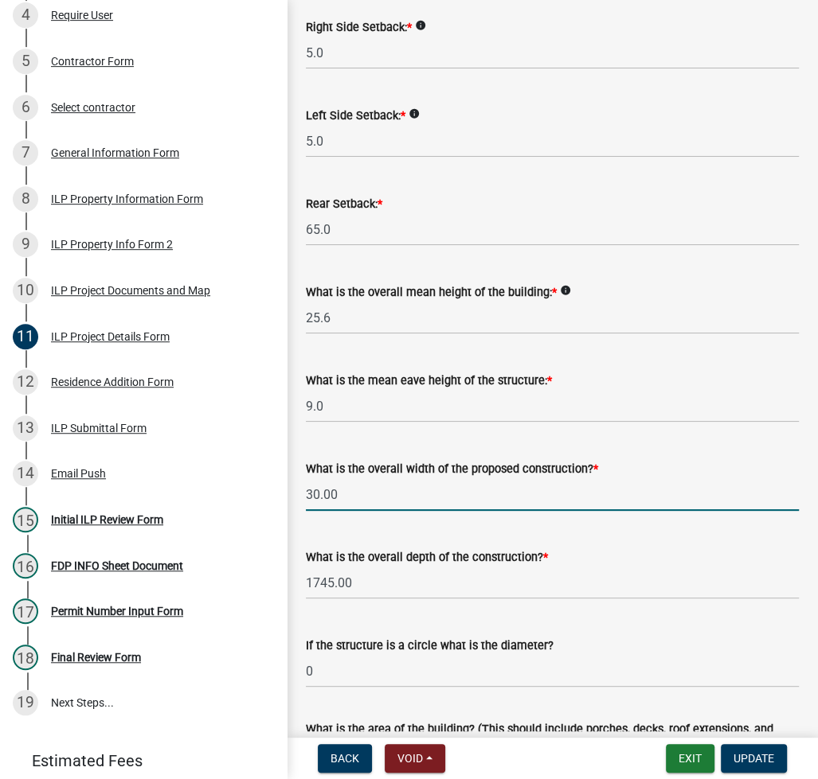
type input "1"
type input "30.00"
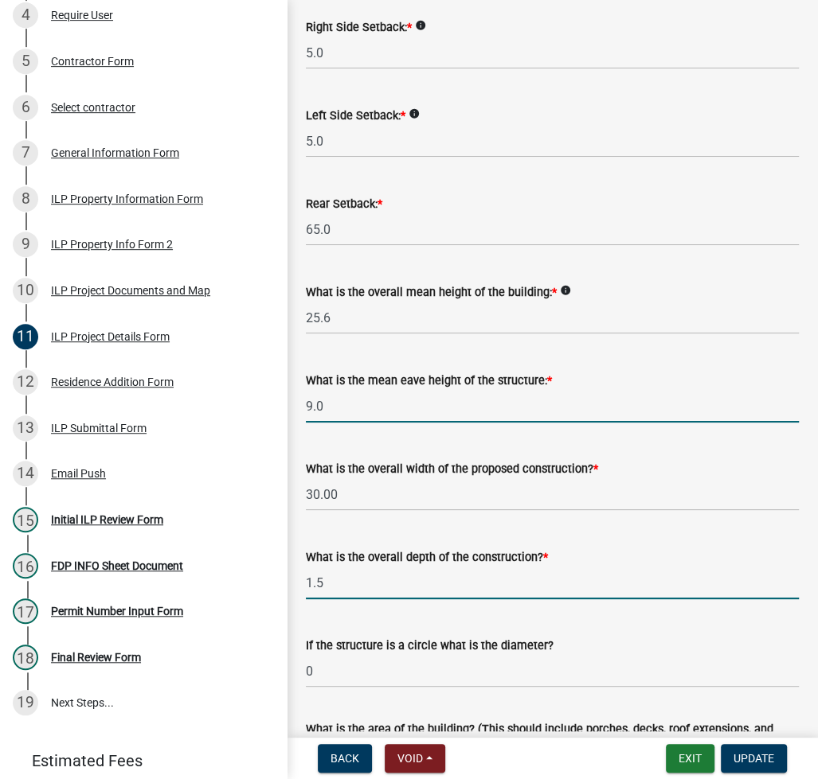
type input "1.50"
click at [697, 403] on input "9.0" at bounding box center [552, 406] width 493 height 33
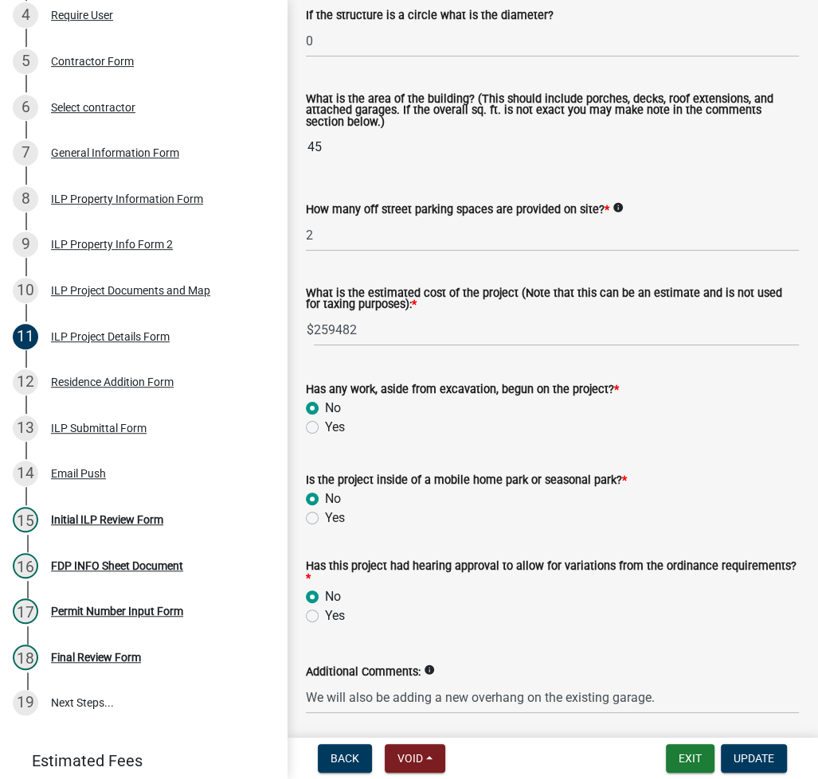
scroll to position [1061, 0]
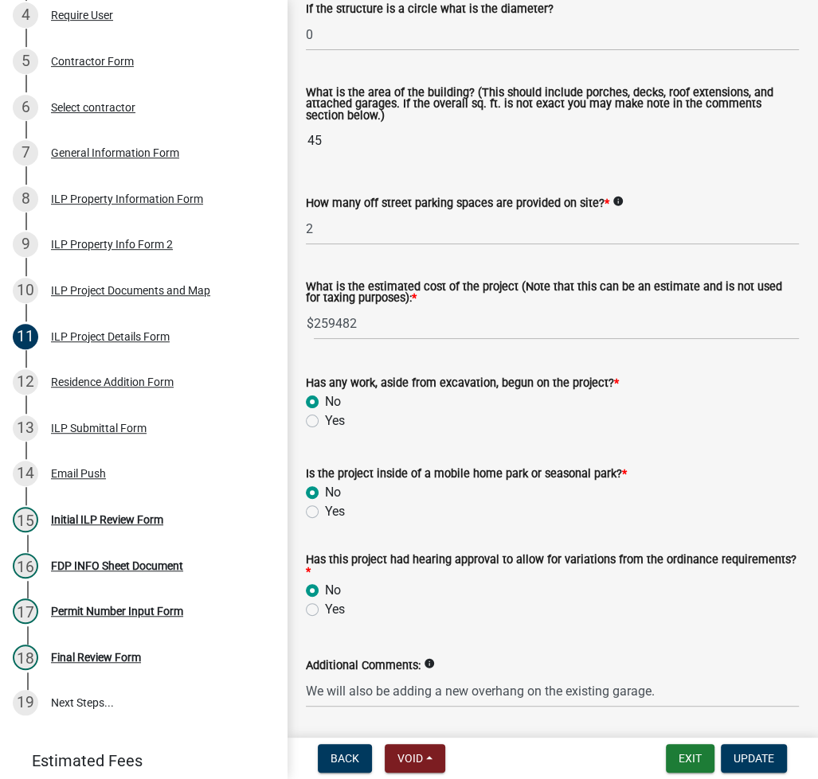
click at [688, 8] on div "If the structure is a circle what is the diameter?" at bounding box center [552, 8] width 493 height 19
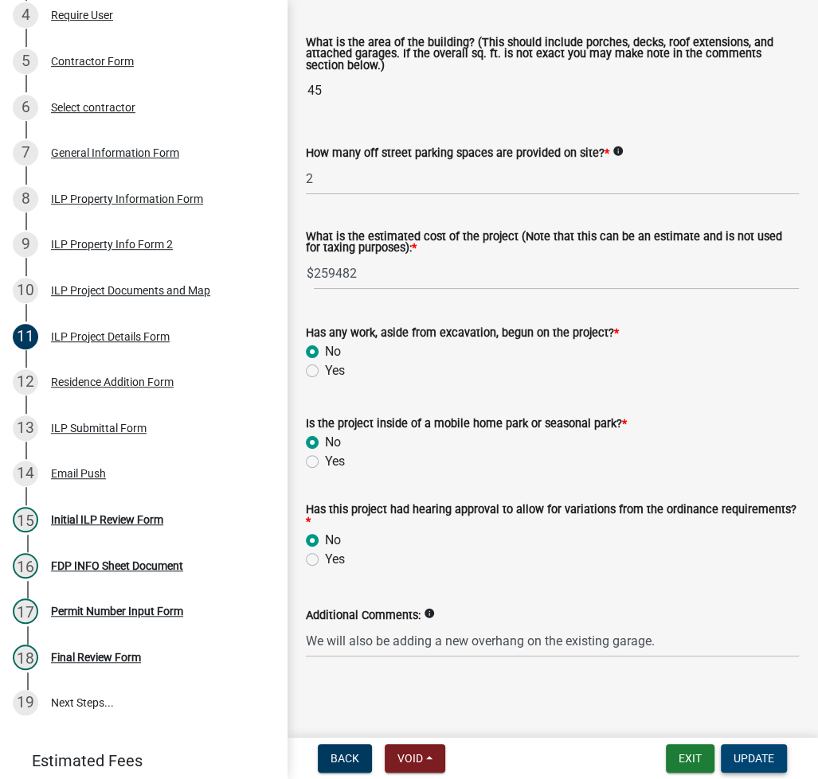
click at [746, 763] on span "Update" at bounding box center [753, 758] width 41 height 13
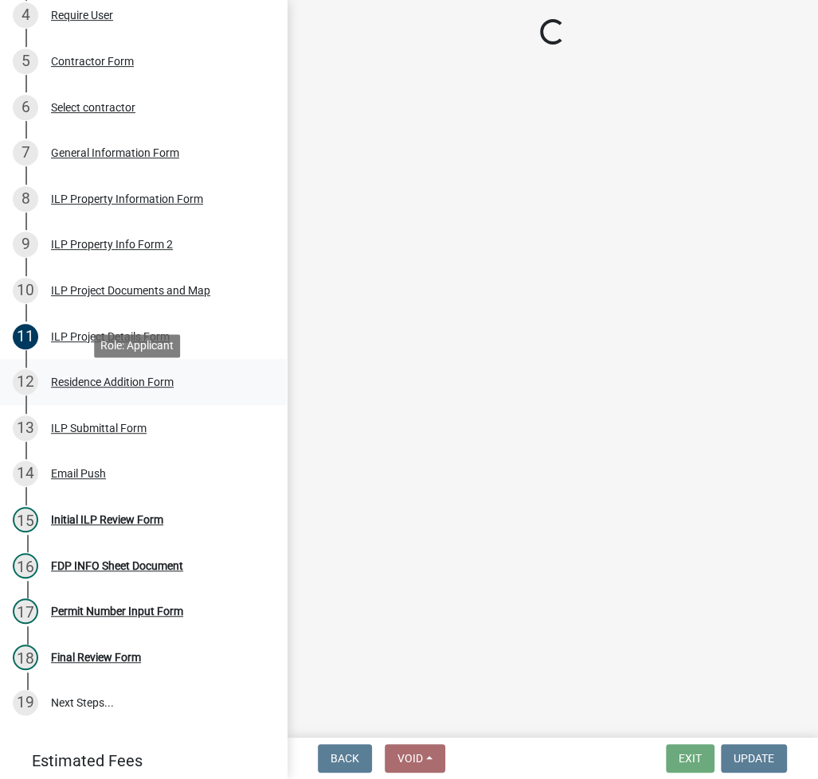
select select "fc758b50-acba-4166-9f24-5248f0f78016"
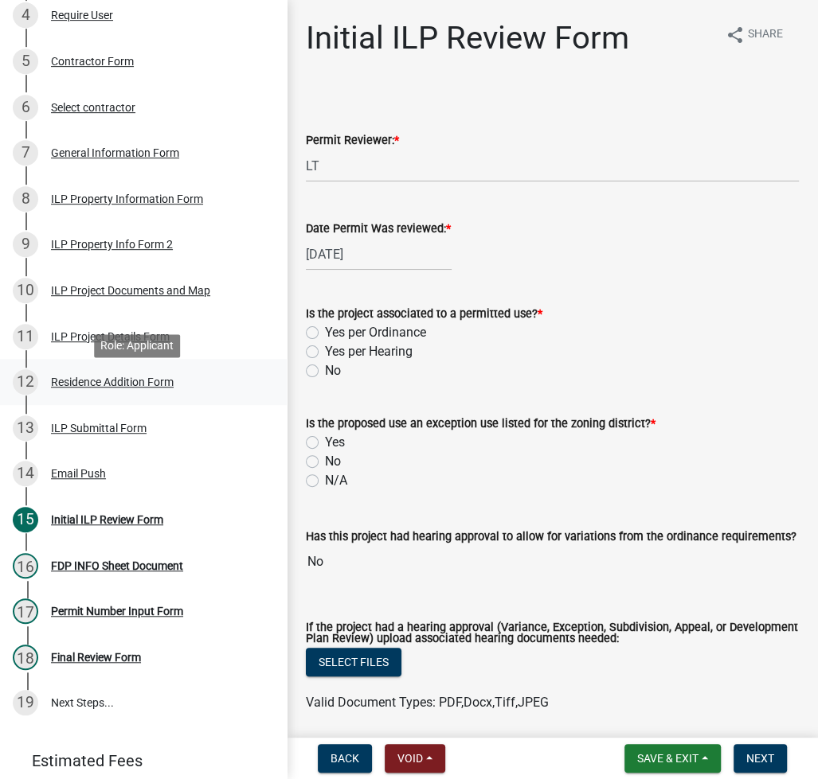
click at [134, 383] on div "Residence Addition Form" at bounding box center [112, 382] width 123 height 11
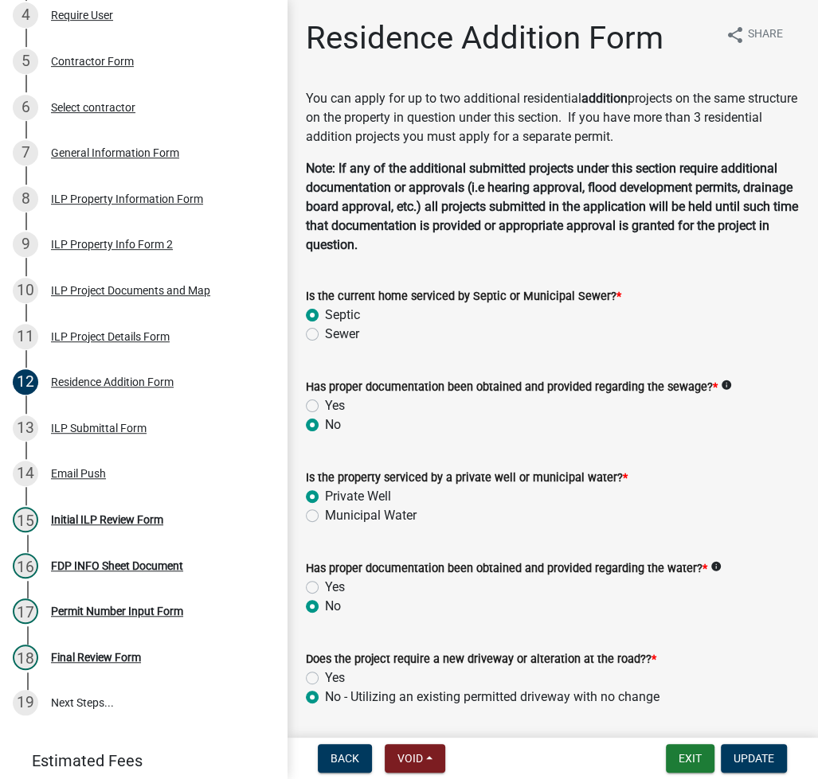
scroll to position [342, 0]
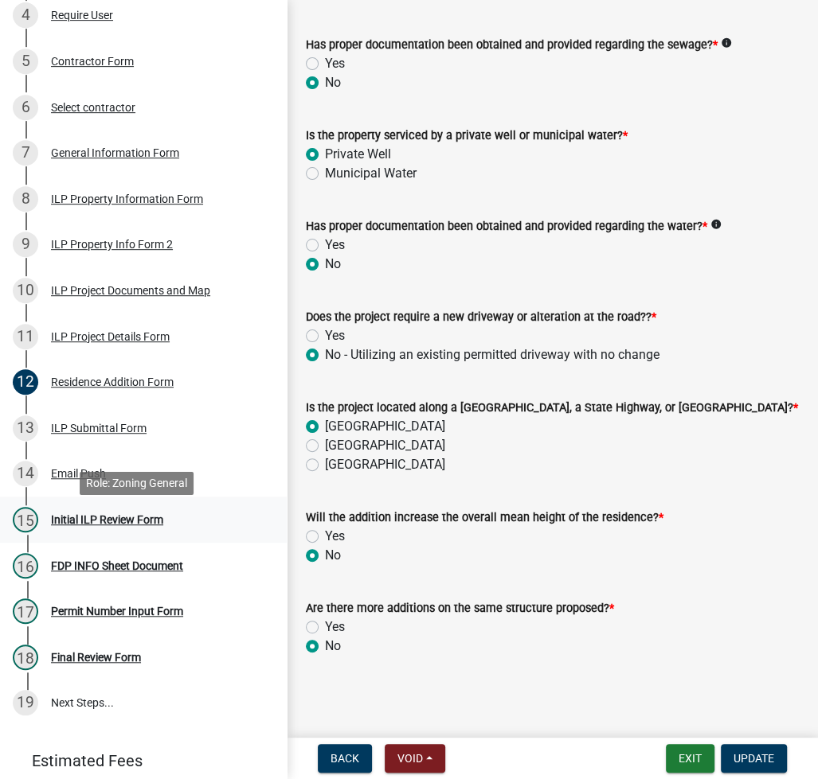
click at [139, 525] on div "Initial ILP Review Form" at bounding box center [107, 519] width 112 height 11
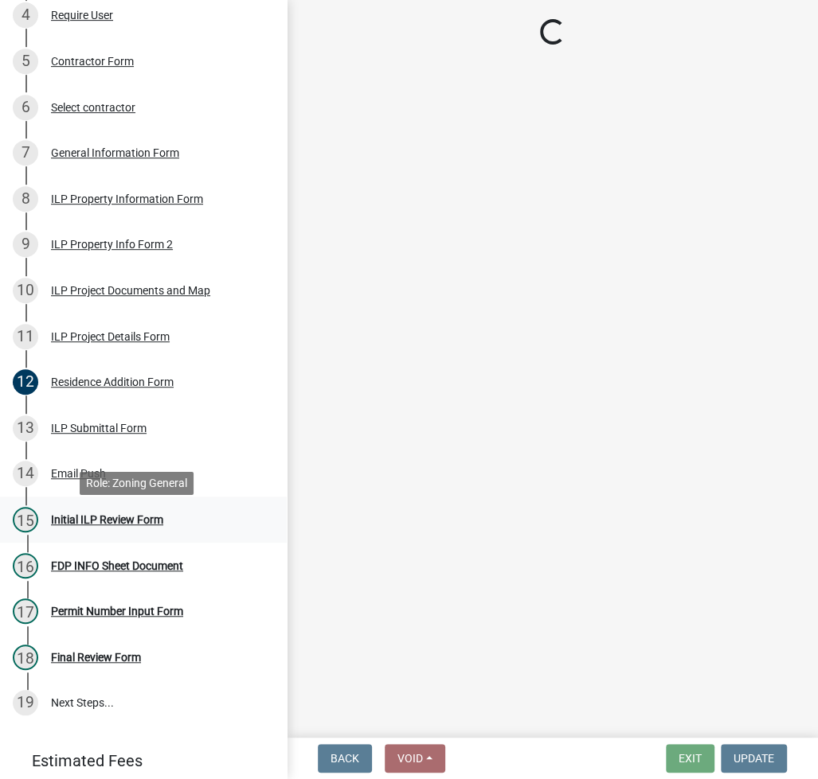
scroll to position [0, 0]
select select "fc758b50-acba-4166-9f24-5248f0f78016"
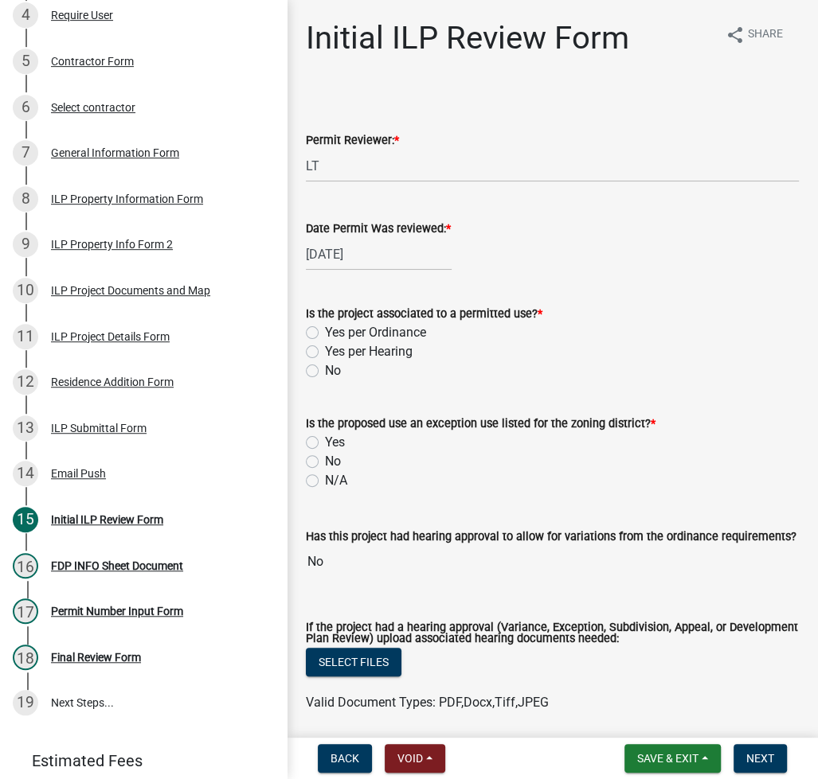
click at [325, 332] on label "Yes per Ordinance" at bounding box center [375, 332] width 101 height 19
click at [325, 332] on input "Yes per Ordinance" at bounding box center [330, 328] width 10 height 10
radio input "true"
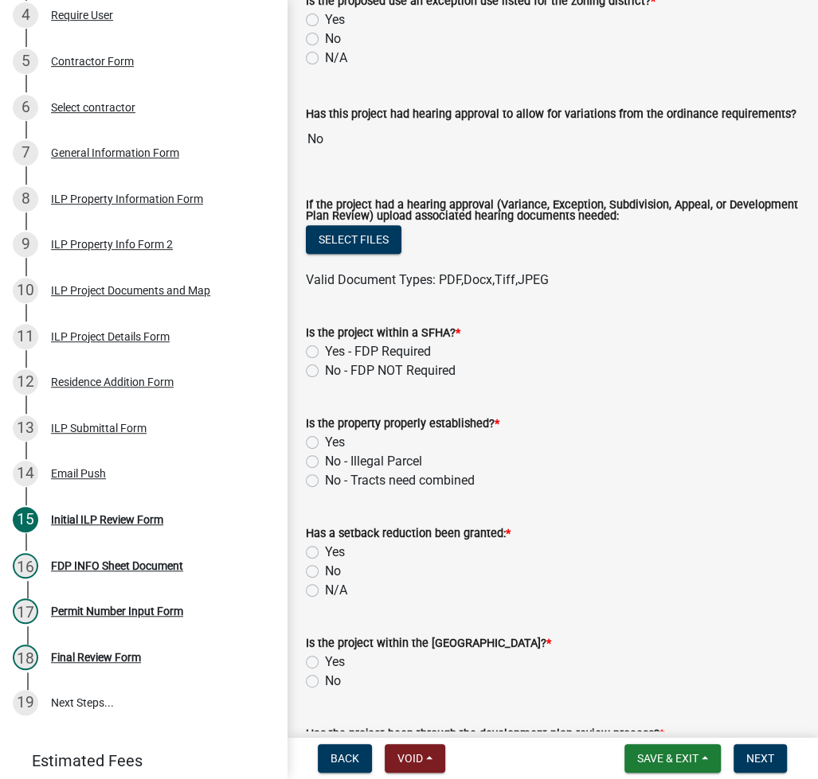
scroll to position [424, 0]
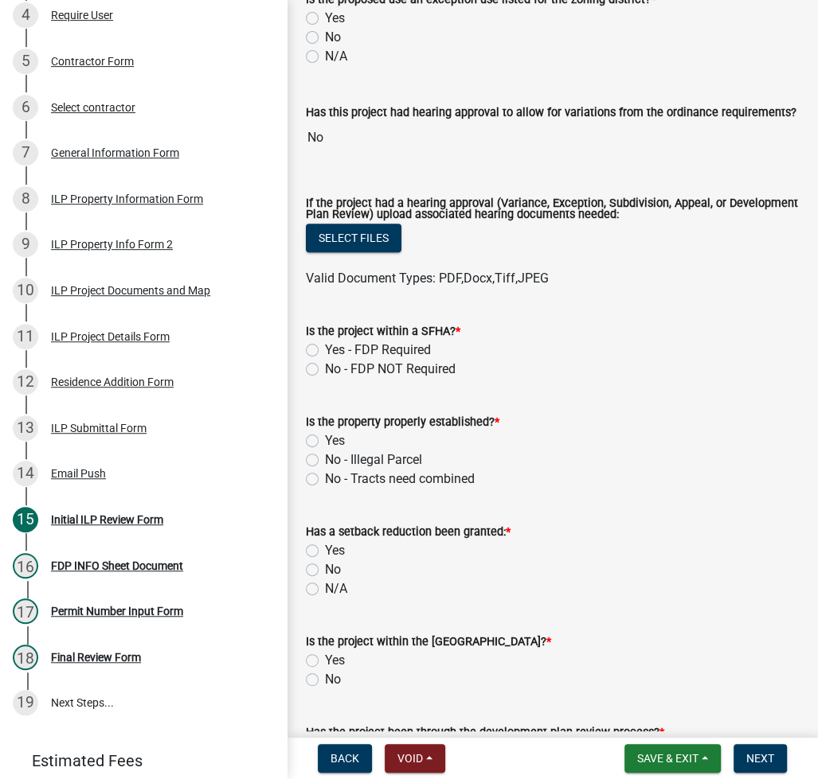
click at [325, 366] on label "No - FDP NOT Required" at bounding box center [390, 369] width 131 height 19
click at [325, 366] on input "No - FDP NOT Required" at bounding box center [330, 365] width 10 height 10
radio input "true"
click at [314, 494] on wm-data-entity-input "Is the property properly established? * Yes No - Illegal Parcel No - Tracts nee…" at bounding box center [552, 448] width 493 height 110
click at [325, 443] on label "Yes" at bounding box center [335, 440] width 20 height 19
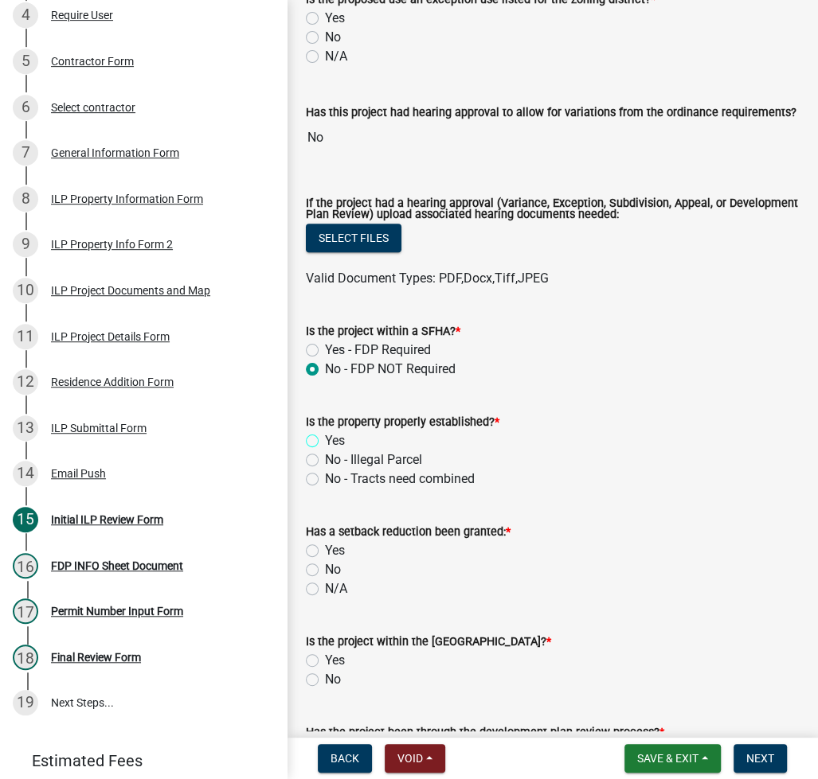
click at [325, 442] on input "Yes" at bounding box center [330, 436] width 10 height 10
radio input "true"
click at [325, 583] on label "N/A" at bounding box center [336, 589] width 22 height 19
click at [325, 583] on input "N/A" at bounding box center [330, 585] width 10 height 10
radio input "true"
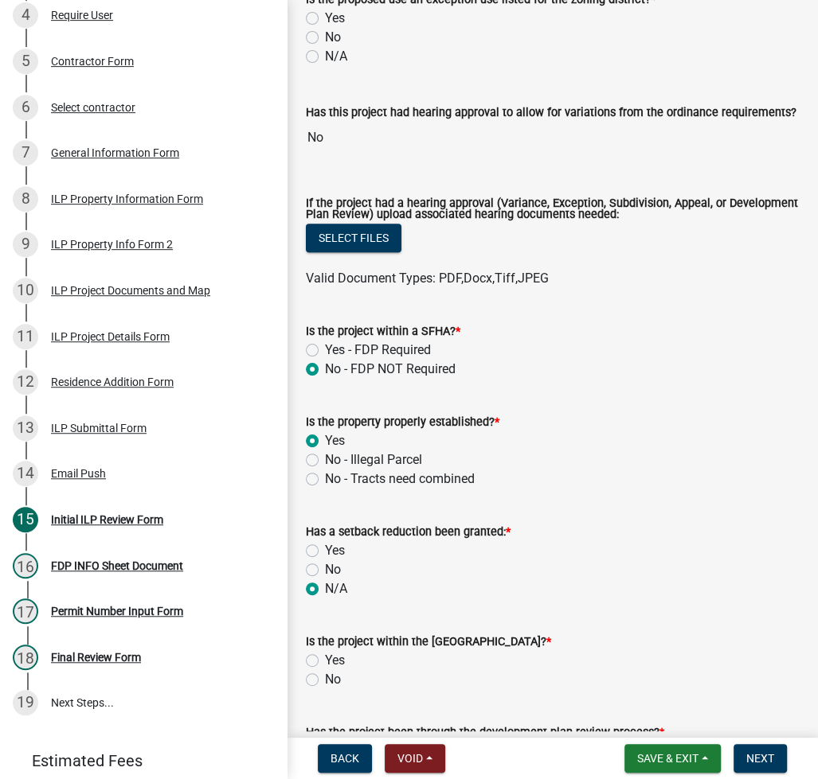
click at [325, 677] on label "No" at bounding box center [333, 679] width 16 height 19
click at [325, 677] on input "No" at bounding box center [330, 675] width 10 height 10
radio input "true"
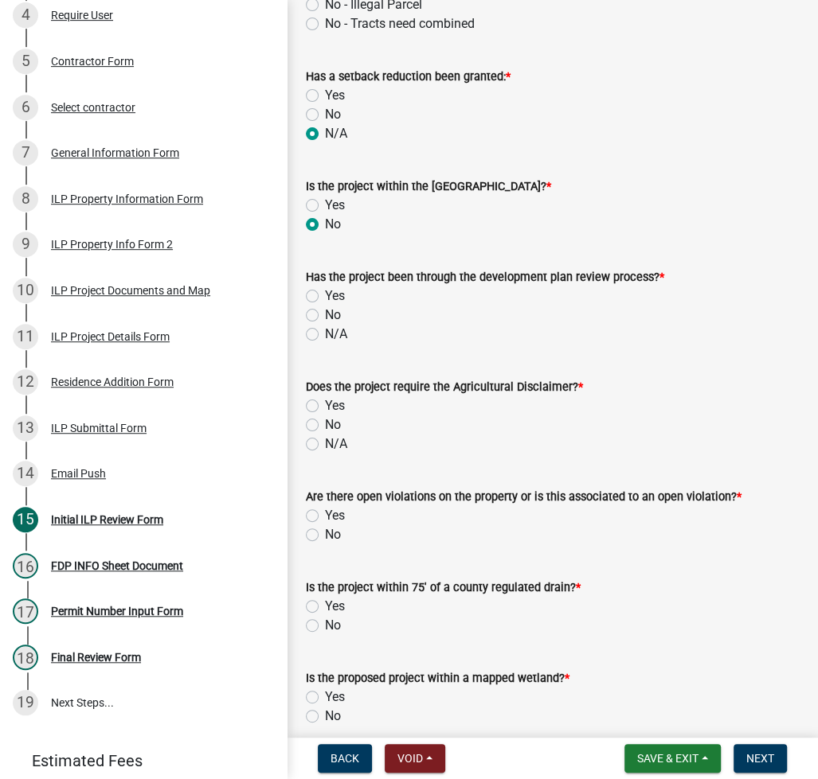
scroll to position [1061, 0]
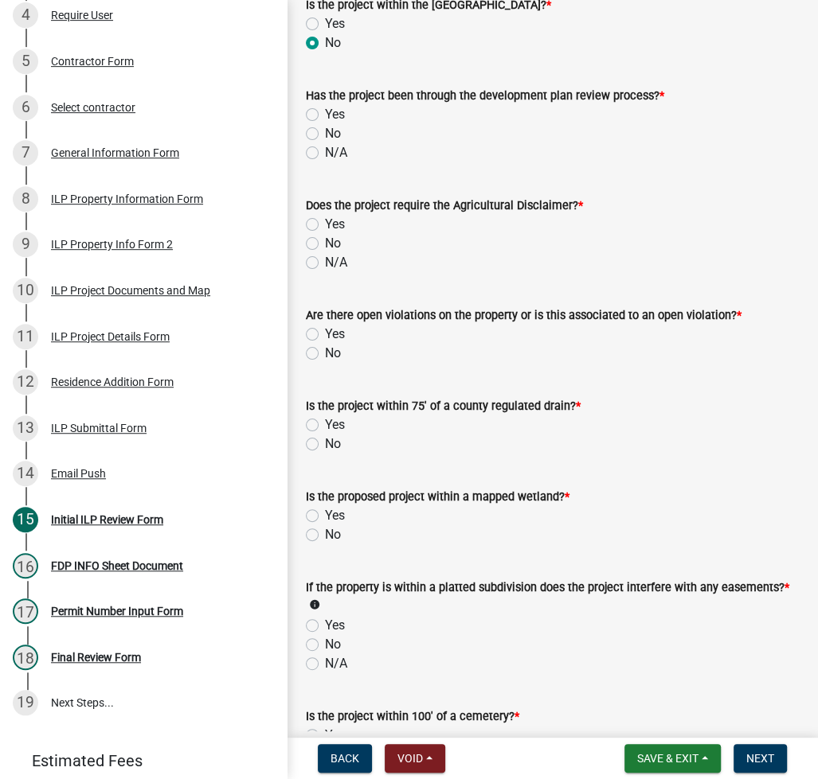
click at [325, 154] on label "N/A" at bounding box center [336, 152] width 22 height 19
click at [325, 154] on input "N/A" at bounding box center [330, 148] width 10 height 10
radio input "true"
click at [325, 261] on label "N/A" at bounding box center [336, 262] width 22 height 19
click at [325, 261] on input "N/A" at bounding box center [330, 258] width 10 height 10
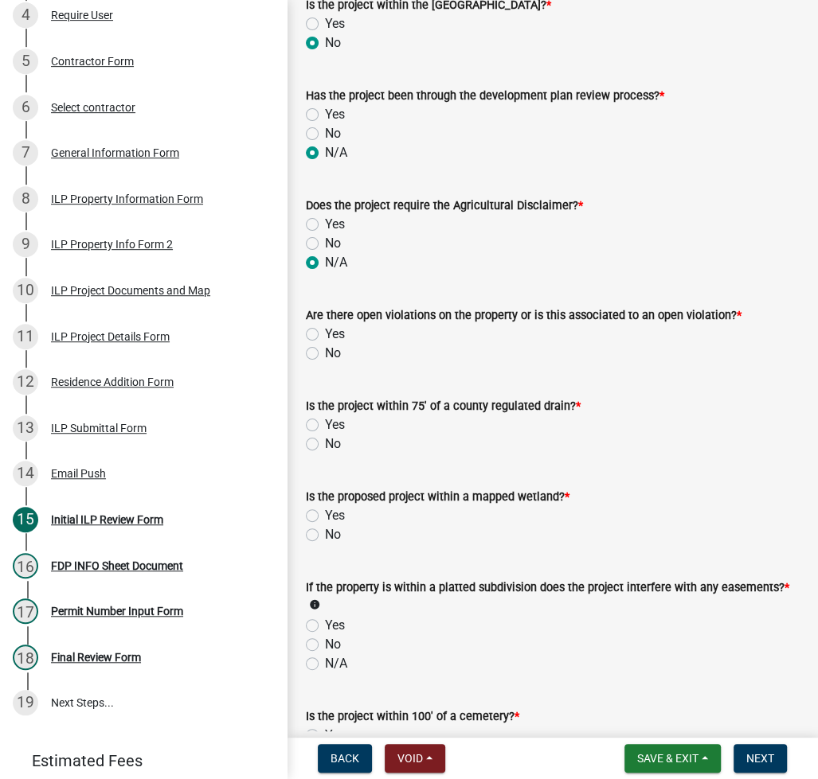
radio input "true"
click at [310, 380] on form "Is the project within 75' of a county regulated drain? * Yes No" at bounding box center [552, 415] width 493 height 76
click at [325, 352] on label "No" at bounding box center [333, 353] width 16 height 19
click at [325, 352] on input "No" at bounding box center [330, 349] width 10 height 10
radio input "true"
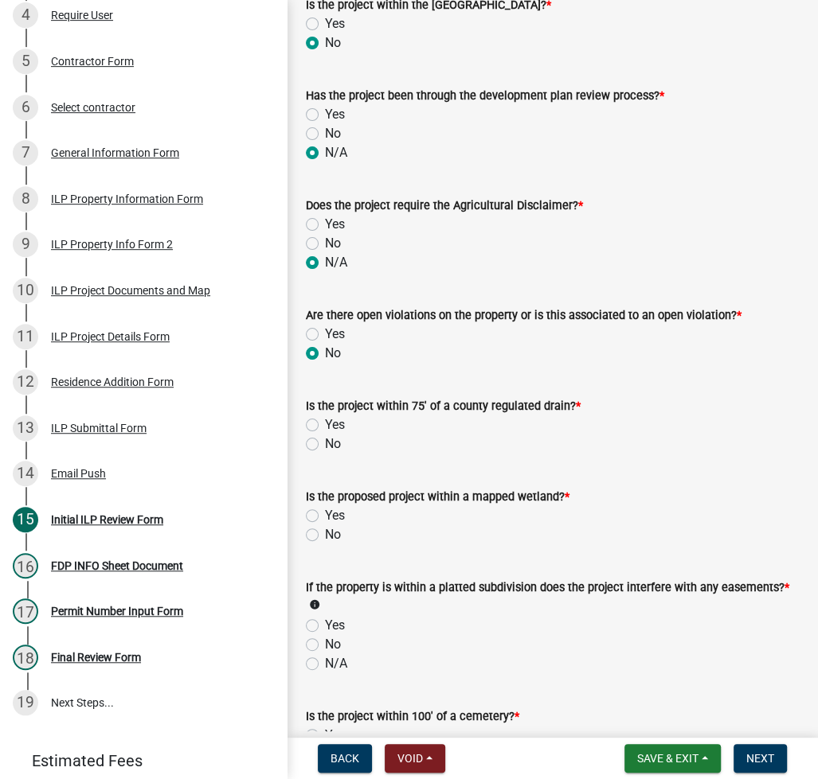
click at [325, 442] on label "No" at bounding box center [333, 444] width 16 height 19
click at [325, 442] on input "No" at bounding box center [330, 440] width 10 height 10
radio input "true"
click at [325, 537] on label "No" at bounding box center [333, 534] width 16 height 19
click at [325, 536] on input "No" at bounding box center [330, 530] width 10 height 10
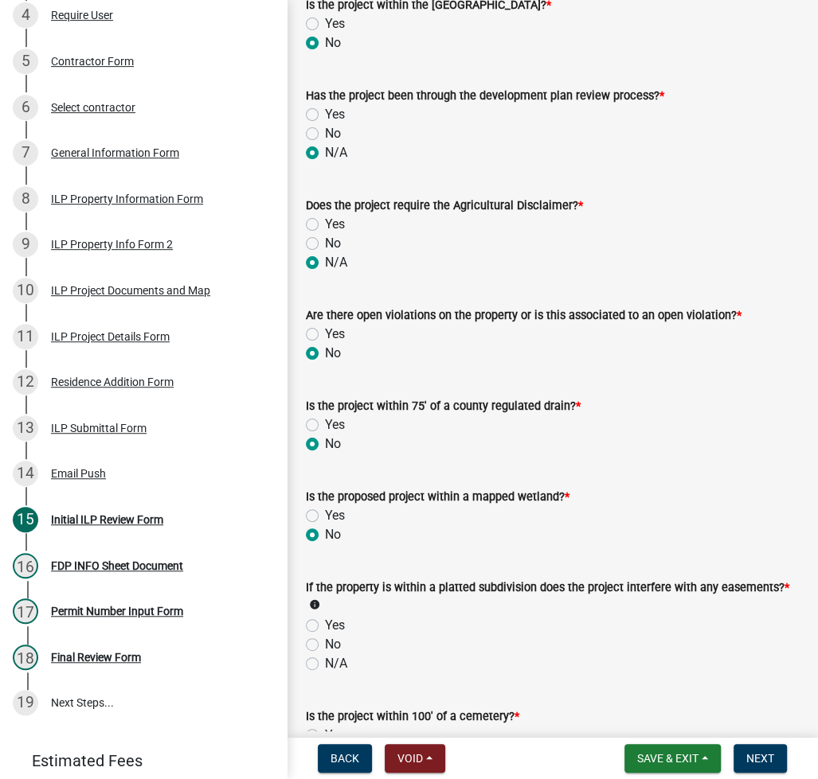
radio input "true"
click at [325, 640] on label "No" at bounding box center [333, 644] width 16 height 19
click at [325, 640] on input "No" at bounding box center [330, 640] width 10 height 10
radio input "true"
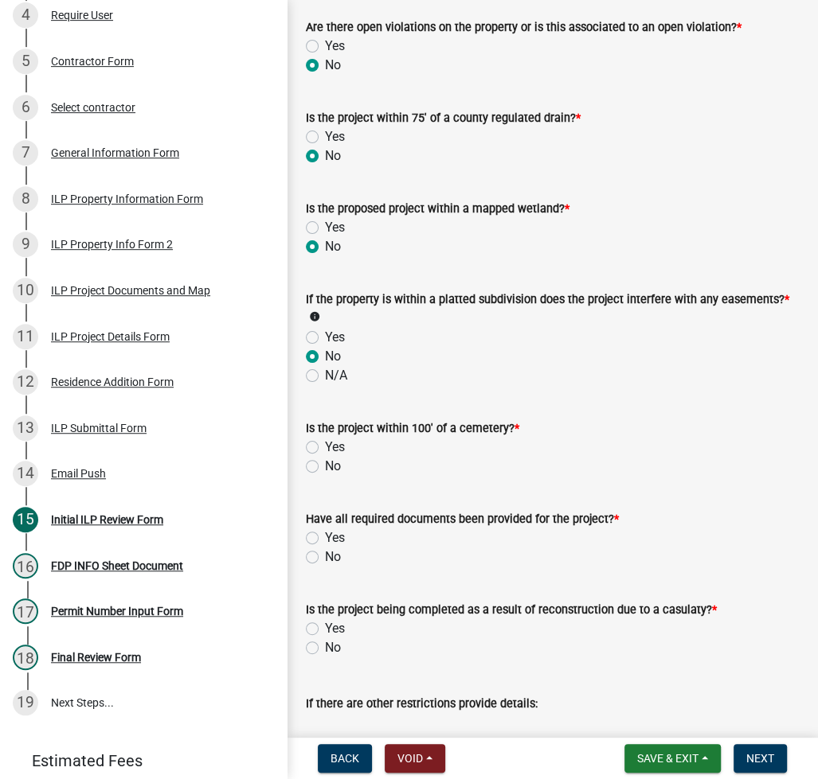
scroll to position [1485, 0]
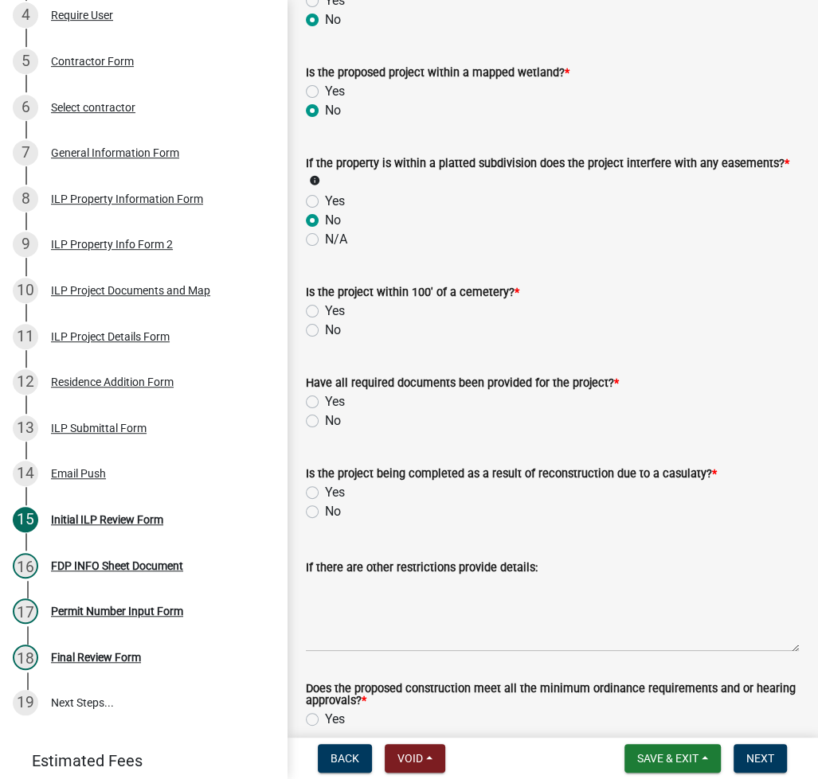
click at [325, 328] on label "No" at bounding box center [333, 330] width 16 height 19
click at [325, 328] on input "No" at bounding box center [330, 326] width 10 height 10
radio input "true"
click at [325, 422] on label "No" at bounding box center [333, 421] width 16 height 19
click at [325, 422] on input "No" at bounding box center [330, 417] width 10 height 10
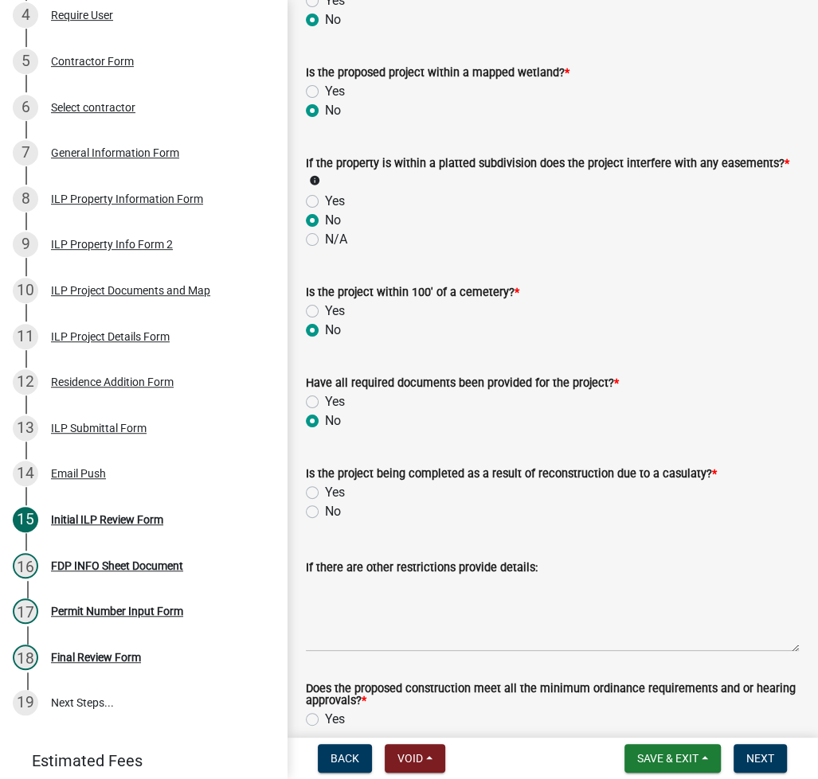
radio input "true"
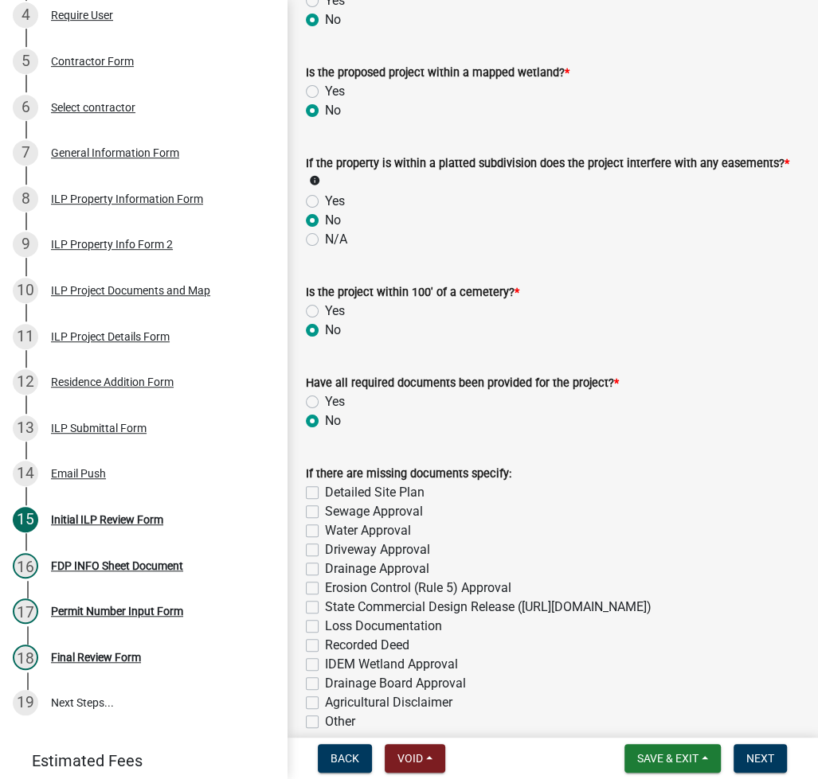
click at [325, 508] on label "Sewage Approval" at bounding box center [374, 511] width 98 height 19
click at [325, 508] on input "Sewage Approval" at bounding box center [330, 507] width 10 height 10
checkbox input "true"
checkbox input "false"
checkbox input "true"
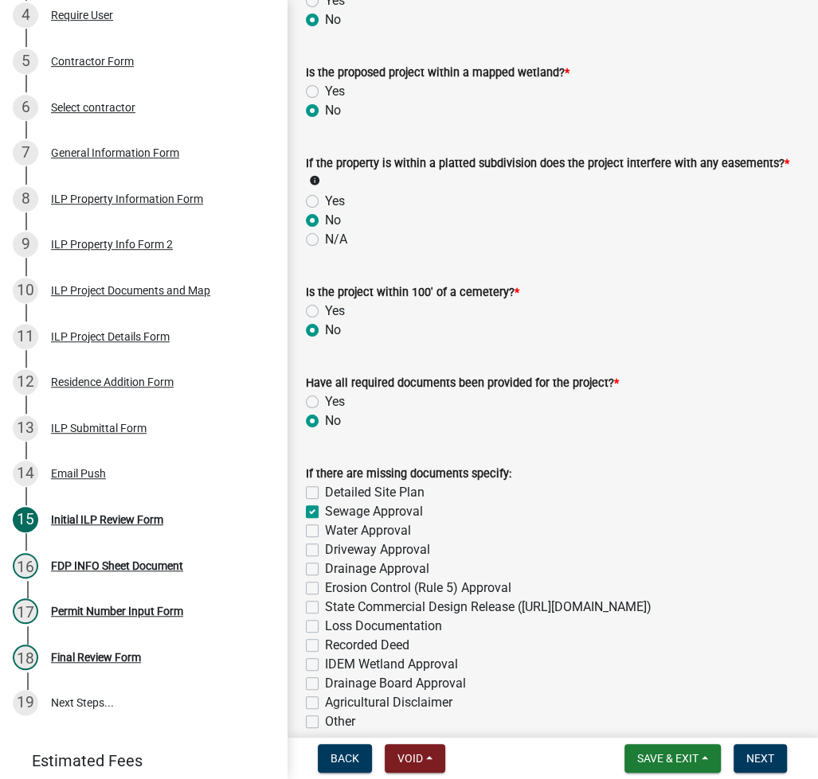
checkbox input "false"
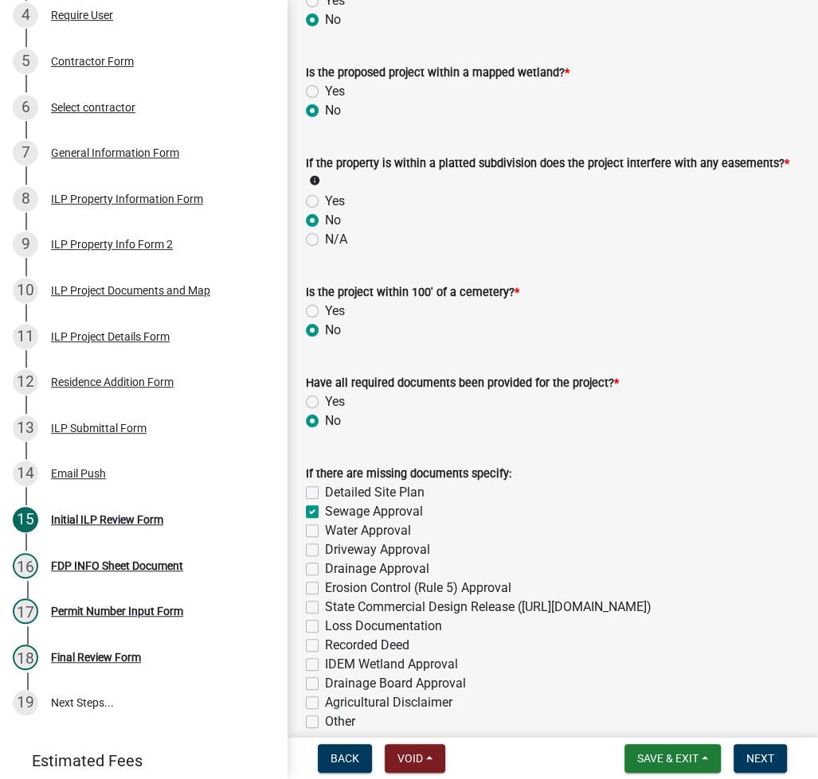
checkbox input "false"
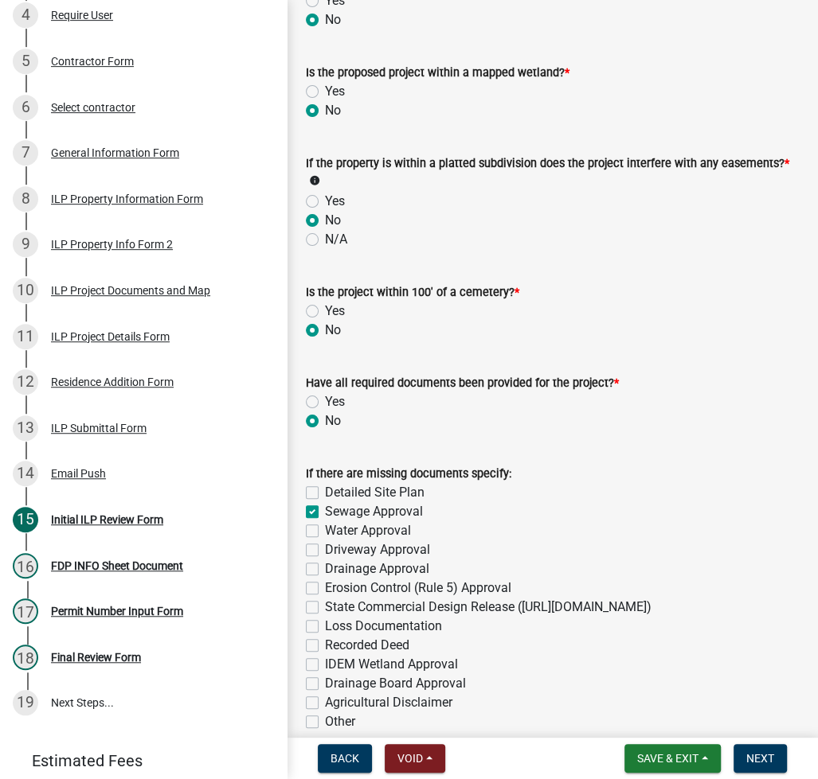
checkbox input "false"
click at [325, 533] on label "Water Approval" at bounding box center [368, 530] width 86 height 19
click at [325, 532] on input "Water Approval" at bounding box center [330, 526] width 10 height 10
checkbox input "true"
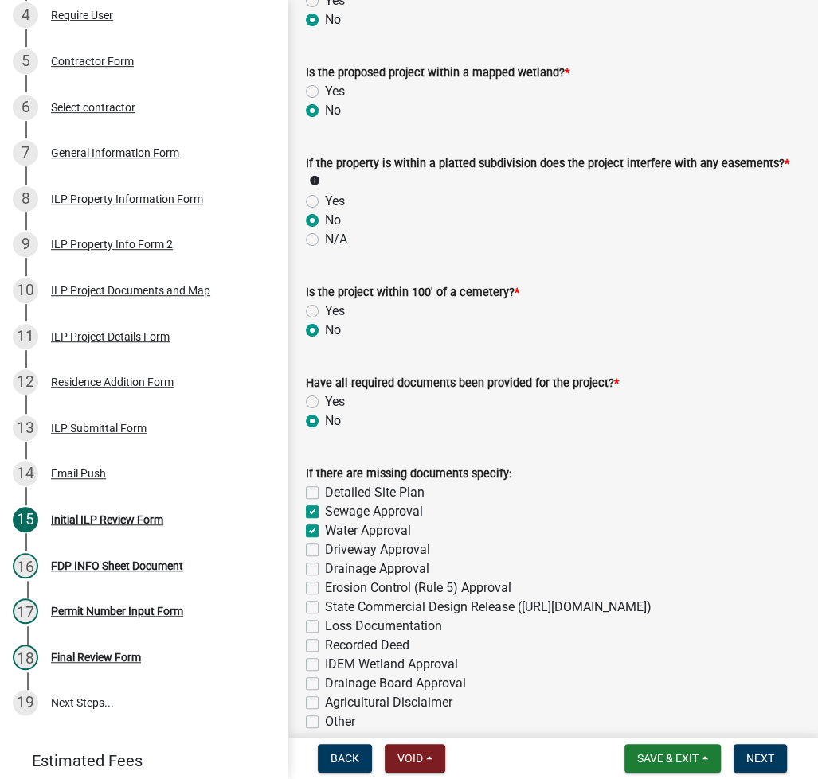
checkbox input "false"
checkbox input "true"
checkbox input "false"
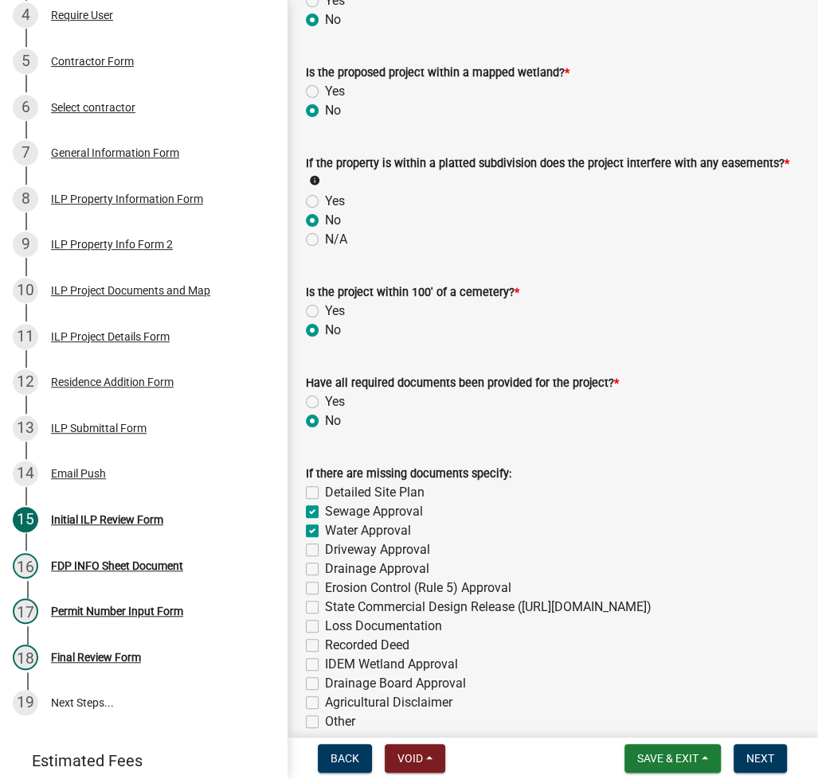
checkbox input "false"
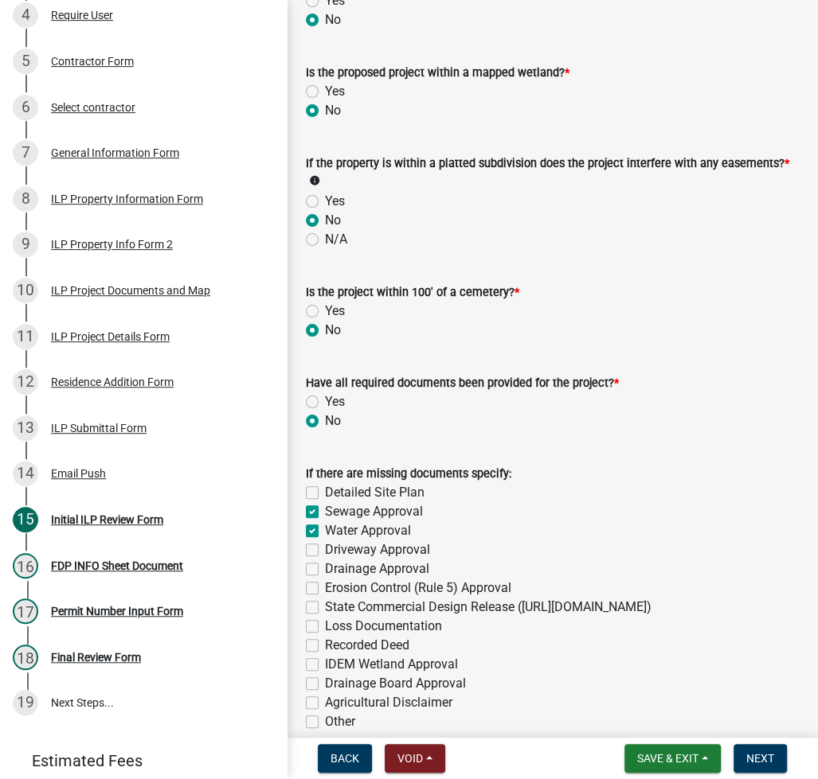
checkbox input "false"
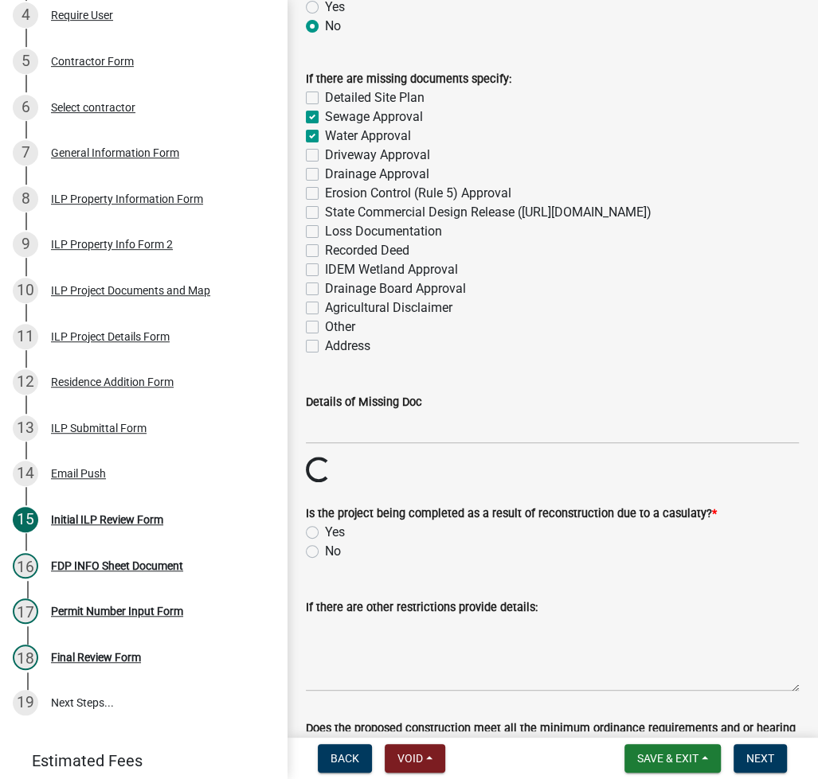
scroll to position [1911, 0]
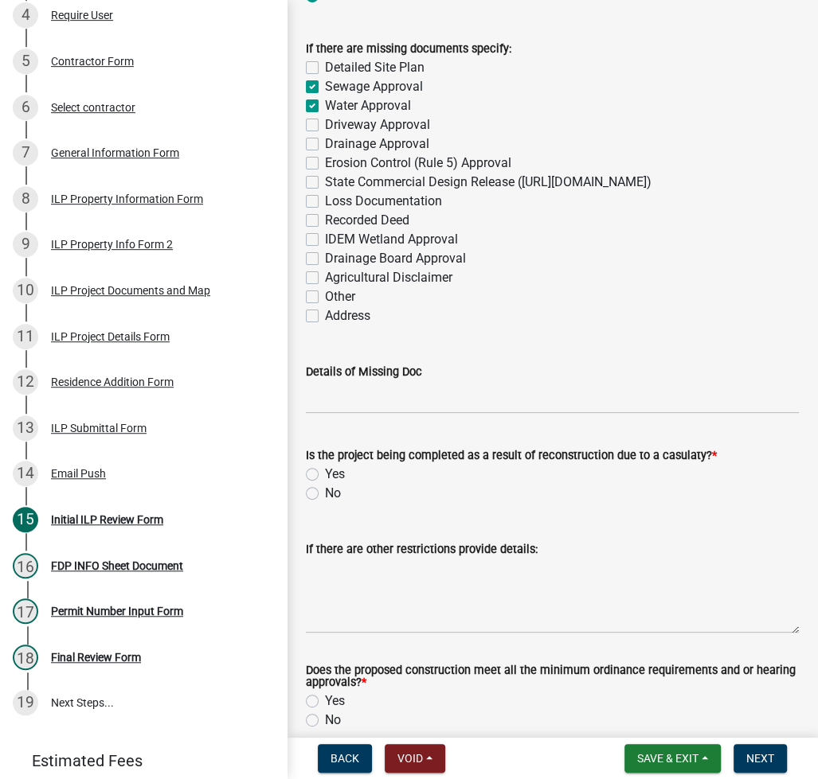
click at [325, 503] on label "No" at bounding box center [333, 493] width 16 height 19
click at [325, 494] on input "No" at bounding box center [330, 489] width 10 height 10
radio input "true"
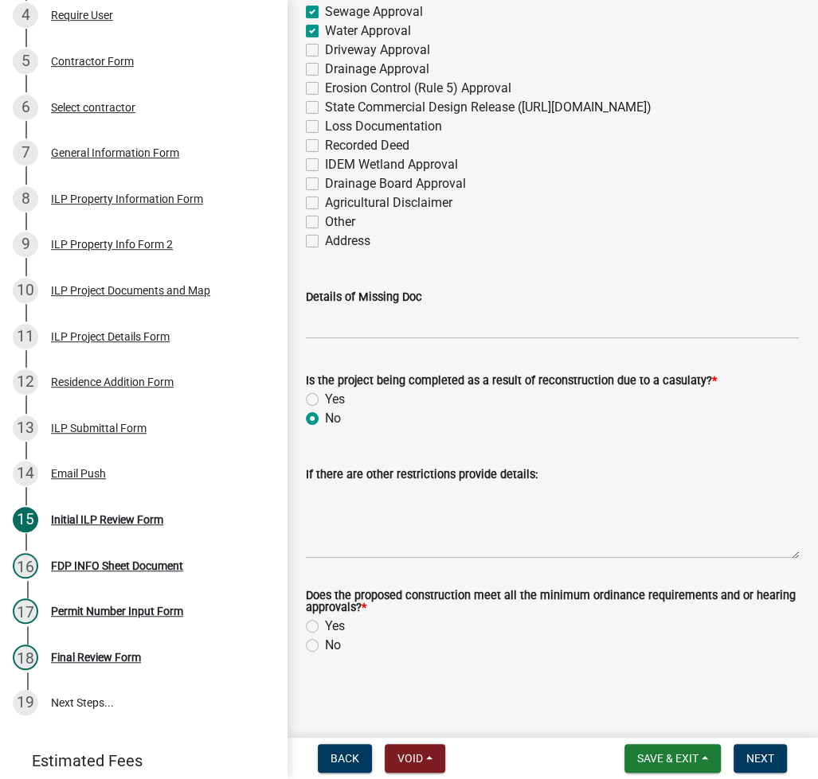
click at [325, 629] on label "Yes" at bounding box center [335, 626] width 20 height 19
click at [325, 627] on input "Yes" at bounding box center [330, 622] width 10 height 10
radio input "true"
click at [763, 759] on span "Next" at bounding box center [760, 758] width 28 height 13
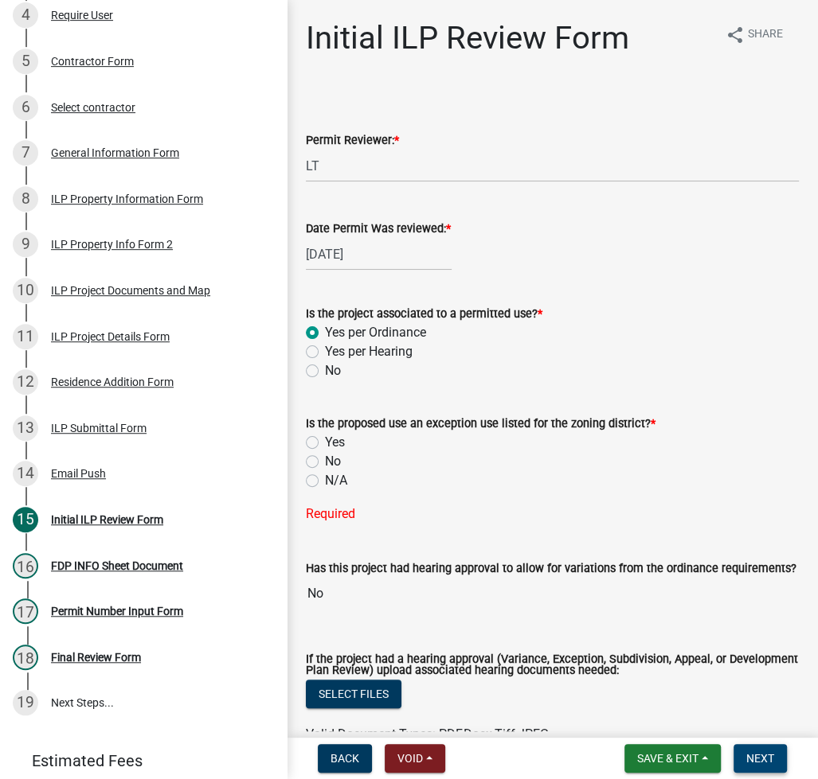
scroll to position [212, 0]
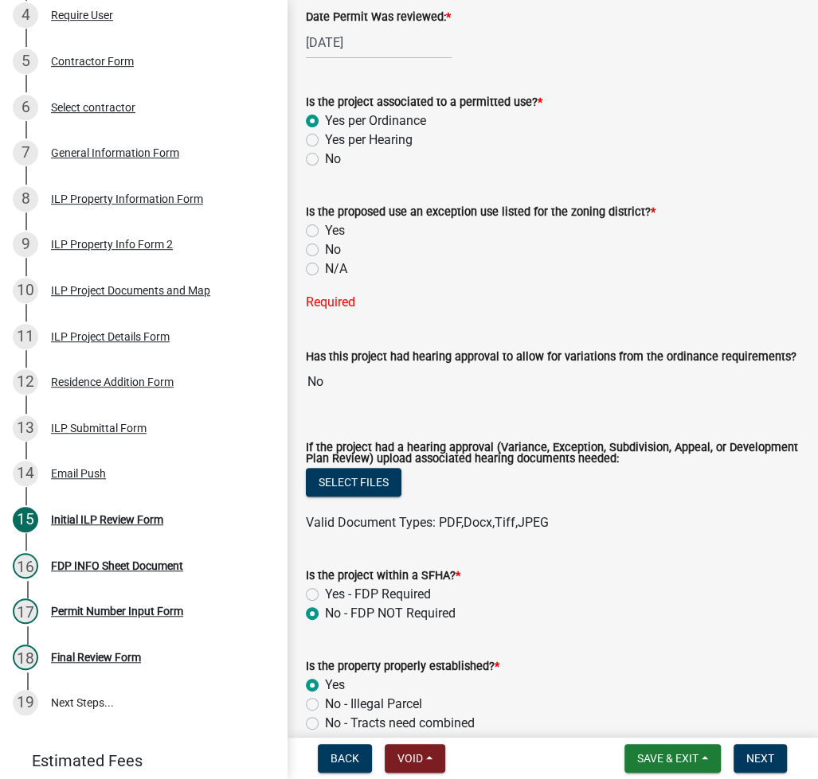
click at [325, 244] on label "No" at bounding box center [333, 249] width 16 height 19
click at [325, 244] on input "No" at bounding box center [330, 245] width 10 height 10
radio input "true"
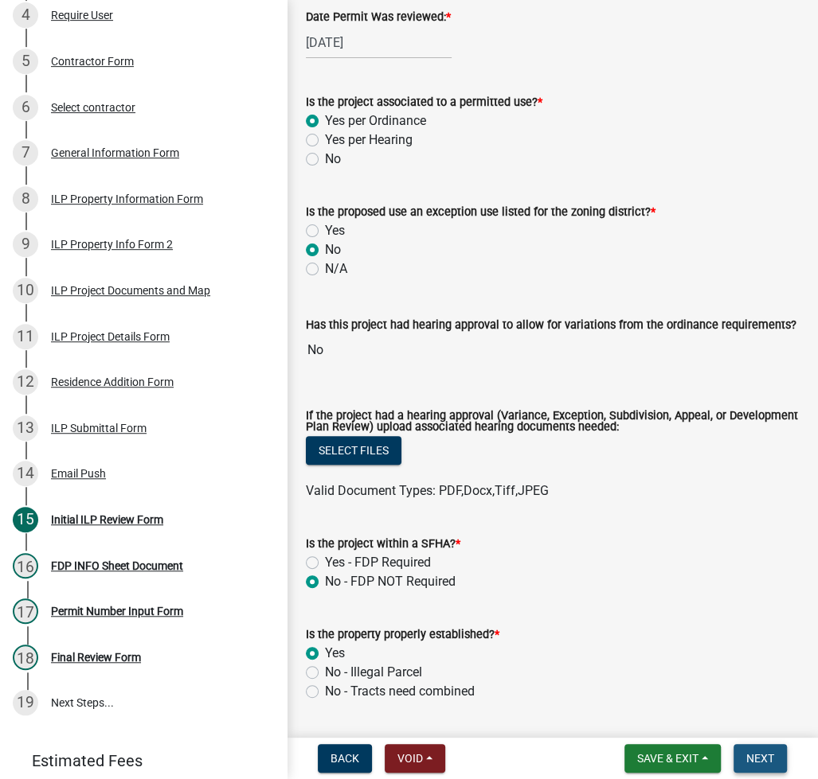
click at [749, 767] on button "Next" at bounding box center [759, 758] width 53 height 29
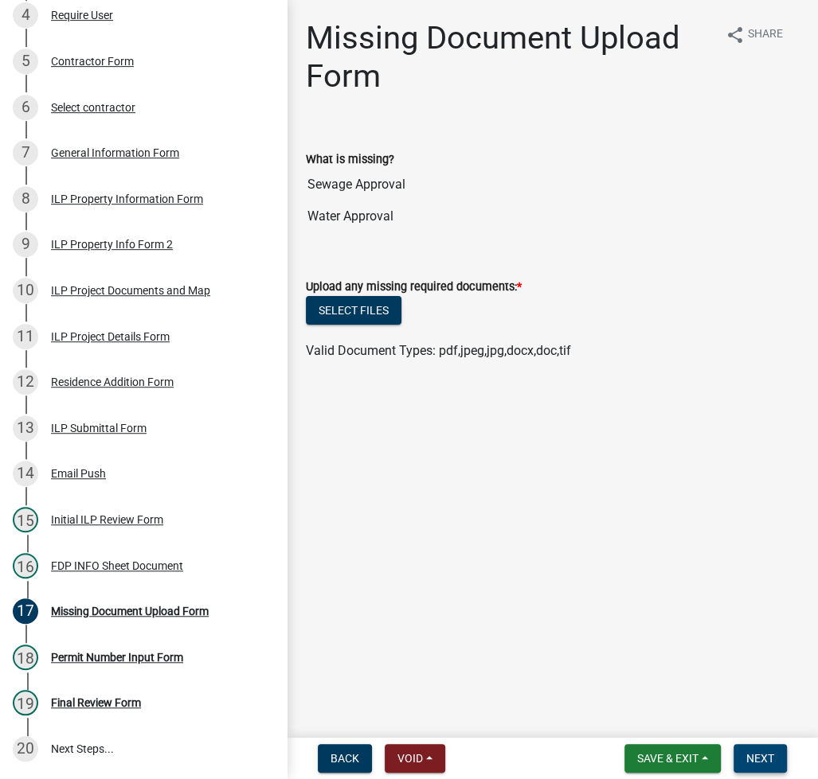
scroll to position [470, 0]
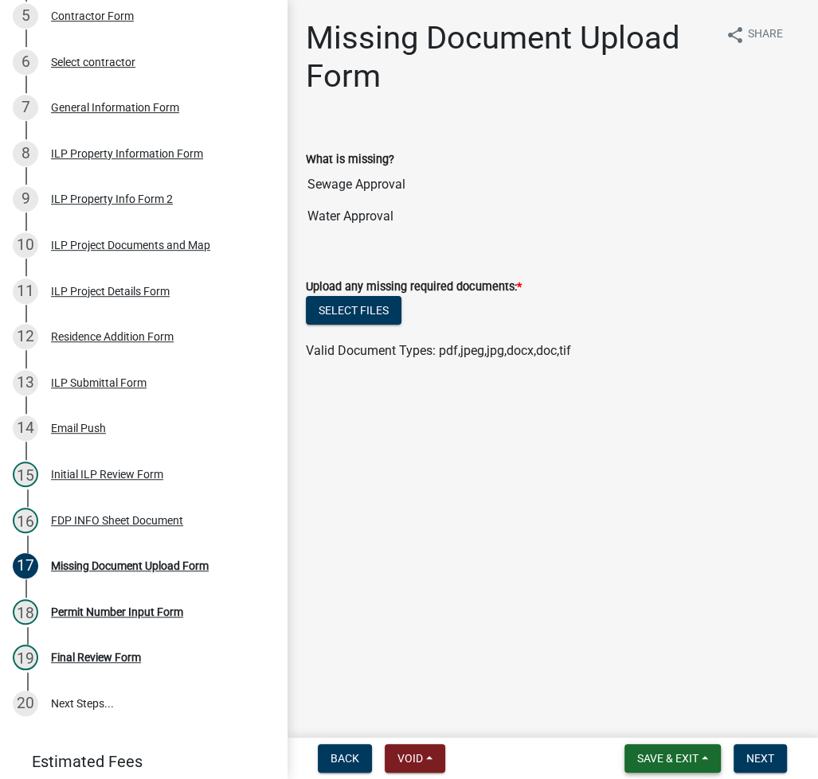
click at [652, 767] on button "Save & Exit" at bounding box center [672, 758] width 96 height 29
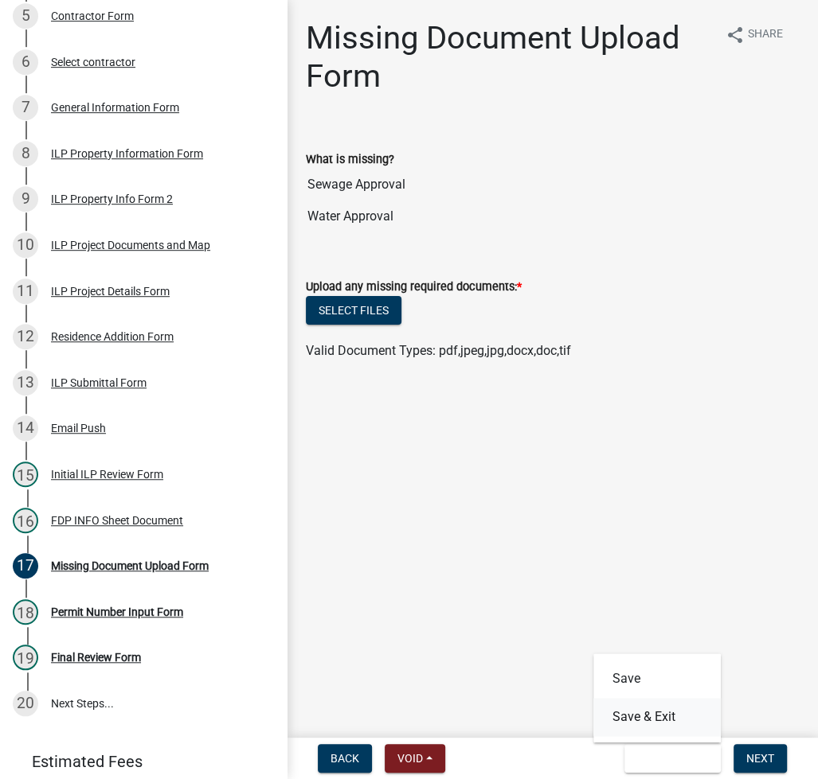
click at [662, 712] on button "Save & Exit" at bounding box center [656, 717] width 127 height 38
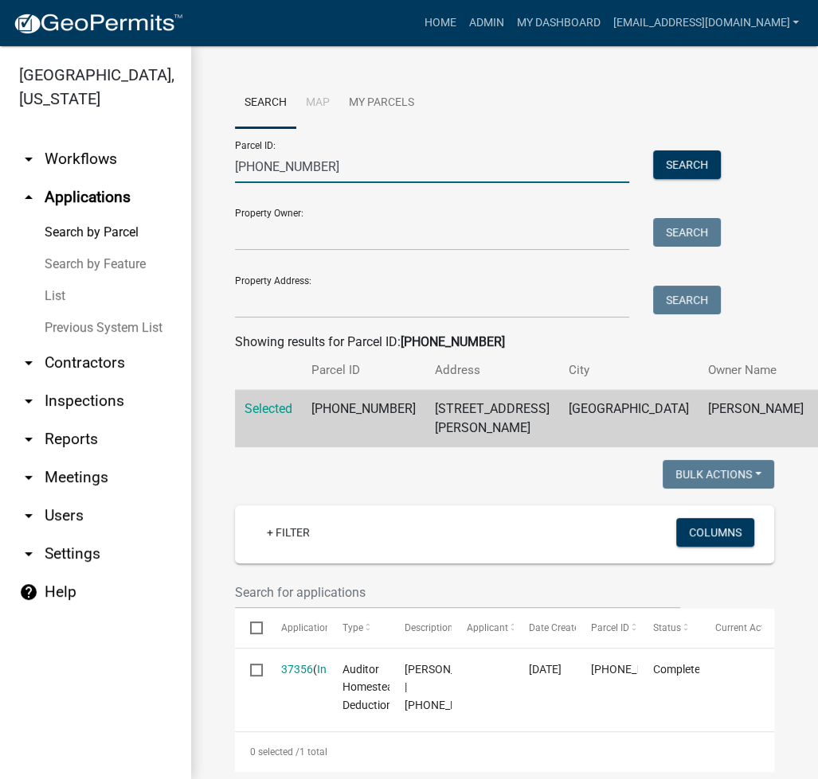
click at [323, 162] on input "007-033-066" at bounding box center [432, 166] width 394 height 33
click at [324, 162] on input "007-033-066" at bounding box center [432, 166] width 394 height 33
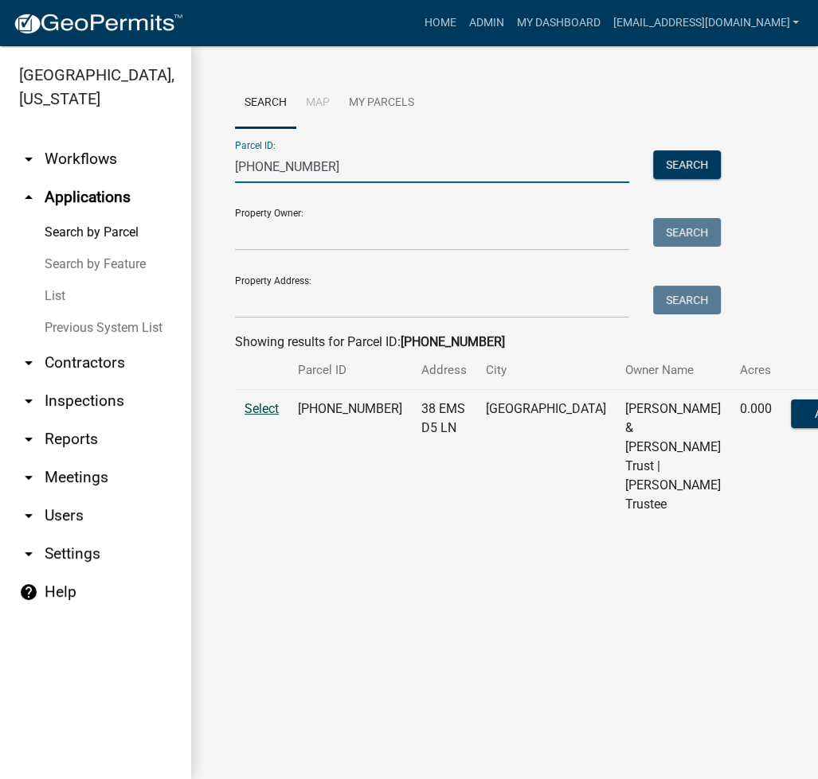
click at [256, 416] on span "Select" at bounding box center [261, 408] width 34 height 15
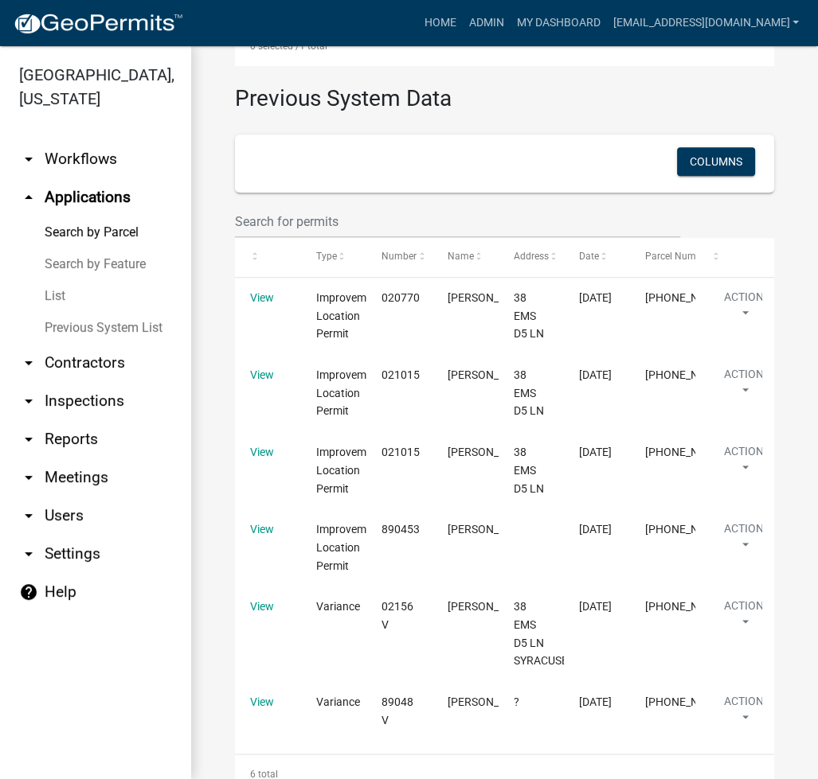
scroll to position [1061, 0]
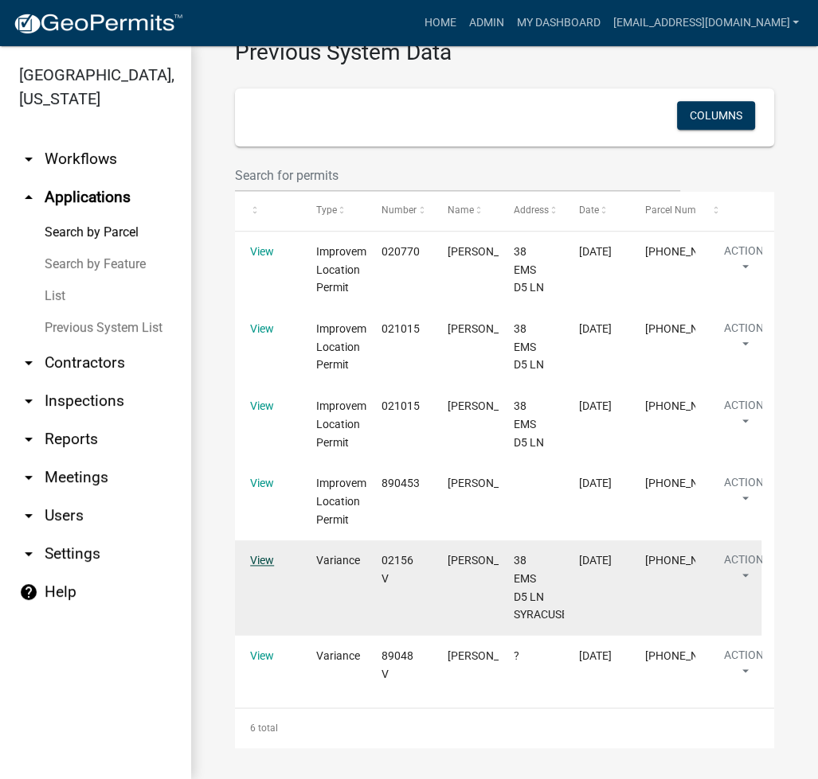
click at [259, 566] on link "View" at bounding box center [262, 560] width 24 height 13
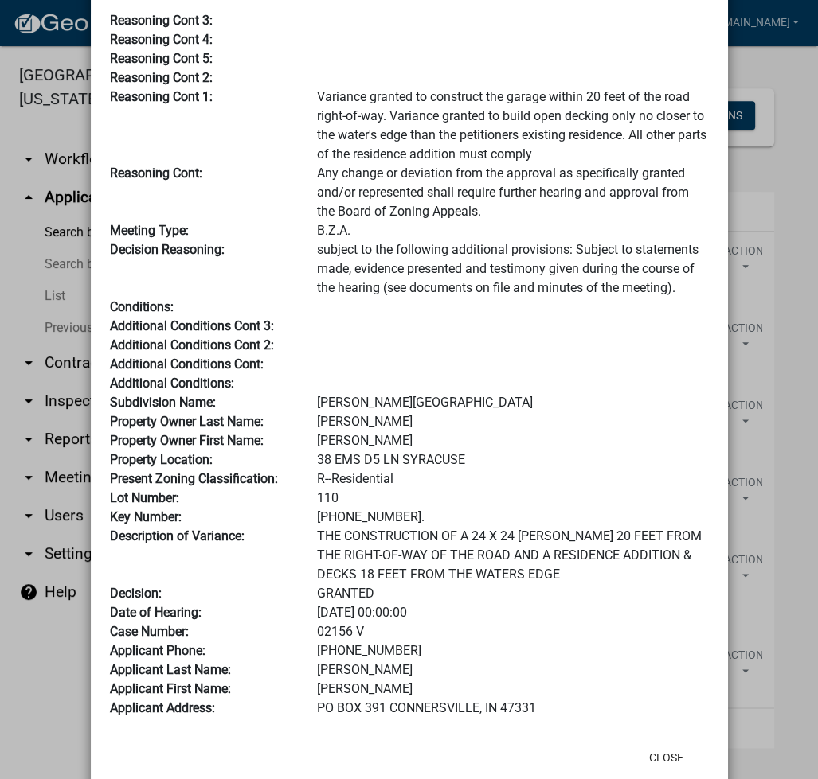
scroll to position [103, 0]
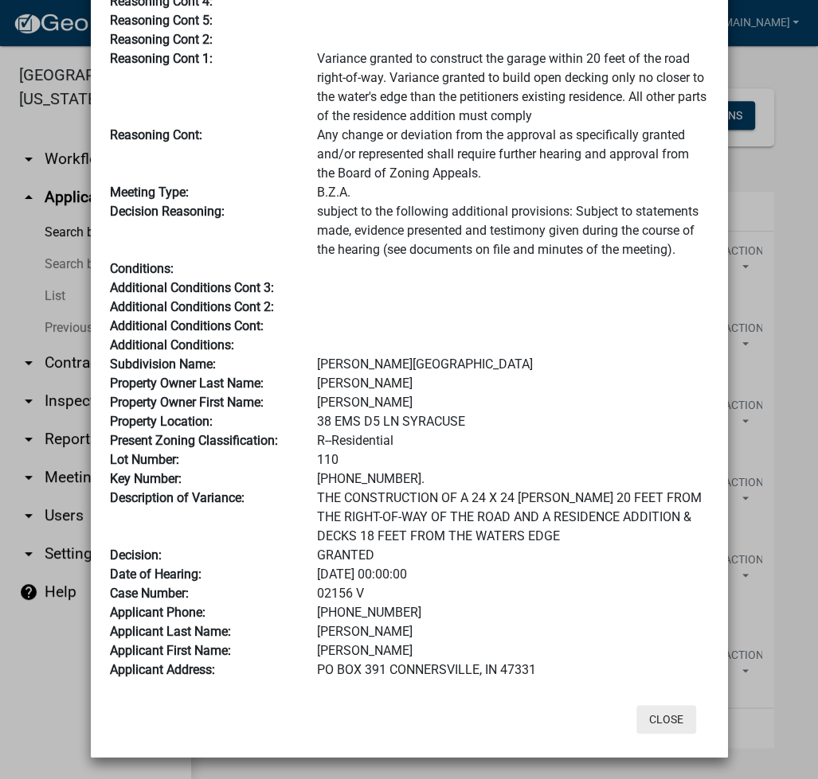
click at [660, 723] on button "Close" at bounding box center [666, 719] width 60 height 29
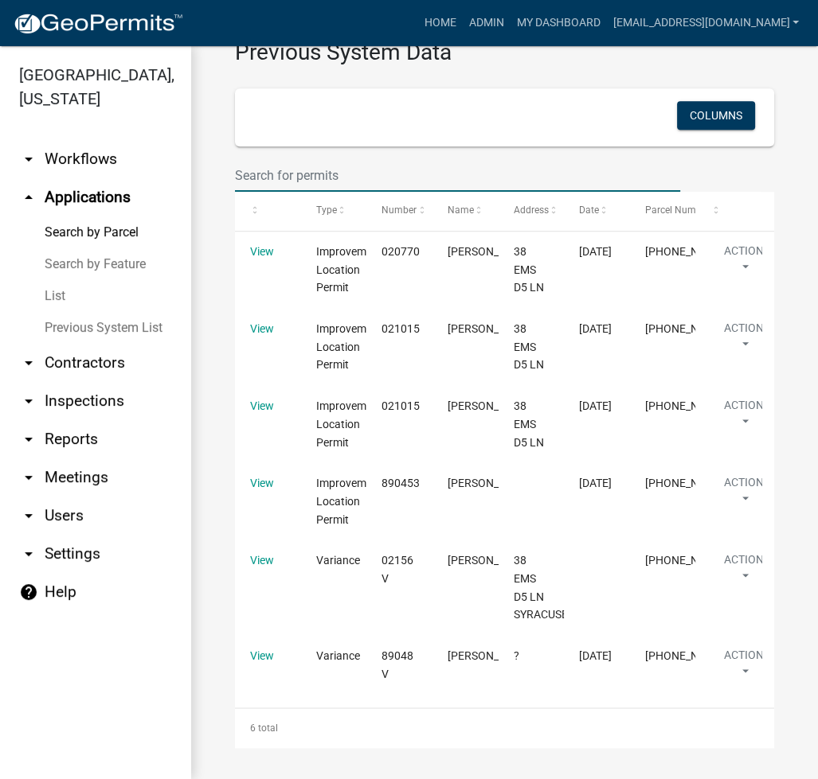
click at [596, 172] on input "text" at bounding box center [457, 175] width 445 height 33
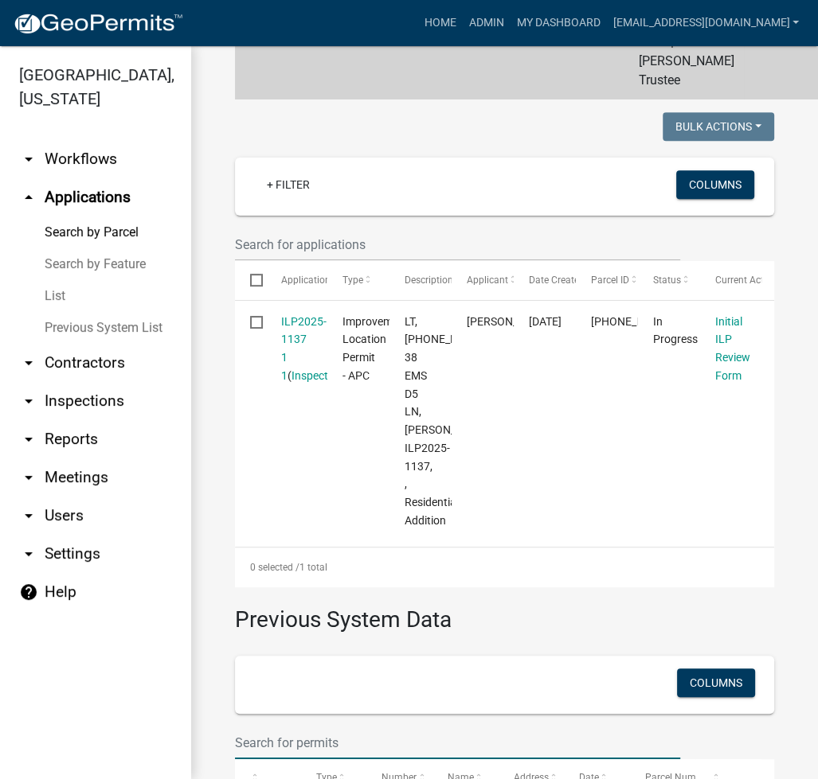
scroll to position [0, 0]
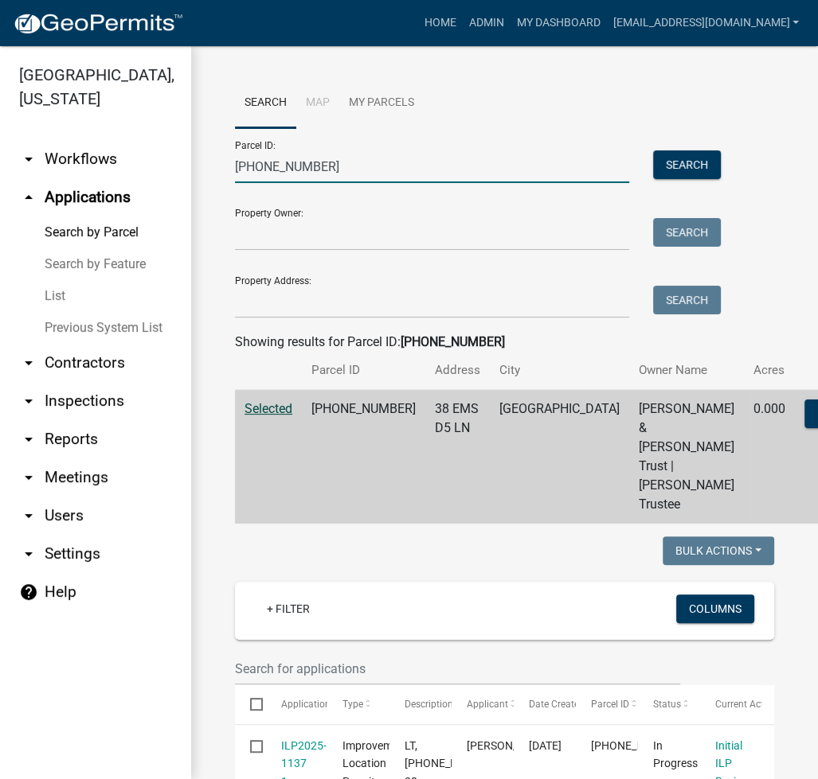
click at [266, 169] on input "[PHONE_NUMBER]" at bounding box center [432, 166] width 394 height 33
paste input "05-011-007.M"
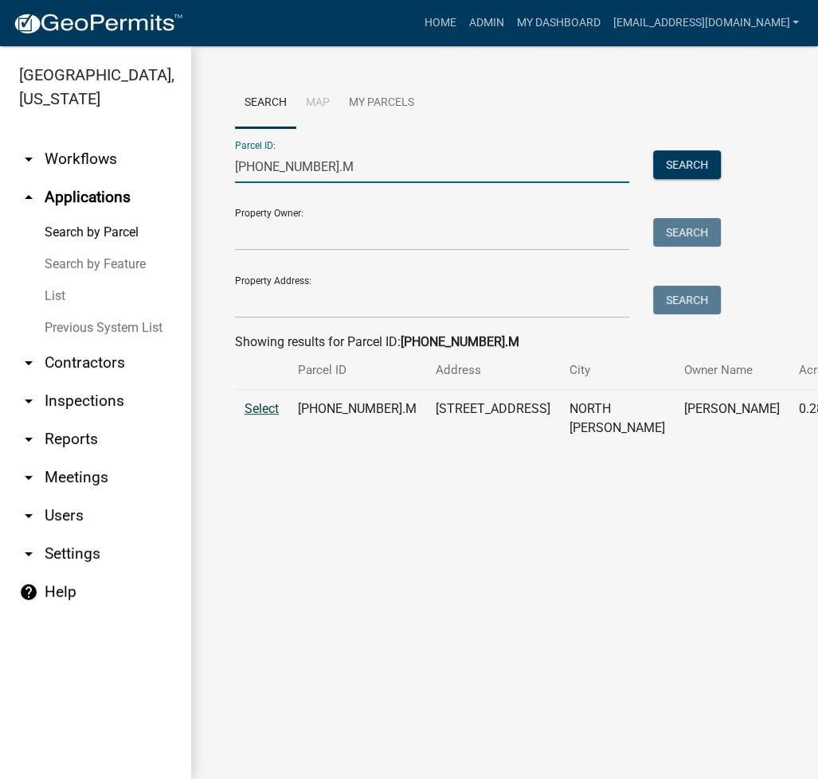
click at [263, 416] on span "Select" at bounding box center [261, 408] width 34 height 15
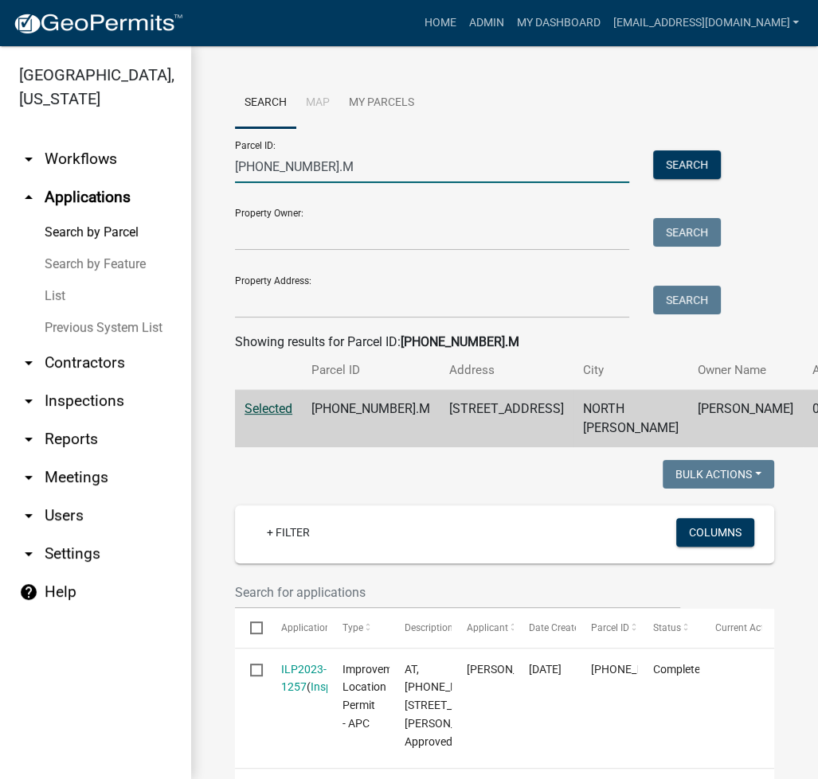
click at [287, 166] on input "005-011-007.M" at bounding box center [432, 166] width 394 height 33
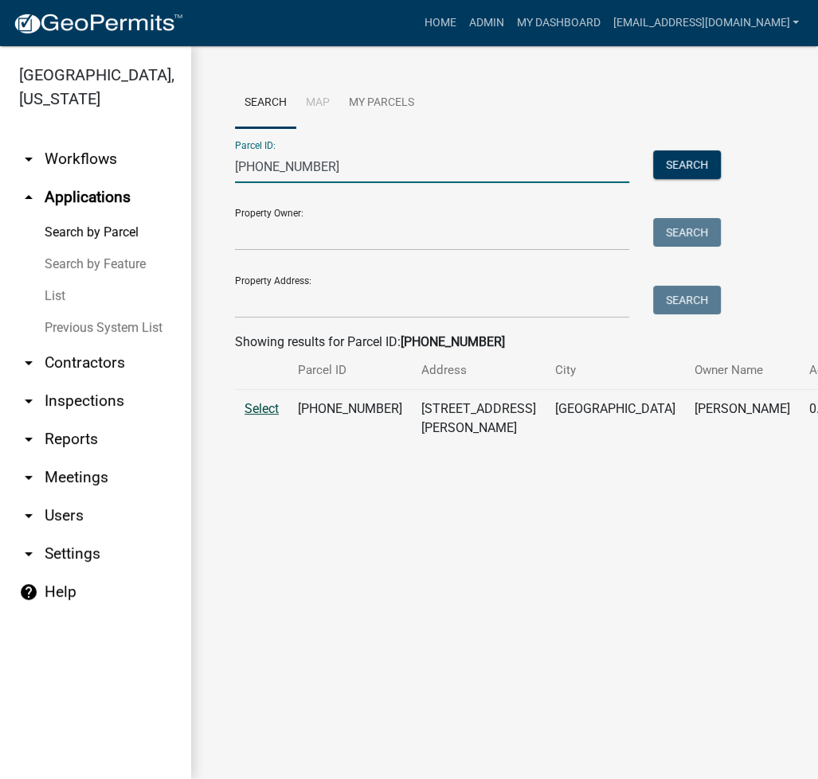
click at [256, 416] on span "Select" at bounding box center [261, 408] width 34 height 15
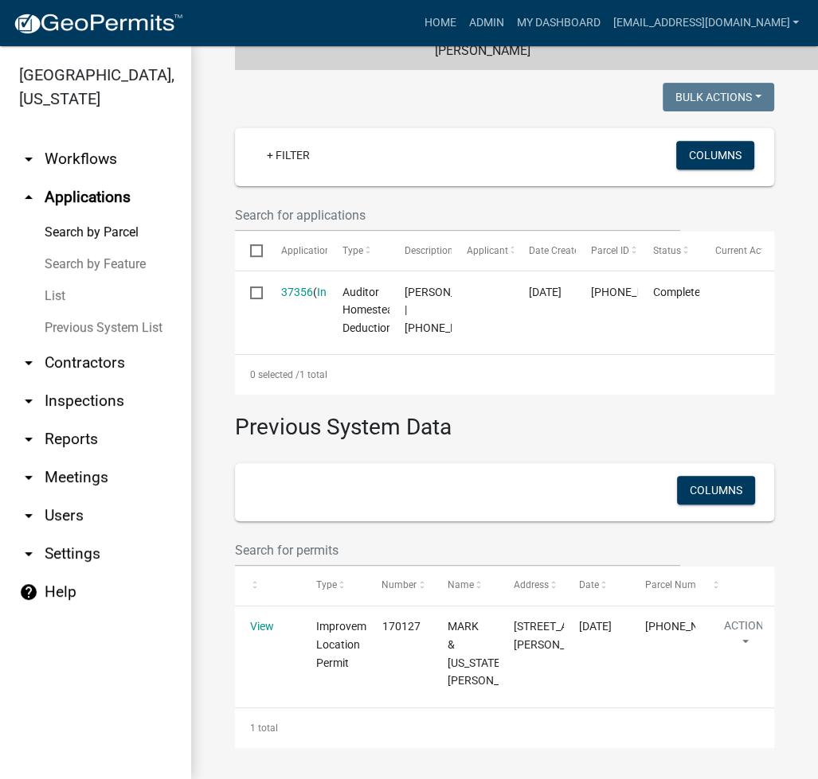
scroll to position [468, 0]
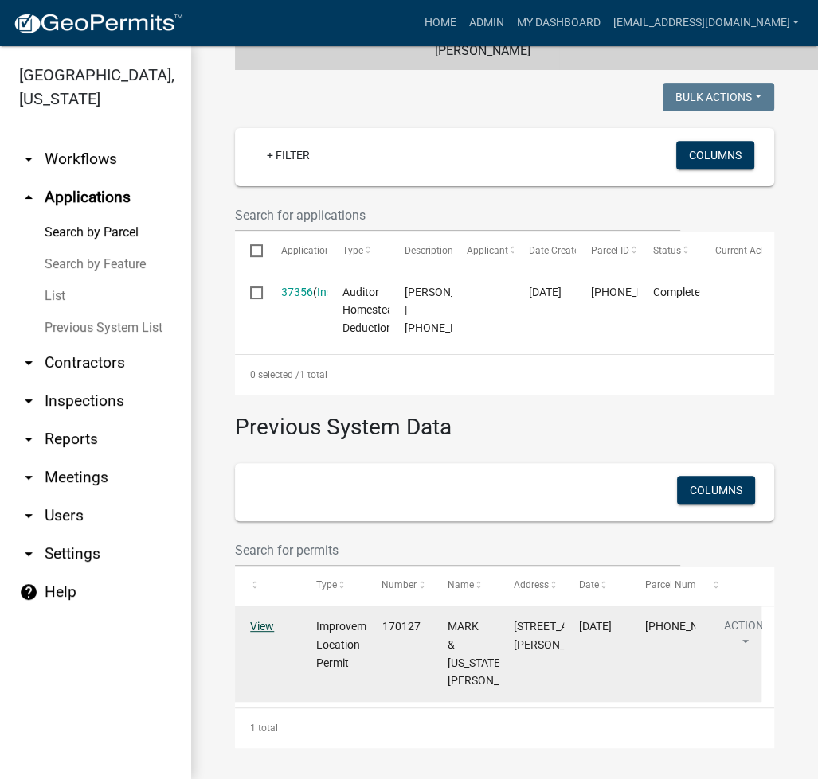
click at [264, 623] on link "View" at bounding box center [262, 626] width 24 height 13
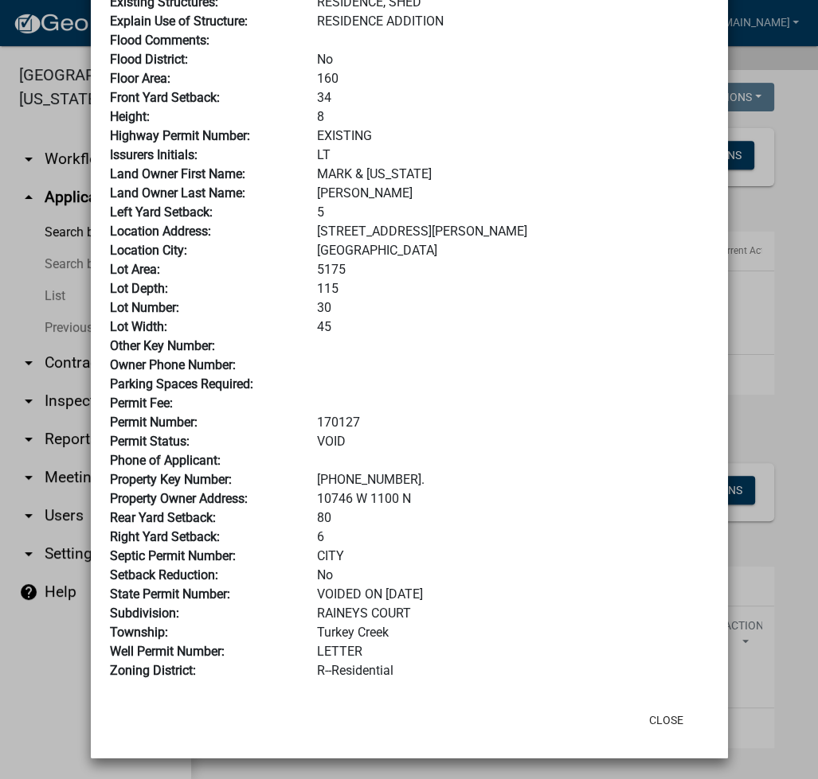
scroll to position [237, 0]
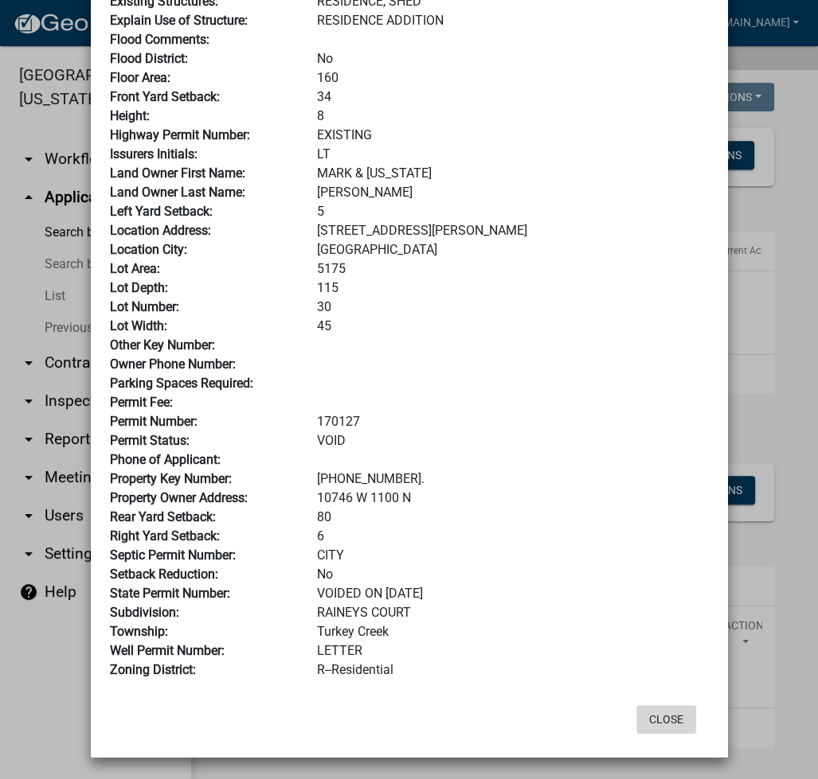
click at [670, 721] on button "Close" at bounding box center [666, 719] width 60 height 29
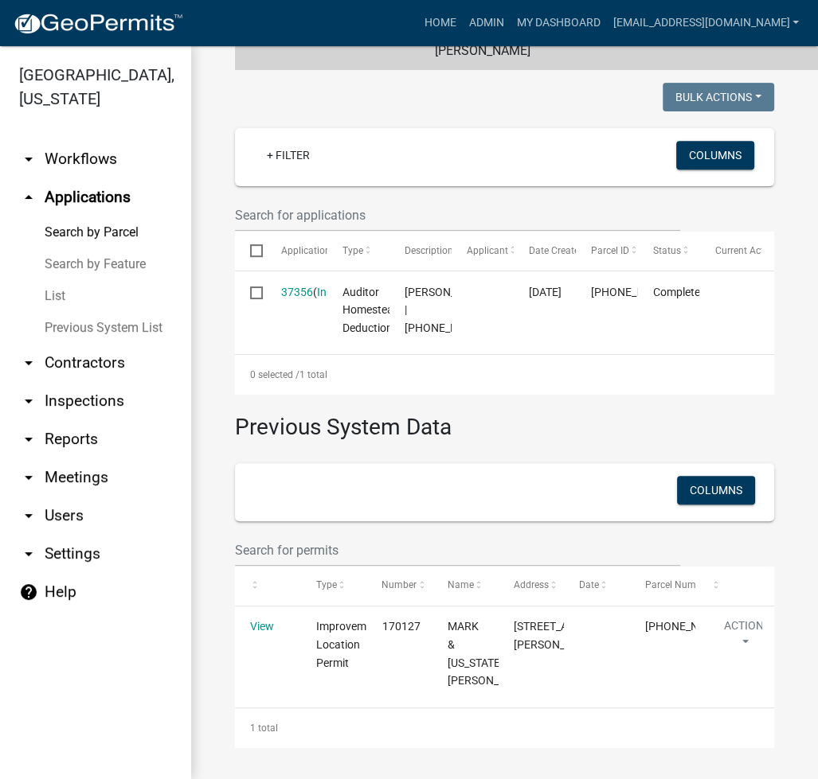
scroll to position [0, 0]
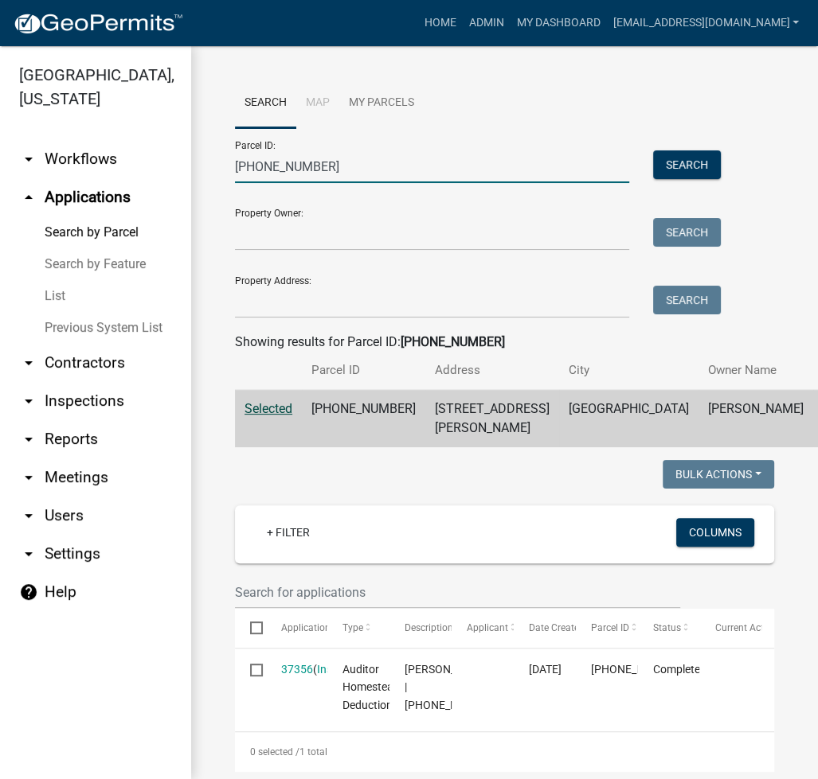
click at [318, 166] on input "007-033-066" at bounding box center [432, 166] width 394 height 33
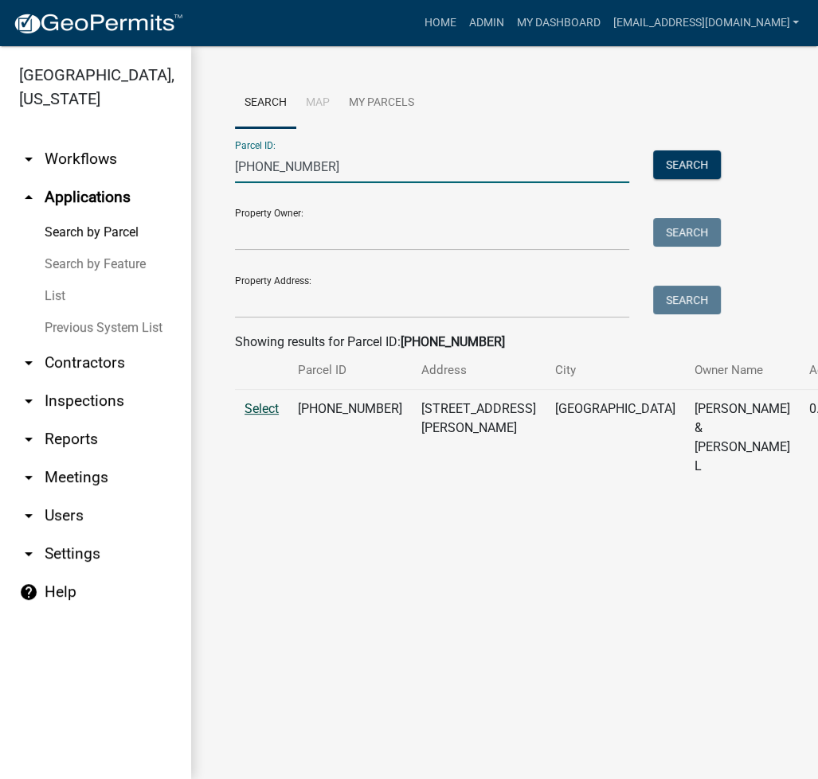
click at [244, 416] on span "Select" at bounding box center [261, 408] width 34 height 15
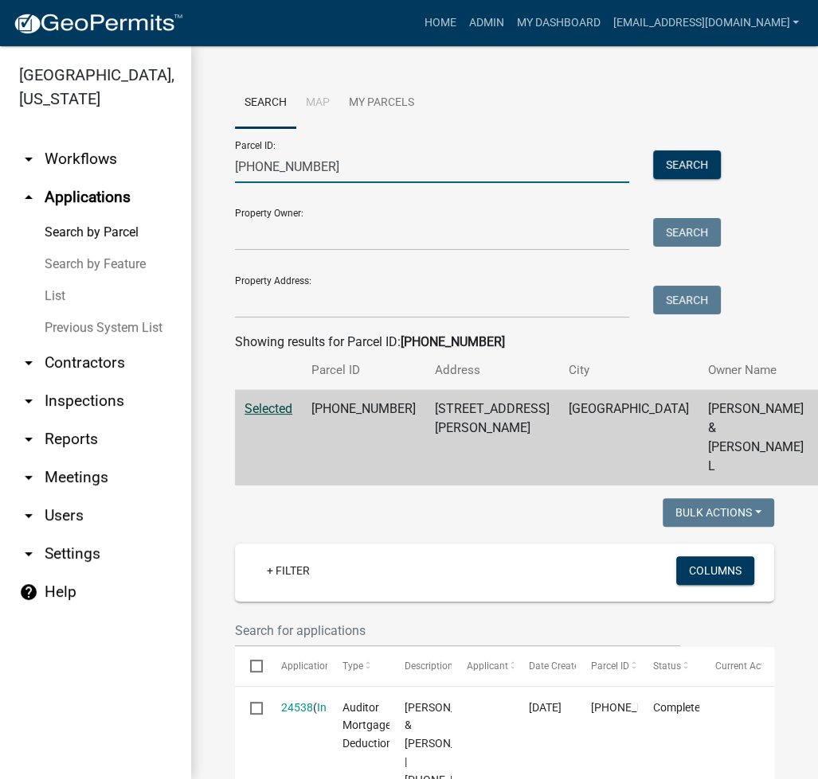
click at [321, 176] on input "007-033-065" at bounding box center [432, 166] width 394 height 33
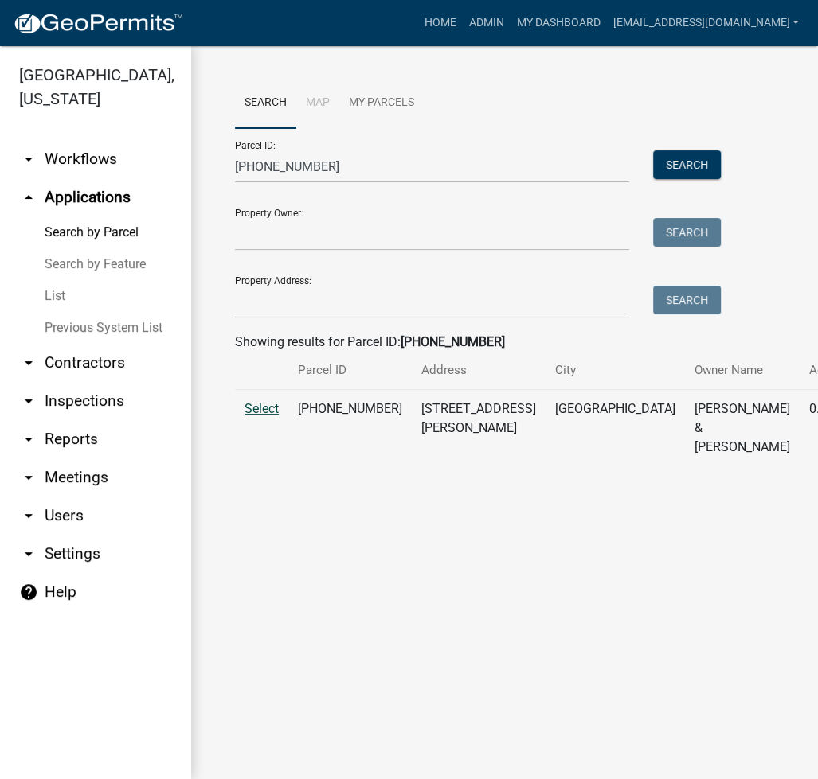
click at [269, 416] on span "Select" at bounding box center [261, 408] width 34 height 15
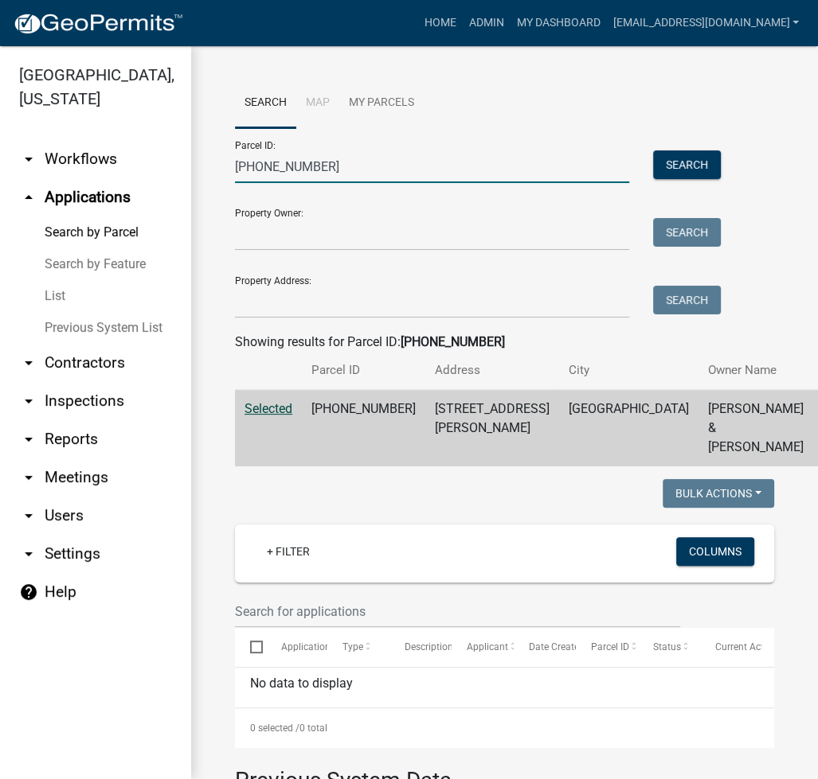
click at [333, 175] on input "007-033-064" at bounding box center [432, 166] width 394 height 33
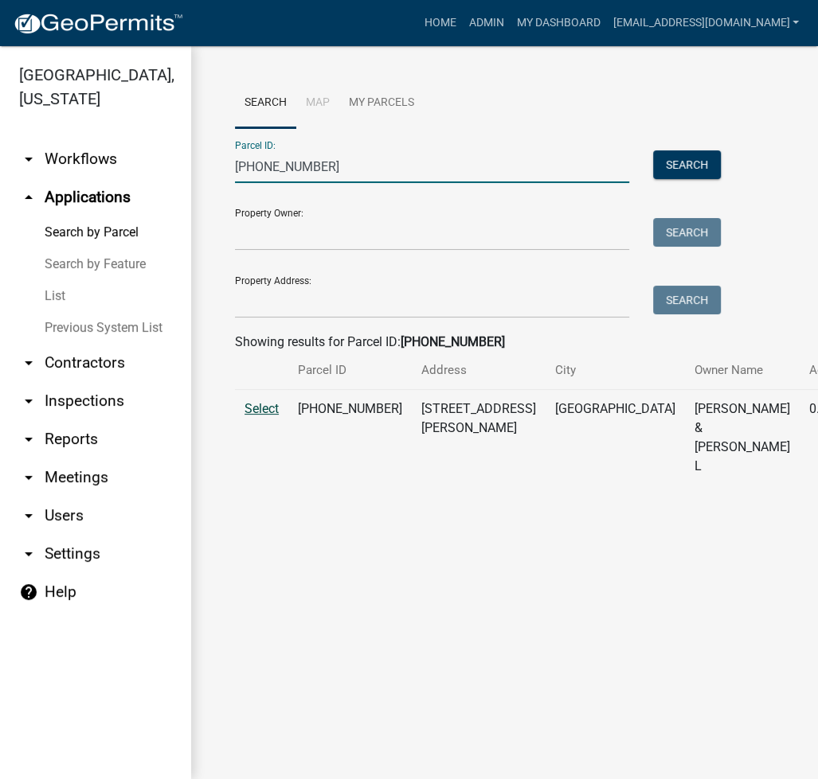
click at [272, 416] on span "Select" at bounding box center [261, 408] width 34 height 15
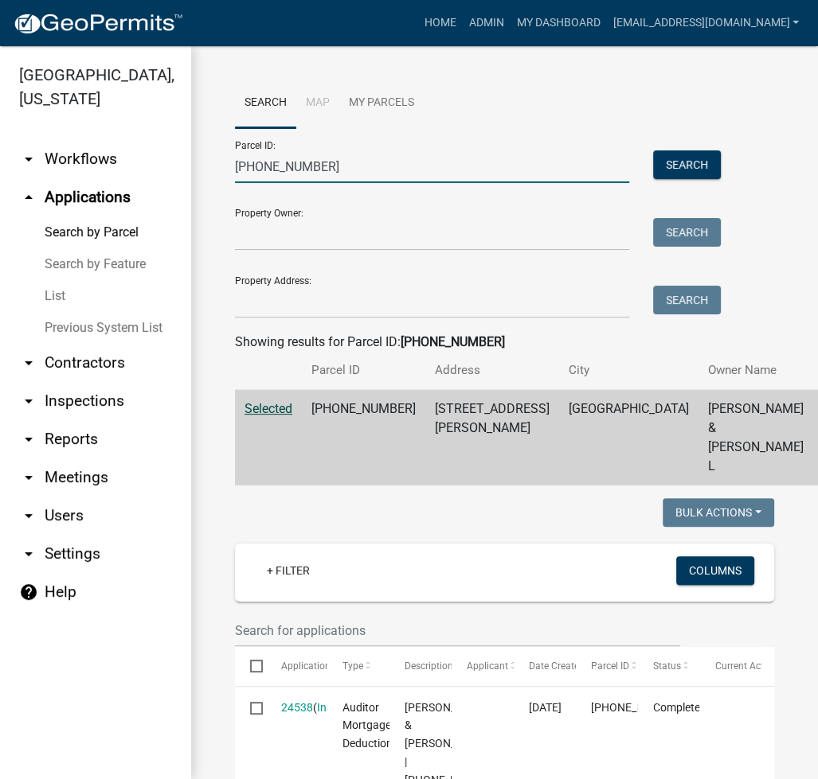
click at [321, 170] on input "007-033-065" at bounding box center [432, 166] width 394 height 33
click at [321, 169] on input "007-033-065" at bounding box center [432, 166] width 394 height 33
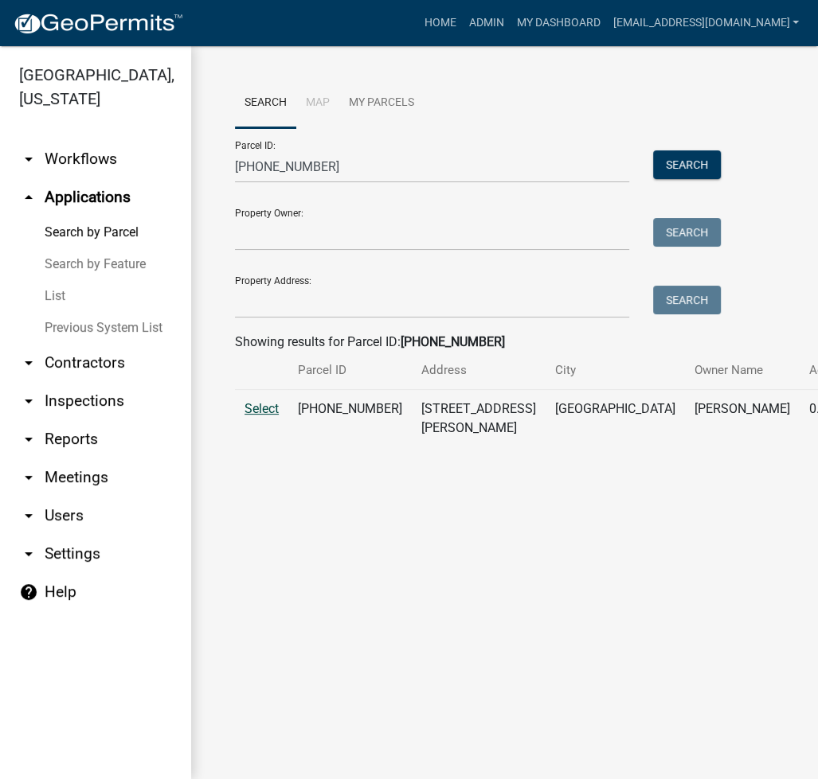
click at [266, 416] on span "Select" at bounding box center [261, 408] width 34 height 15
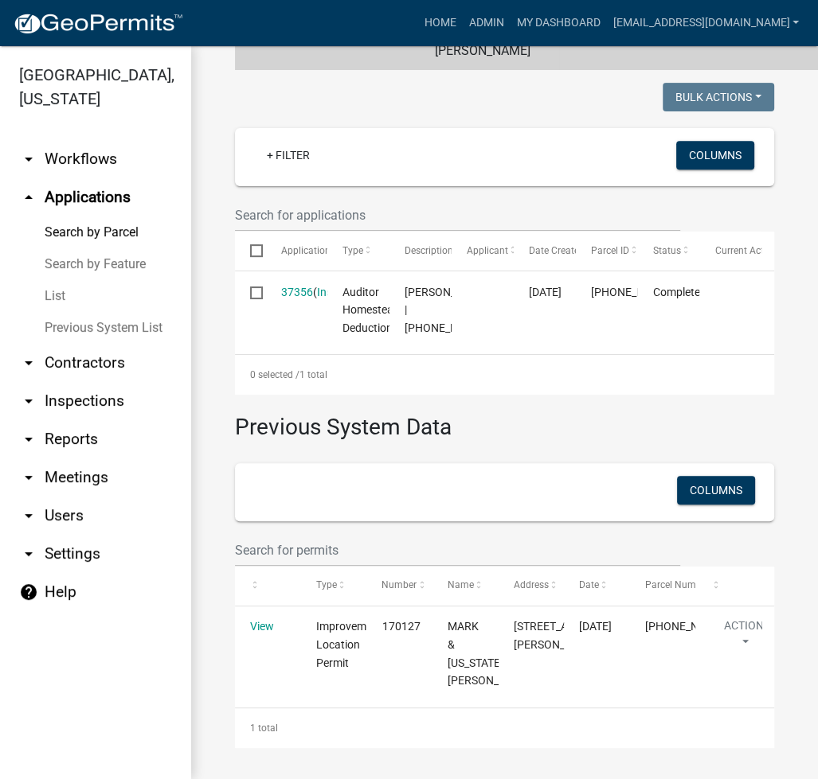
scroll to position [468, 0]
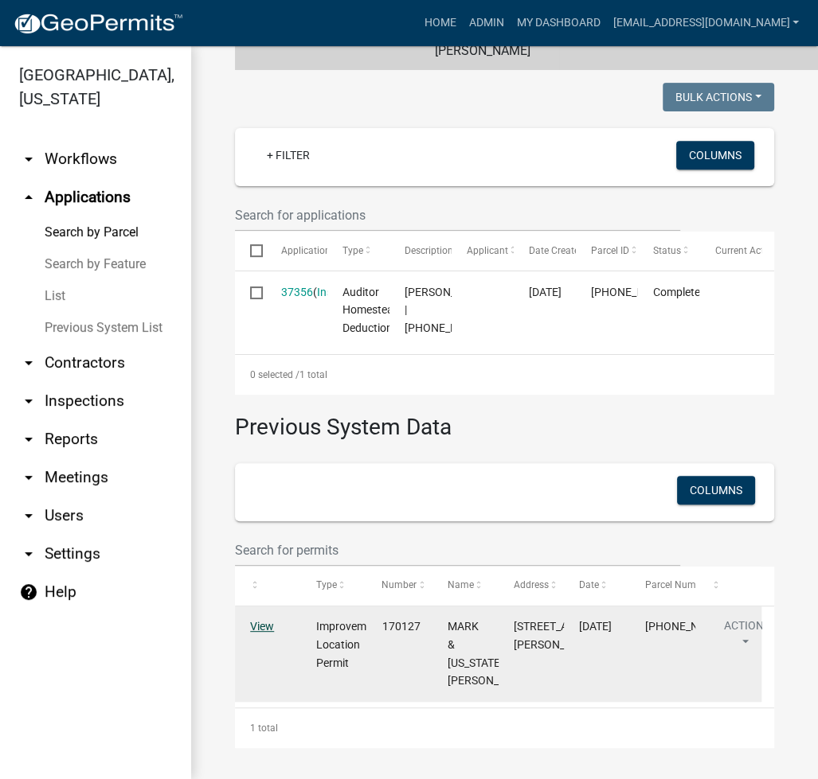
click at [261, 622] on link "View" at bounding box center [262, 626] width 24 height 13
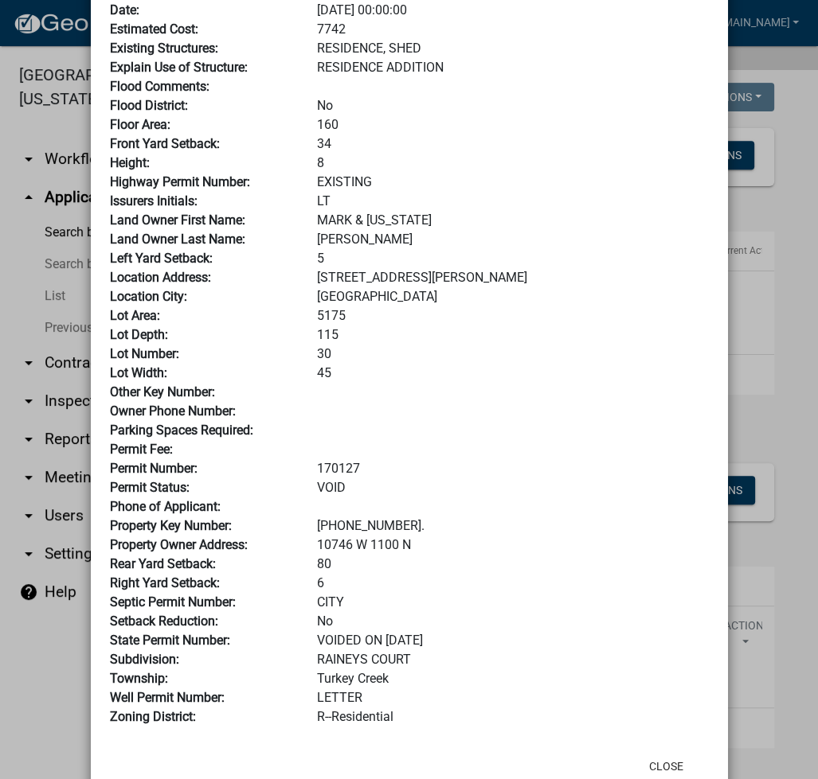
scroll to position [237, 0]
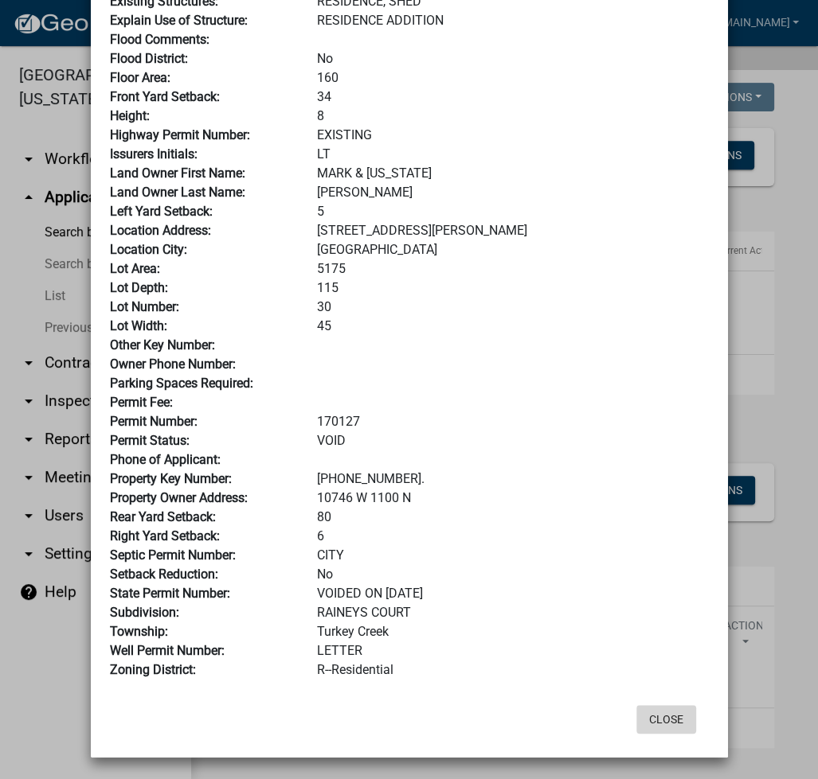
click at [665, 715] on button "Close" at bounding box center [666, 719] width 60 height 29
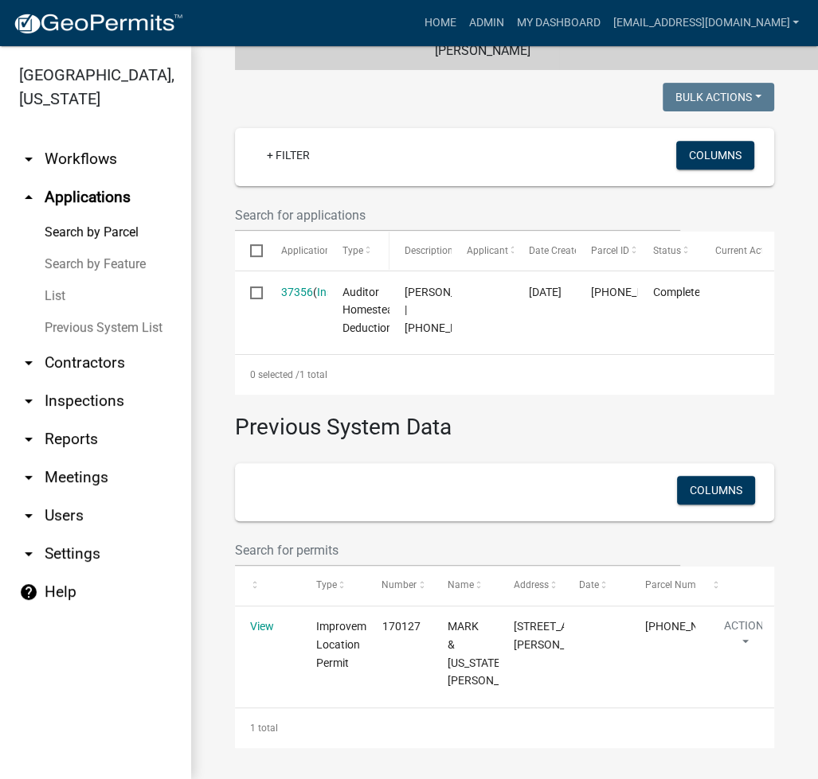
scroll to position [0, 0]
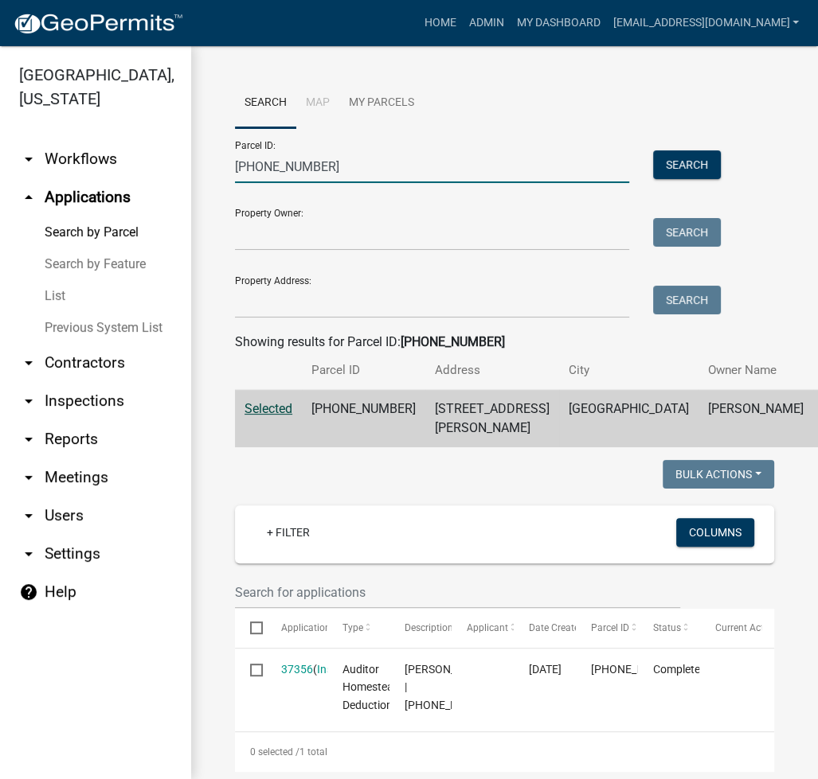
click at [331, 158] on input "007-033-066" at bounding box center [432, 166] width 394 height 33
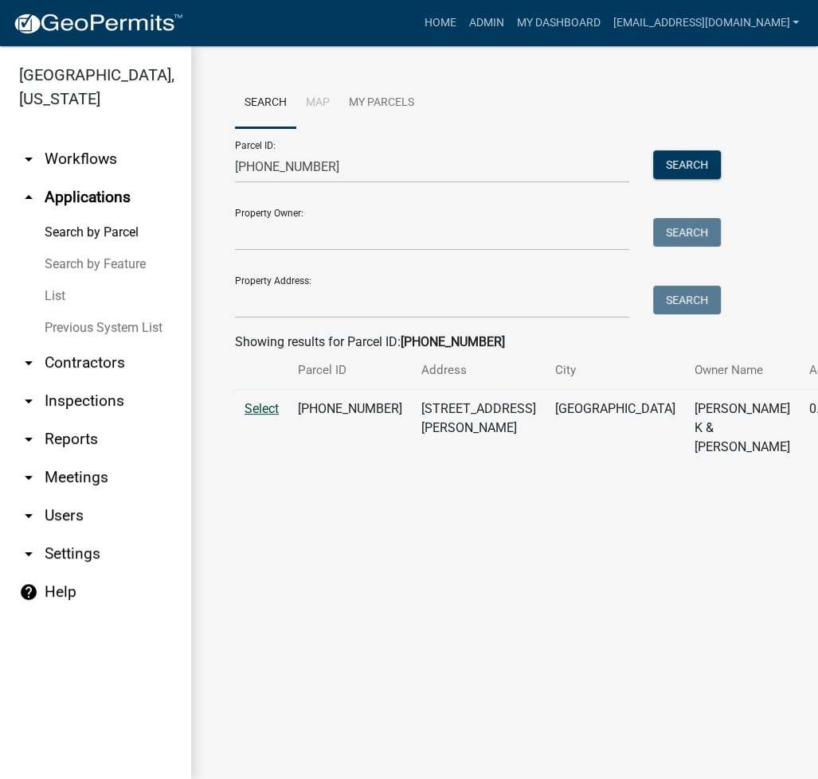
click at [267, 416] on span "Select" at bounding box center [261, 408] width 34 height 15
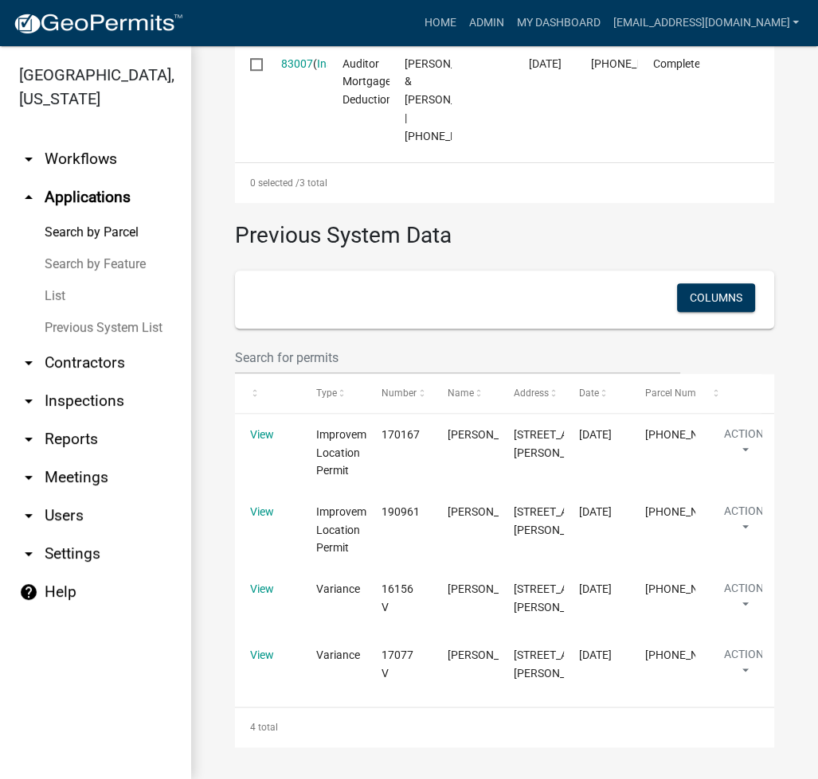
scroll to position [1072, 0]
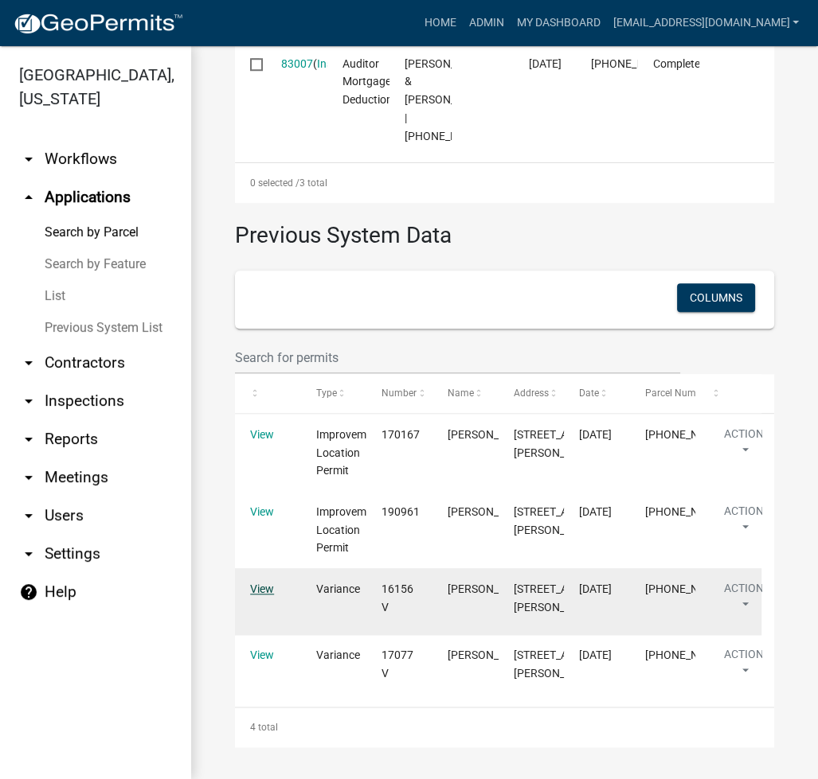
click at [256, 583] on link "View" at bounding box center [262, 589] width 24 height 13
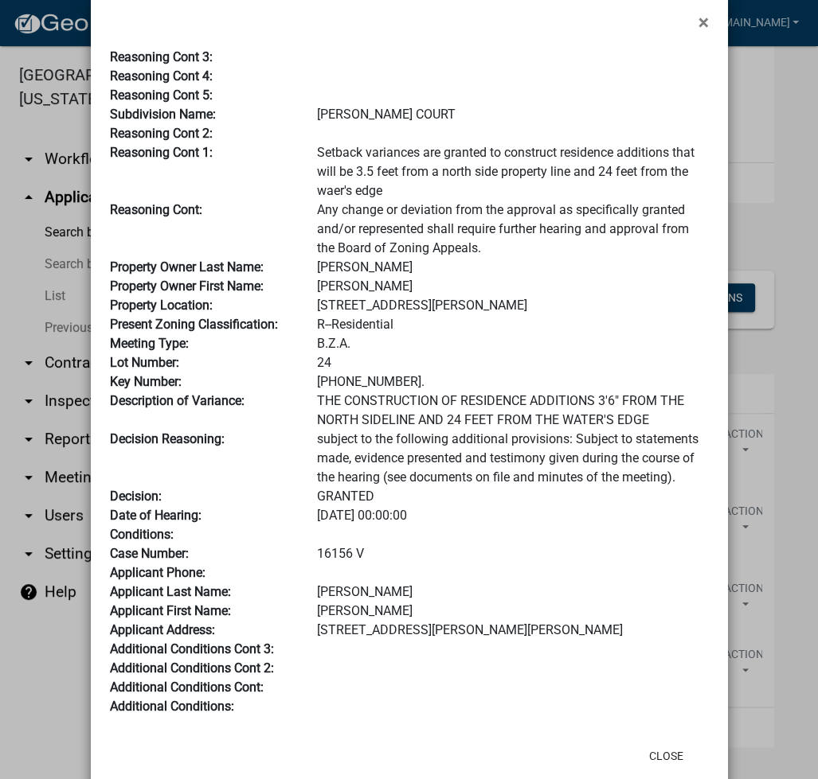
scroll to position [0, 0]
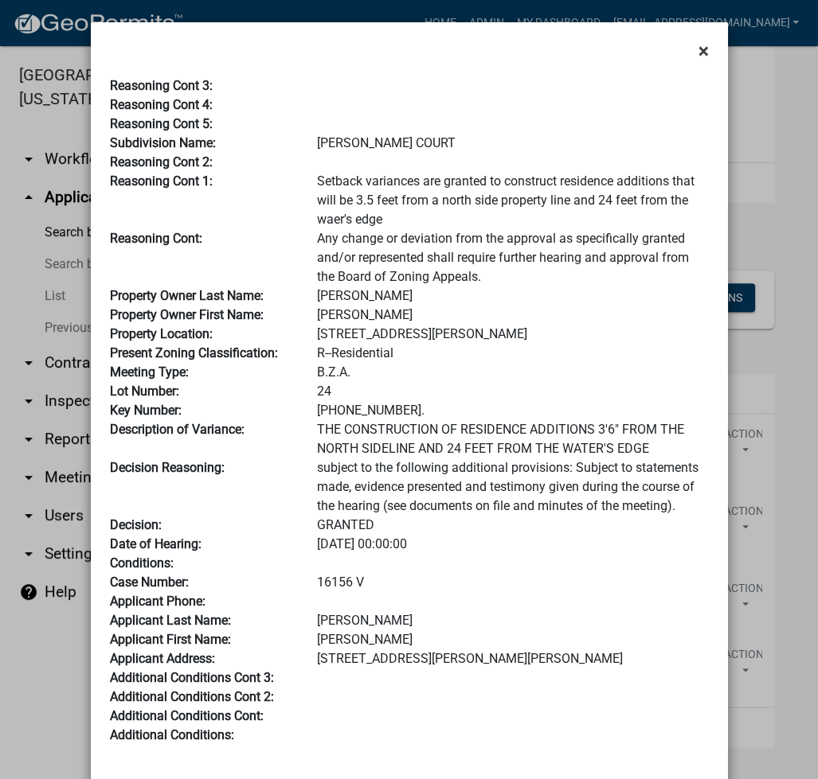
click at [698, 48] on span "×" at bounding box center [703, 51] width 10 height 22
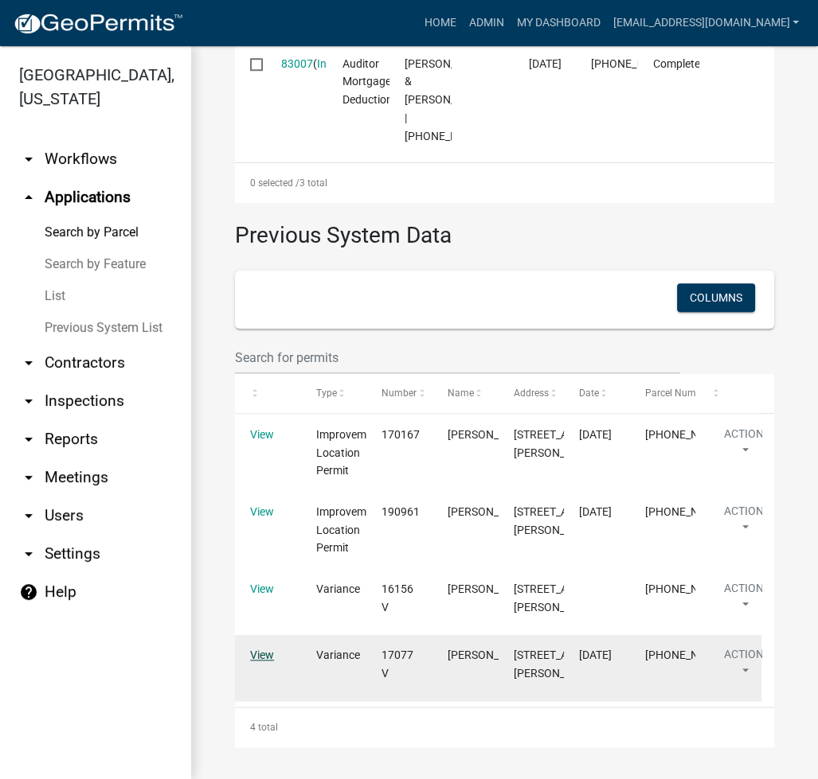
click at [255, 649] on link "View" at bounding box center [262, 655] width 24 height 13
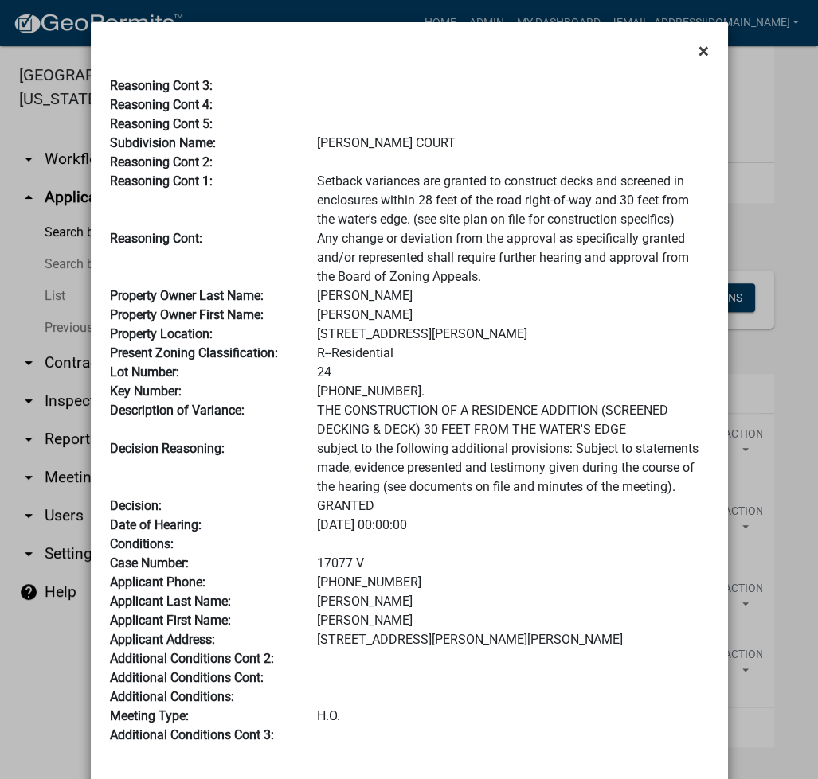
click at [700, 48] on span "×" at bounding box center [703, 51] width 10 height 22
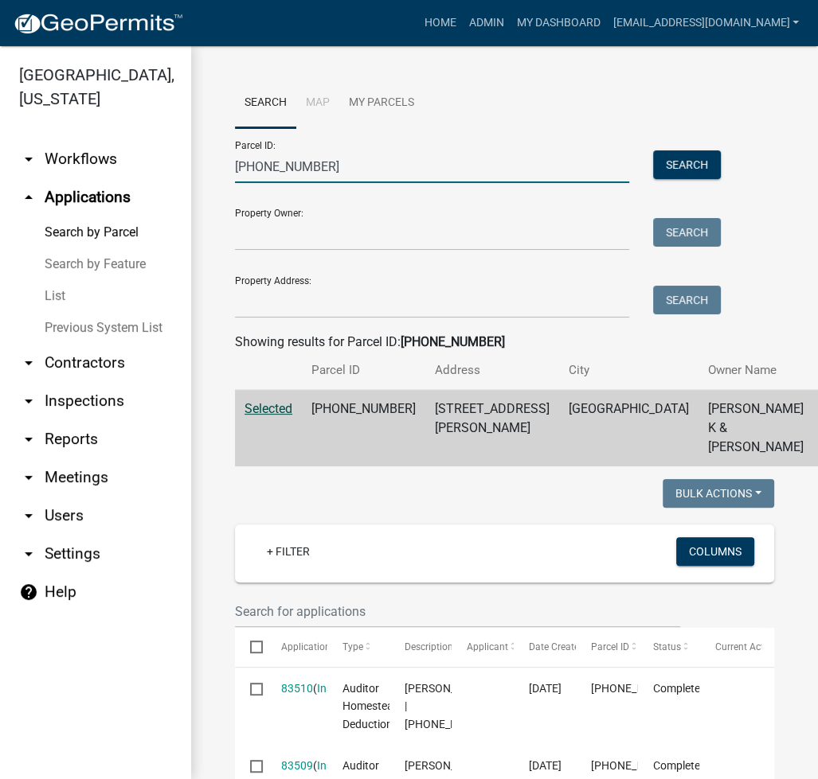
click at [307, 169] on input "007-033-072" at bounding box center [432, 166] width 394 height 33
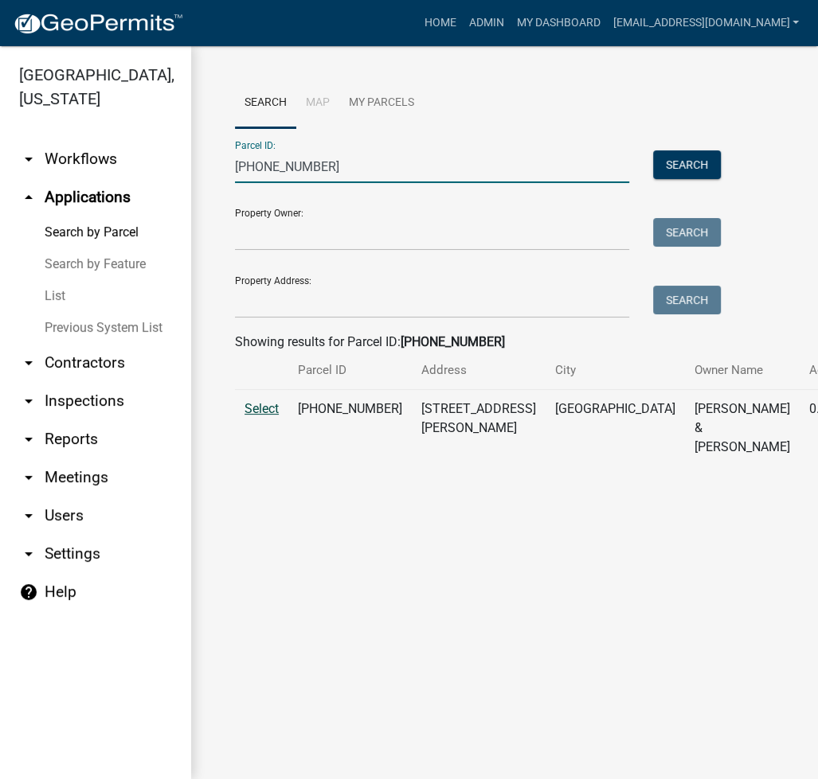
click at [262, 416] on span "Select" at bounding box center [261, 408] width 34 height 15
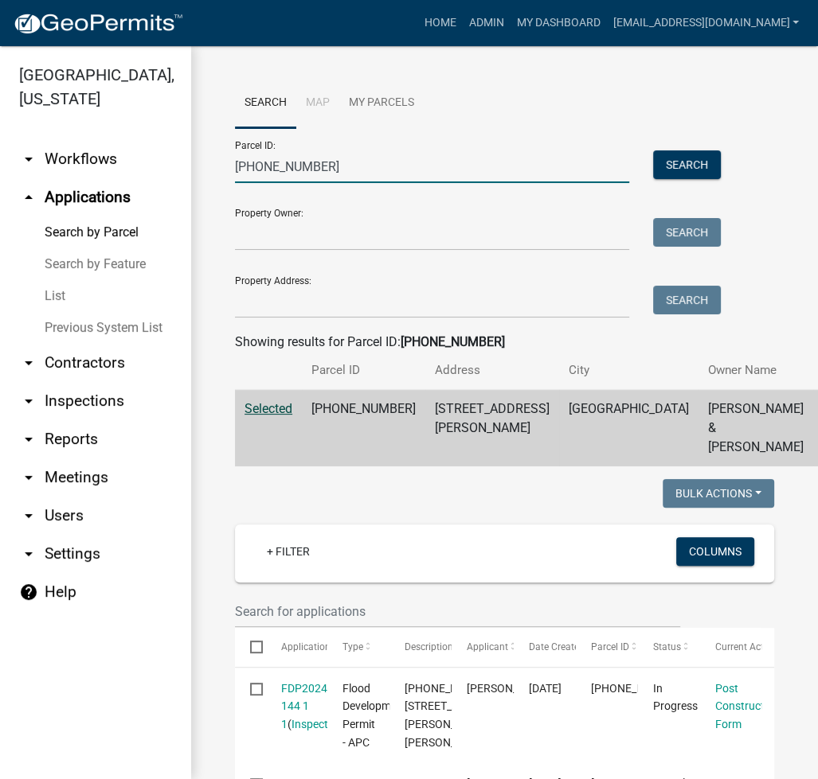
click at [261, 174] on input "007-033-062" at bounding box center [432, 166] width 394 height 33
click at [261, 173] on input "007-033-062" at bounding box center [432, 166] width 394 height 33
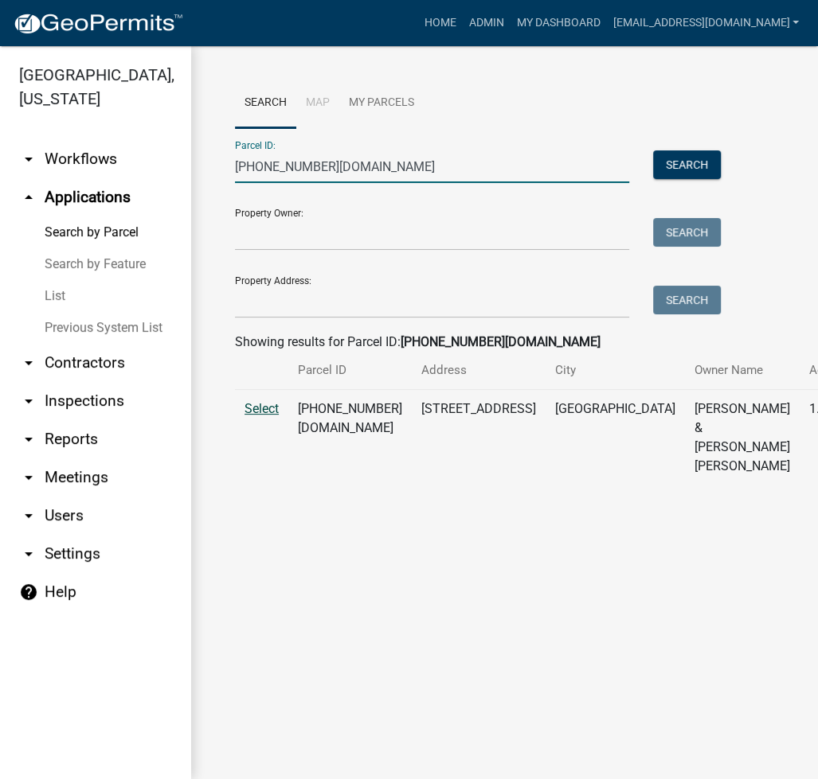
type input "003-141-010.cd"
click at [259, 416] on span "Select" at bounding box center [261, 408] width 34 height 15
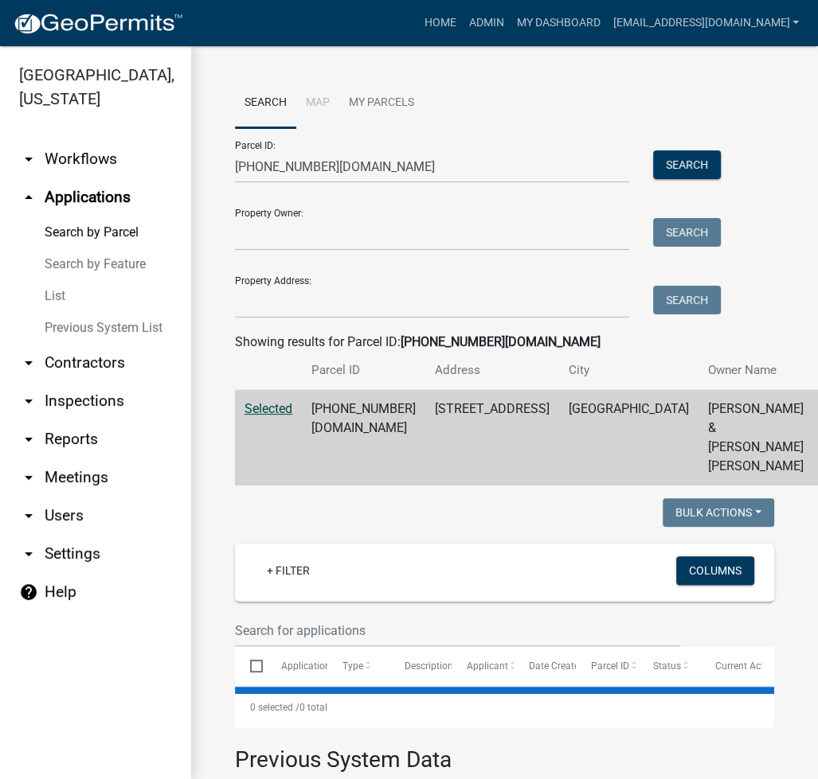
scroll to position [268, 0]
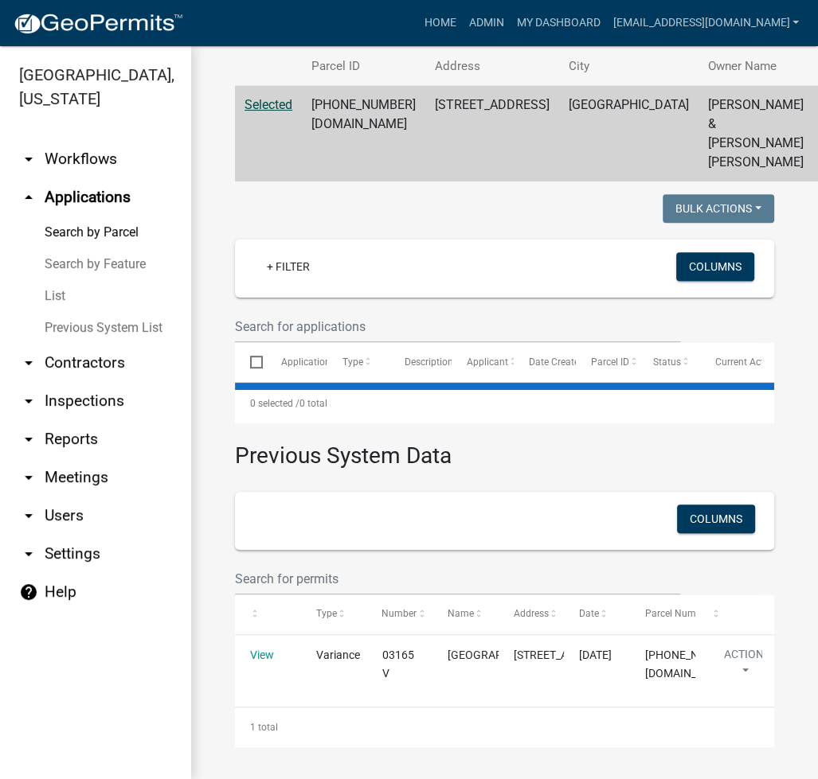
select select "3: 100"
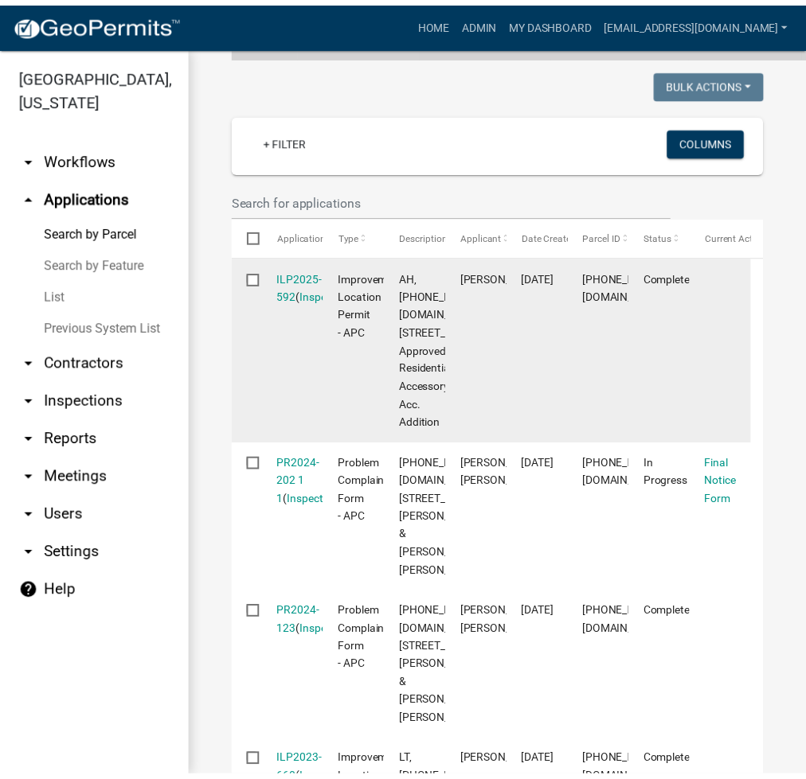
scroll to position [388, 0]
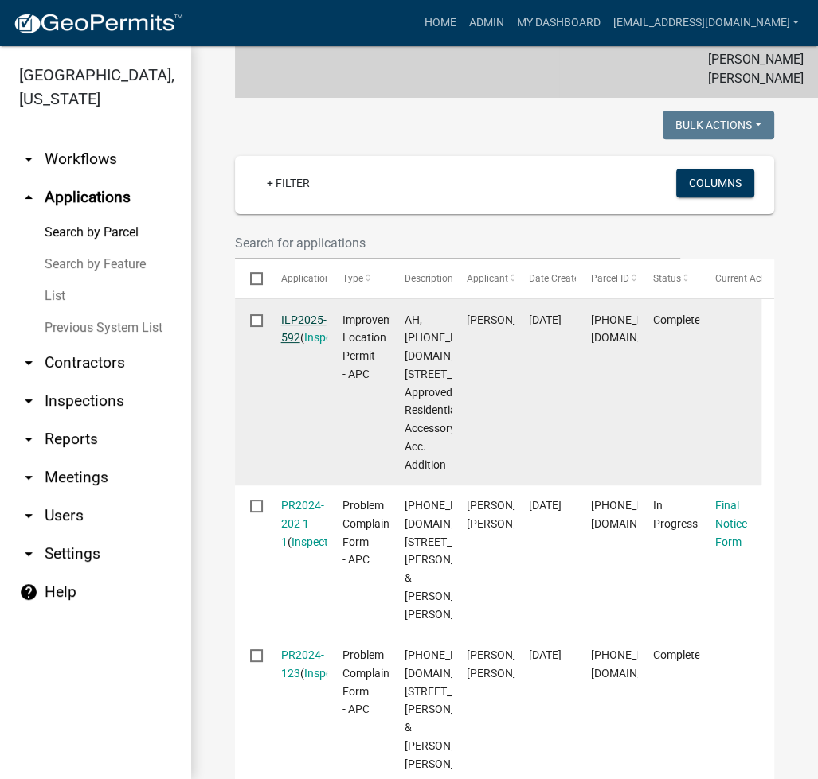
click at [292, 345] on link "ILP2025-592" at bounding box center [303, 329] width 45 height 31
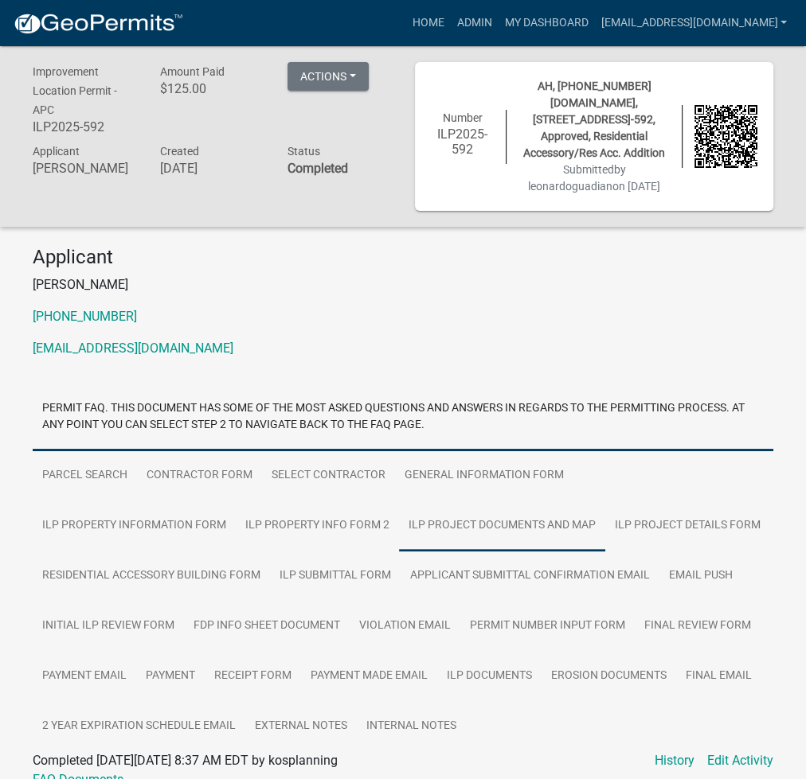
click at [399, 534] on link "ILP Project Documents and Map" at bounding box center [502, 526] width 206 height 51
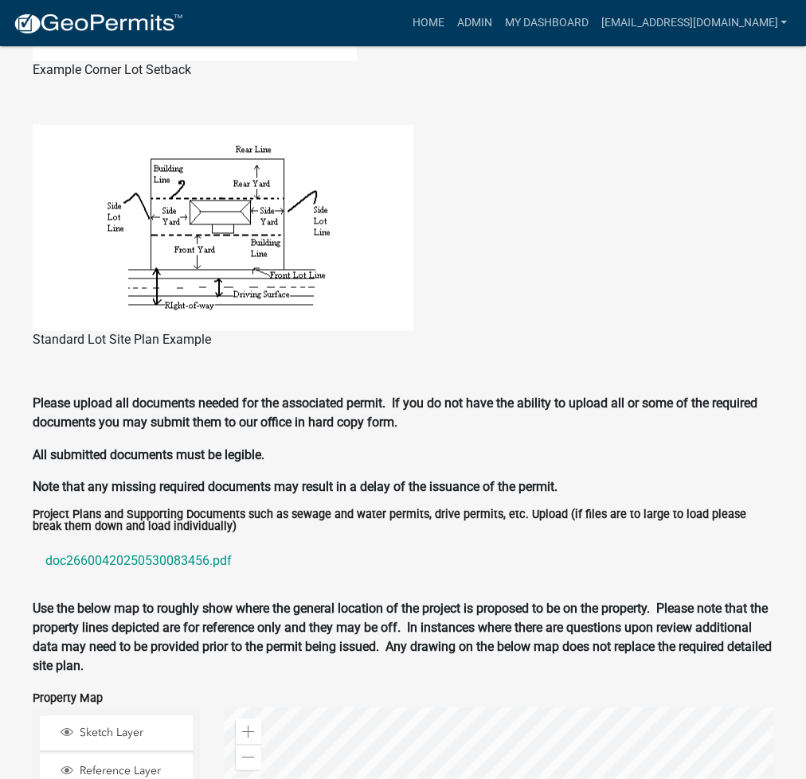
scroll to position [1911, 0]
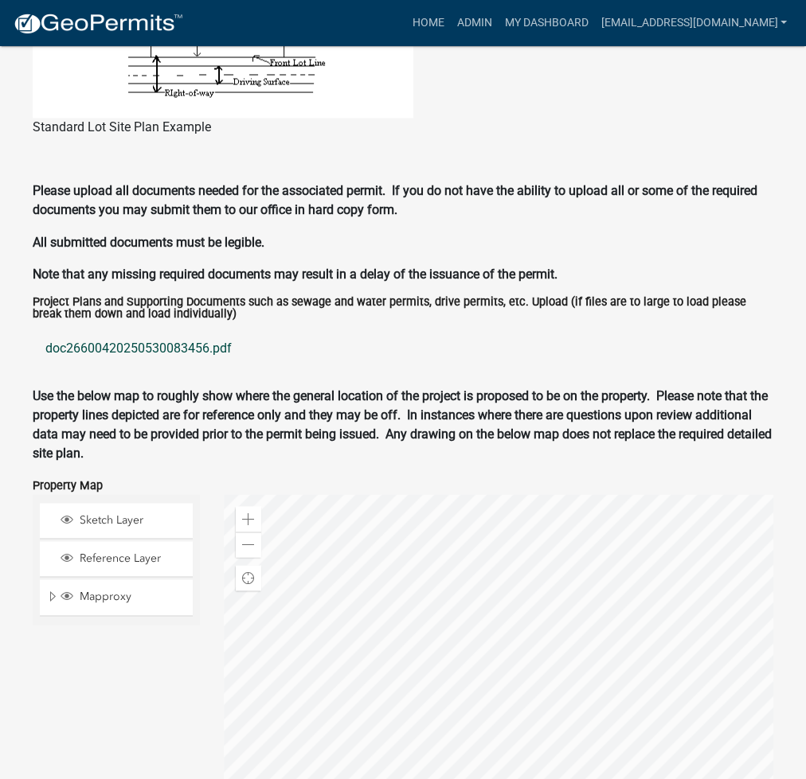
click at [135, 340] on link "doc26600420250530083456.pdf" at bounding box center [403, 348] width 740 height 38
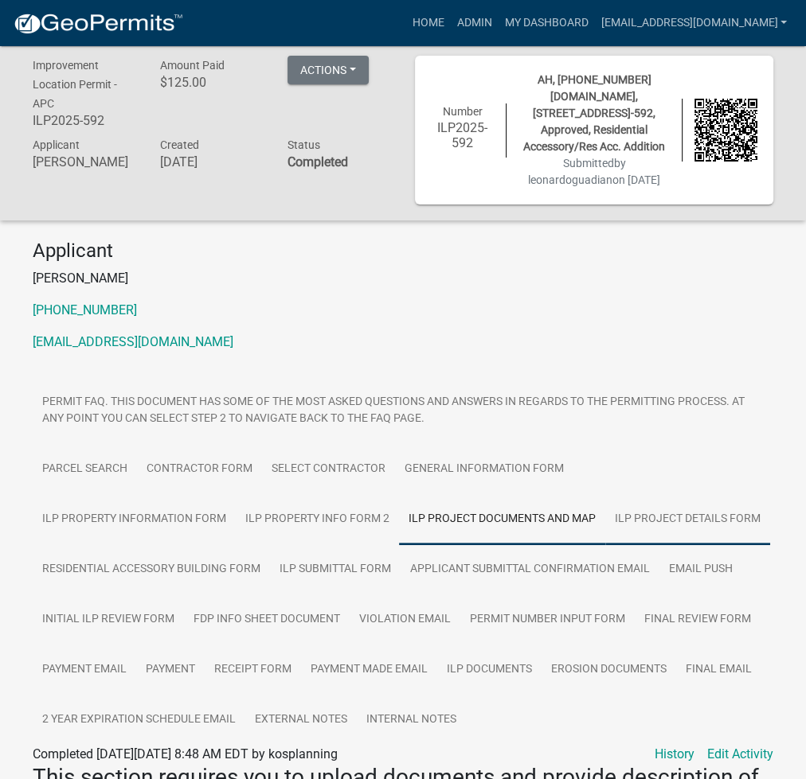
scroll to position [0, 0]
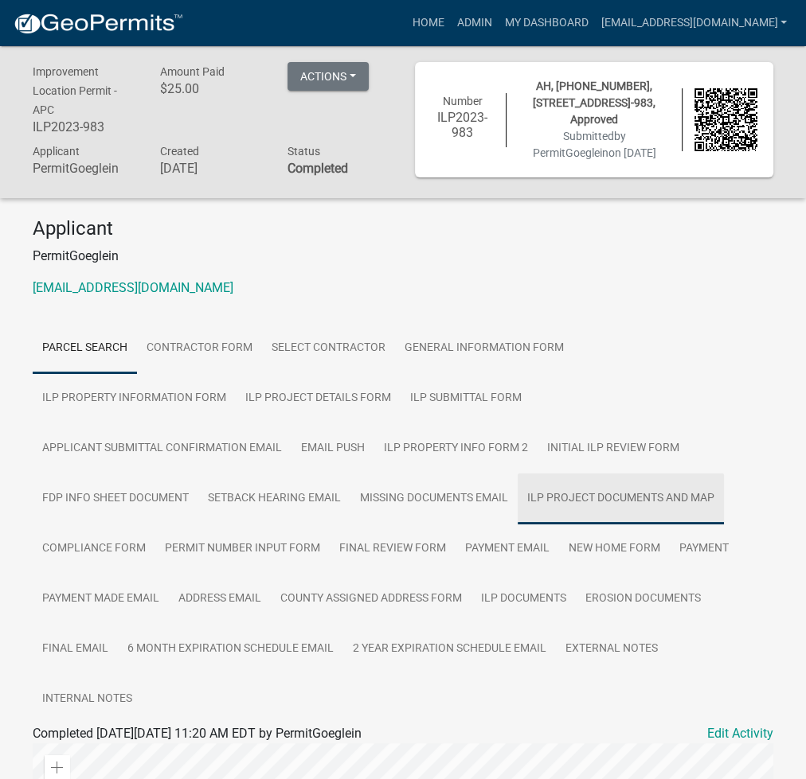
click at [517, 493] on link "ILP Project Documents and Map" at bounding box center [620, 499] width 206 height 51
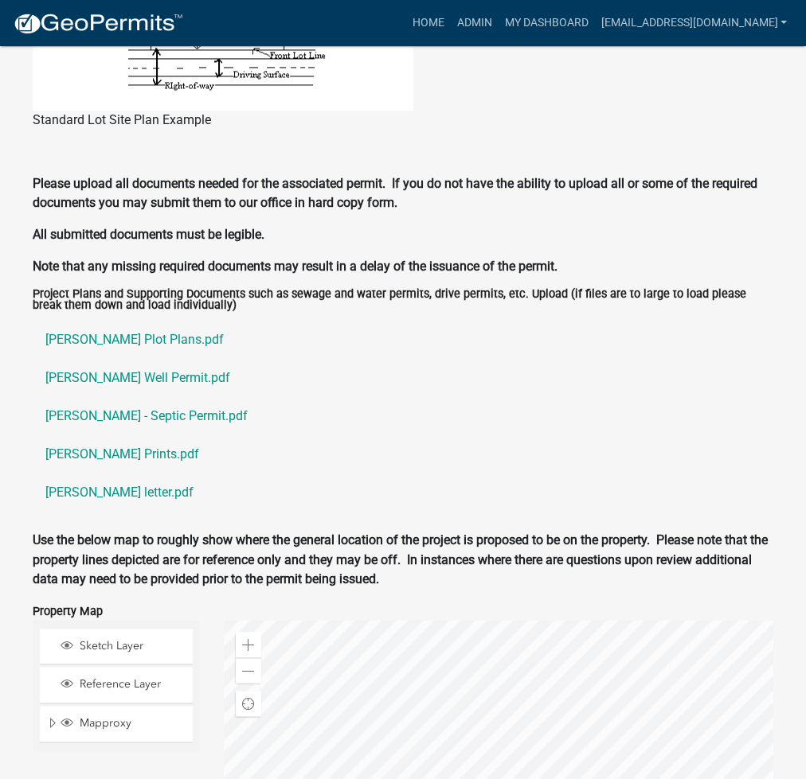
scroll to position [1698, 0]
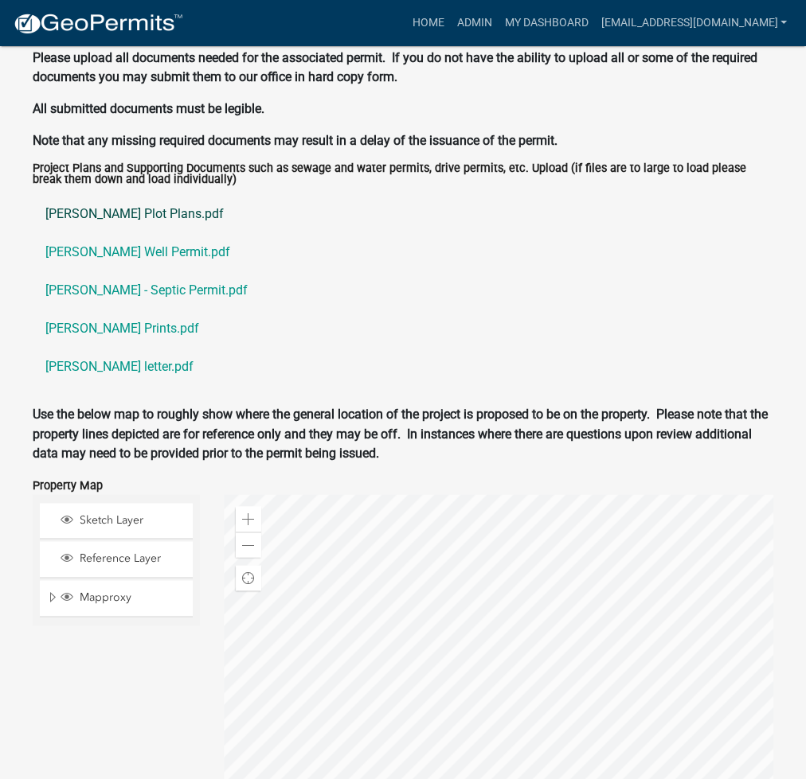
click at [107, 195] on link "Baldridge Plot Plans.pdf" at bounding box center [403, 214] width 740 height 38
click at [138, 310] on link "Baldridge Prints.pdf" at bounding box center [403, 329] width 740 height 38
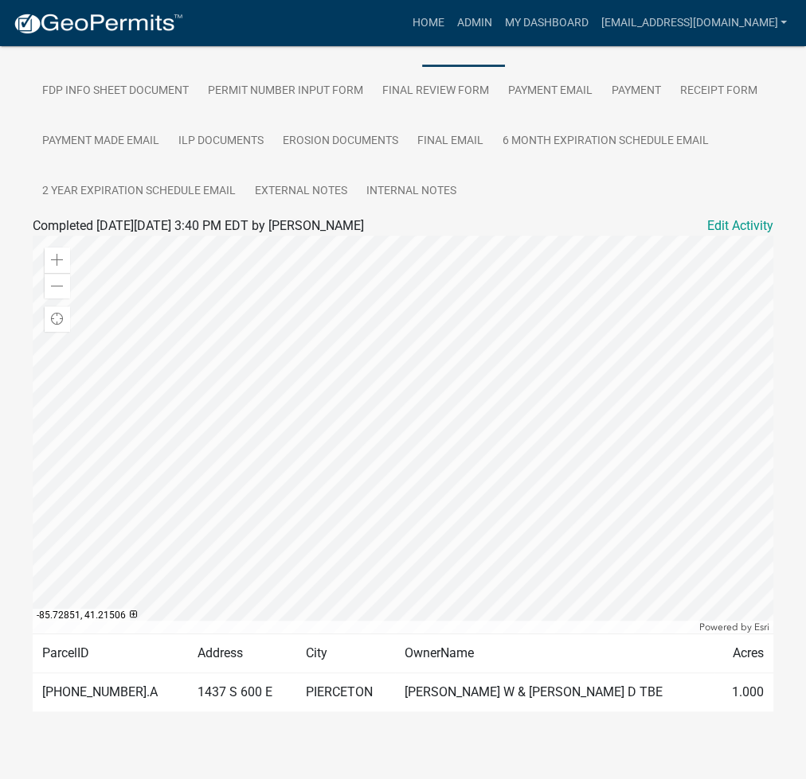
scroll to position [45, 0]
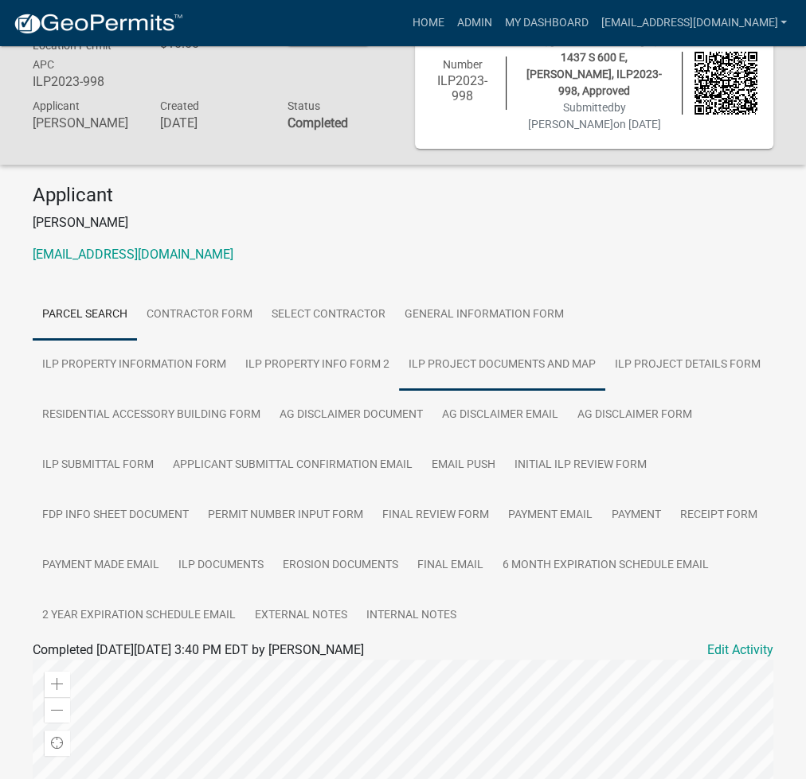
click at [399, 352] on link "ILP Project Documents and Map" at bounding box center [502, 365] width 206 height 51
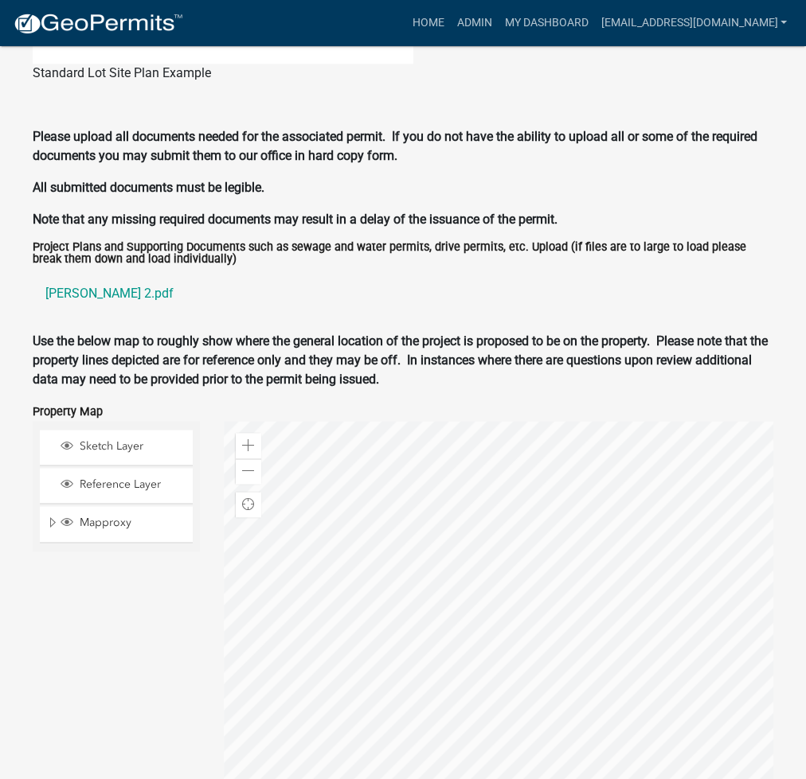
scroll to position [1688, 0]
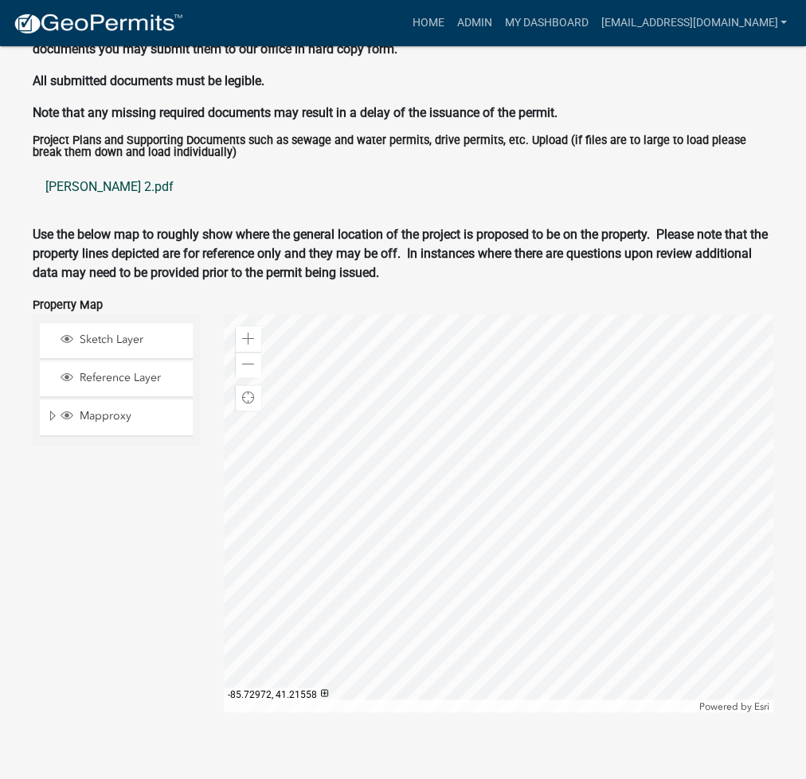
click at [74, 179] on link "[PERSON_NAME] 2.pdf" at bounding box center [403, 187] width 740 height 38
